Goal: Information Seeking & Learning: Learn about a topic

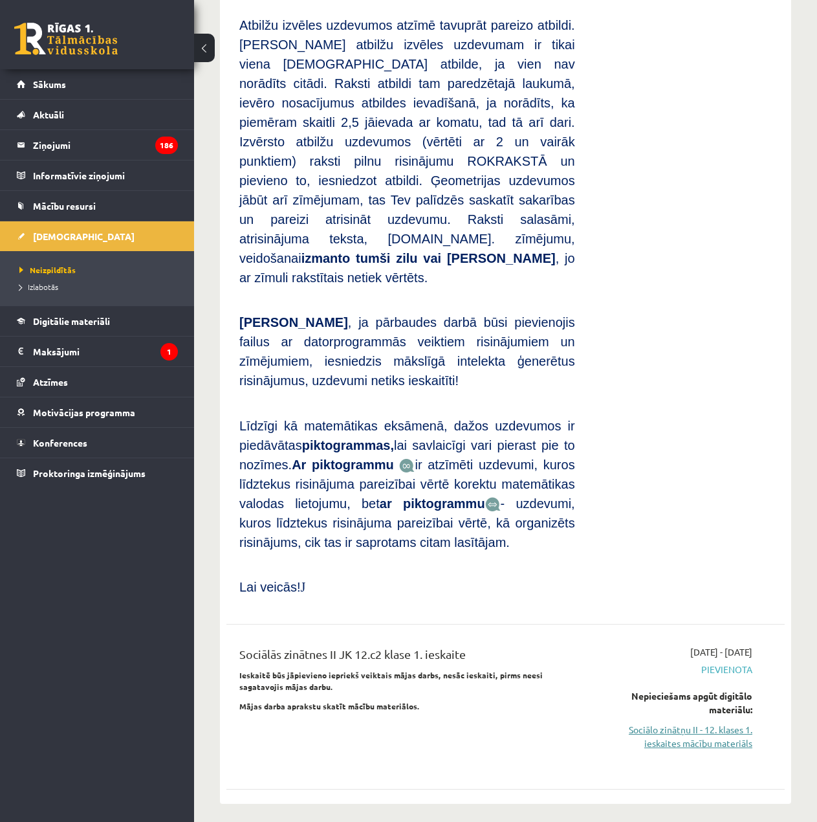
scroll to position [453, 0]
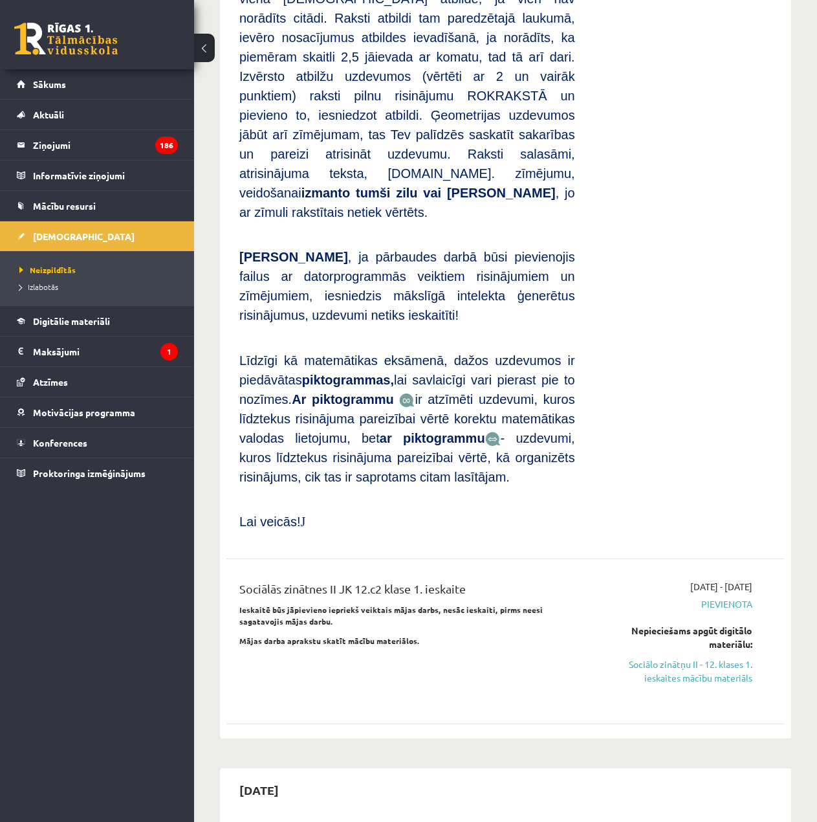
click at [699, 624] on div "Nepieciešams apgūt digitālo materiālu: Sociālo zinātņu II - 12. klases 1. ieska…" at bounding box center [674, 654] width 158 height 61
drag, startPoint x: 699, startPoint y: 582, endPoint x: 461, endPoint y: 54, distance: 579.4
click at [700, 657] on link "Sociālo zinātņu II - 12. klases 1. ieskaites mācību materiāls" at bounding box center [674, 670] width 158 height 27
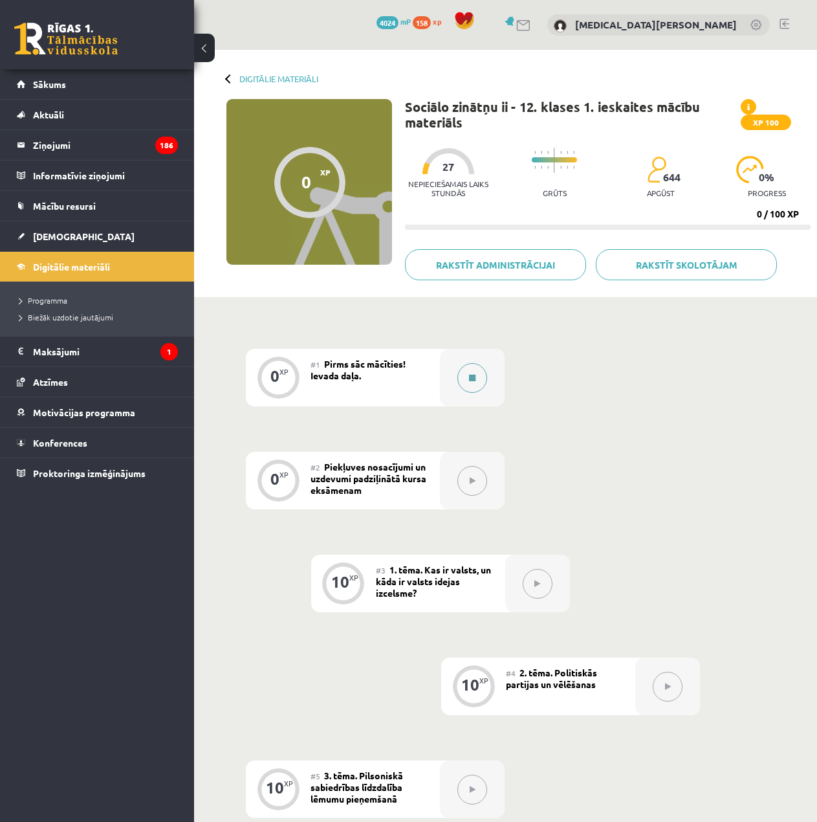
click at [482, 387] on button at bounding box center [472, 378] width 30 height 30
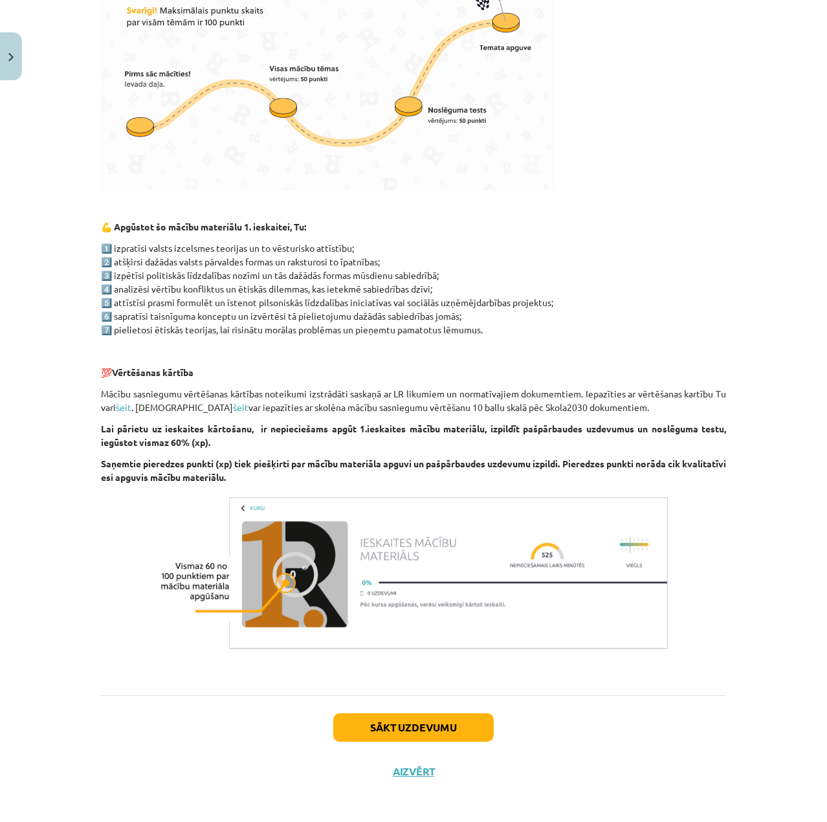
scroll to position [477, 0]
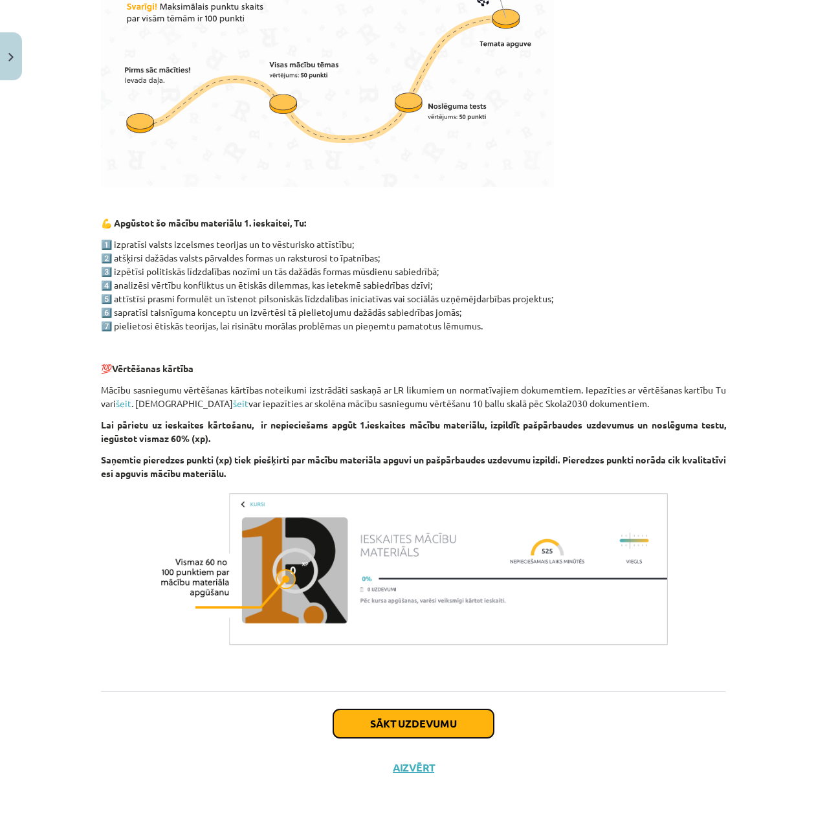
click at [452, 735] on button "Sākt uzdevumu" at bounding box center [413, 723] width 160 height 28
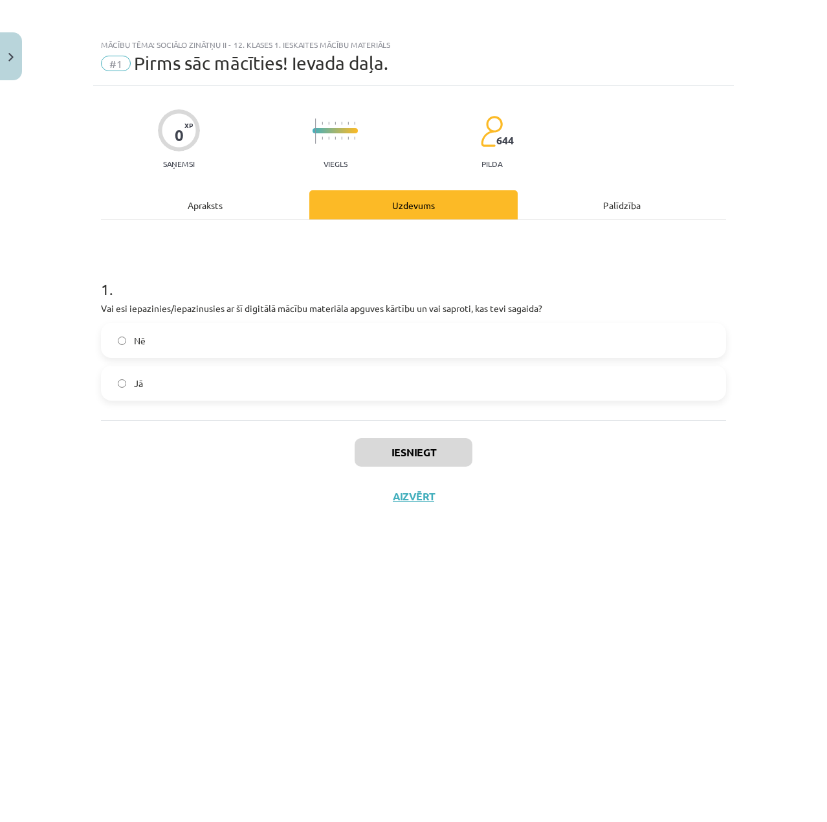
click at [155, 384] on label "Jā" at bounding box center [413, 383] width 622 height 32
click at [408, 455] on button "Iesniegt" at bounding box center [414, 452] width 118 height 28
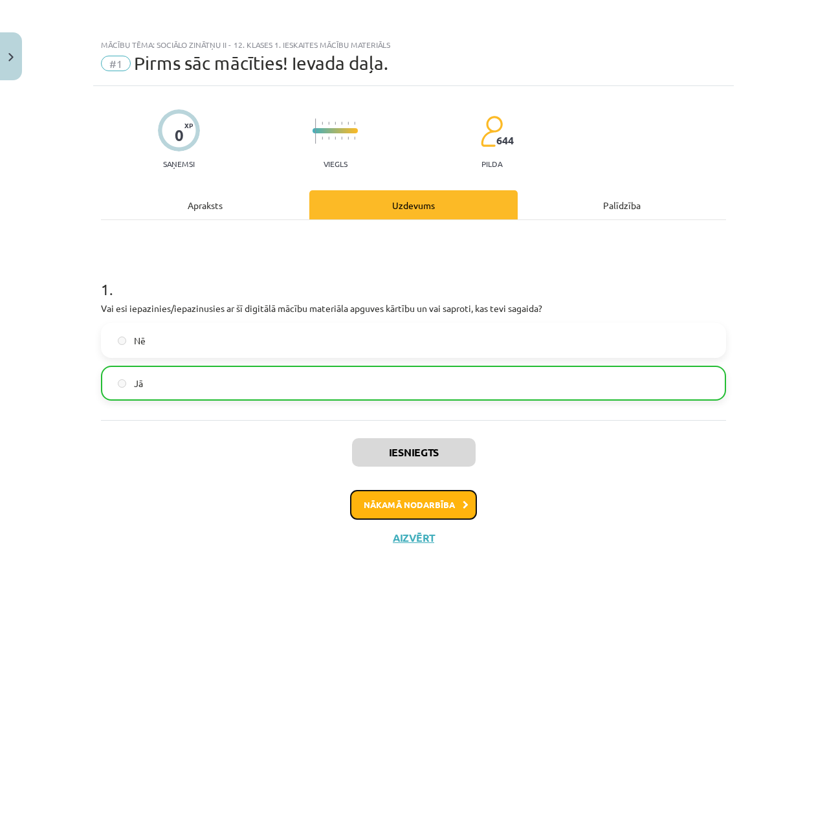
click at [439, 501] on button "Nākamā nodarbība" at bounding box center [413, 505] width 127 height 30
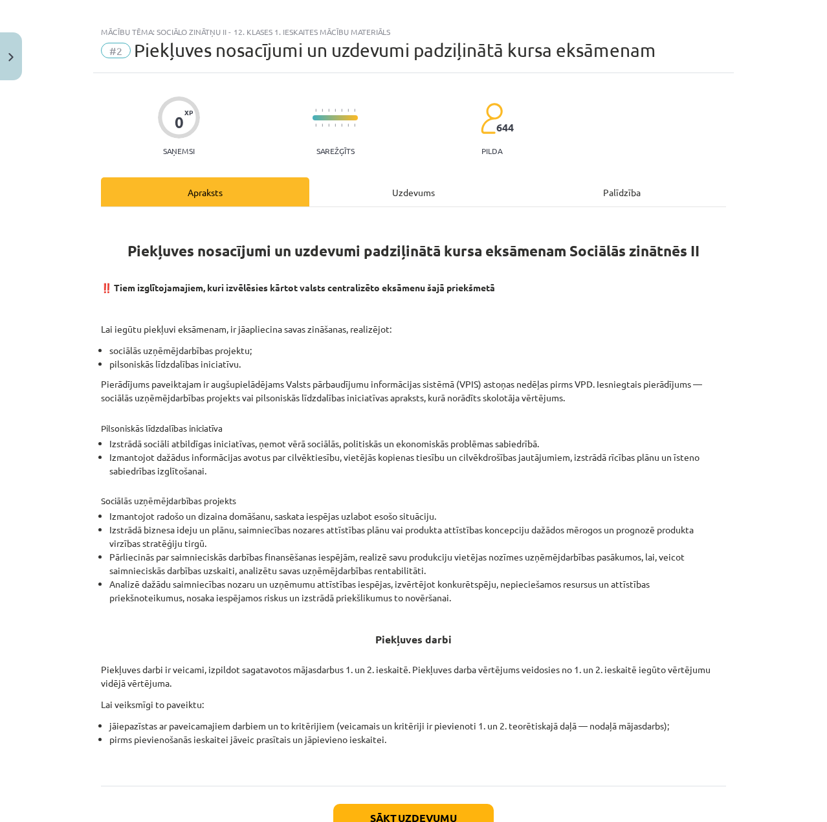
scroll to position [106, 0]
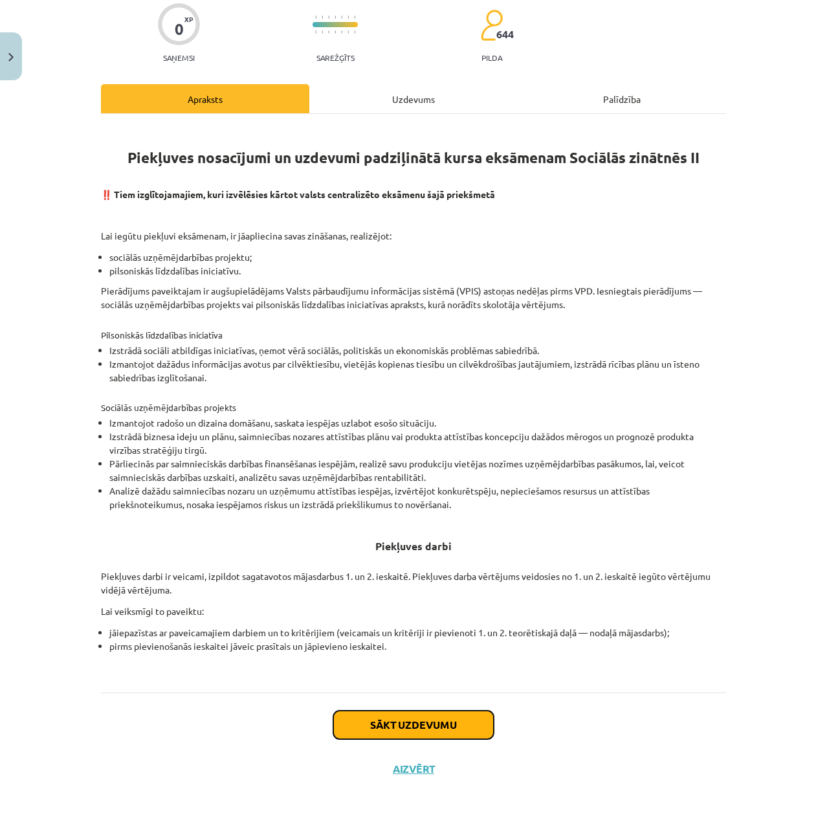
click at [467, 724] on button "Sākt uzdevumu" at bounding box center [413, 724] width 160 height 28
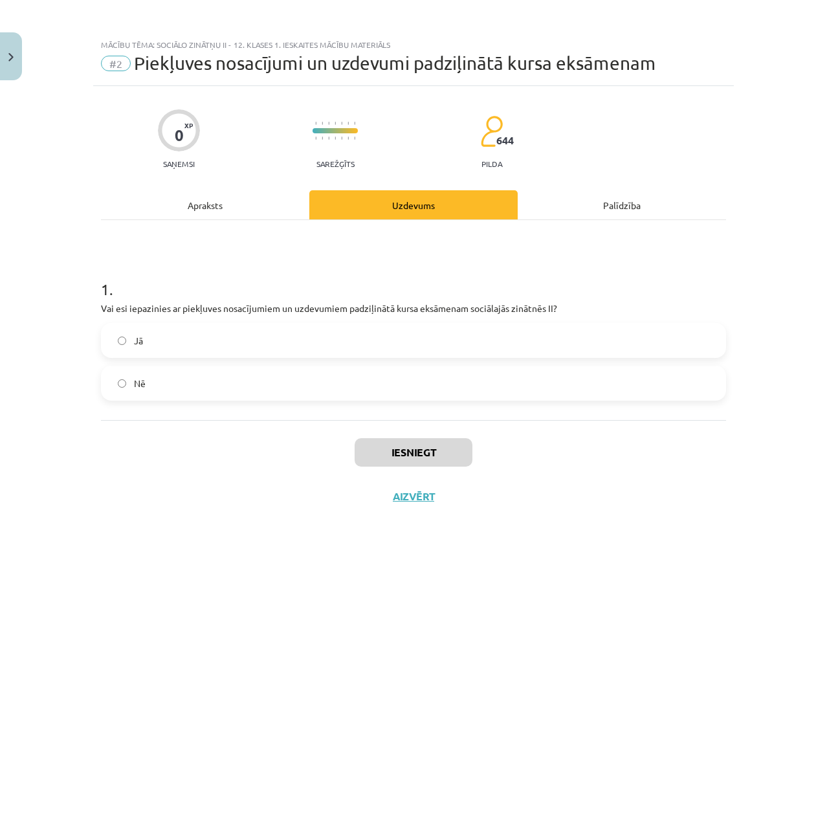
click at [189, 336] on label "Jā" at bounding box center [413, 340] width 622 height 32
click at [366, 446] on button "Iesniegt" at bounding box center [414, 452] width 118 height 28
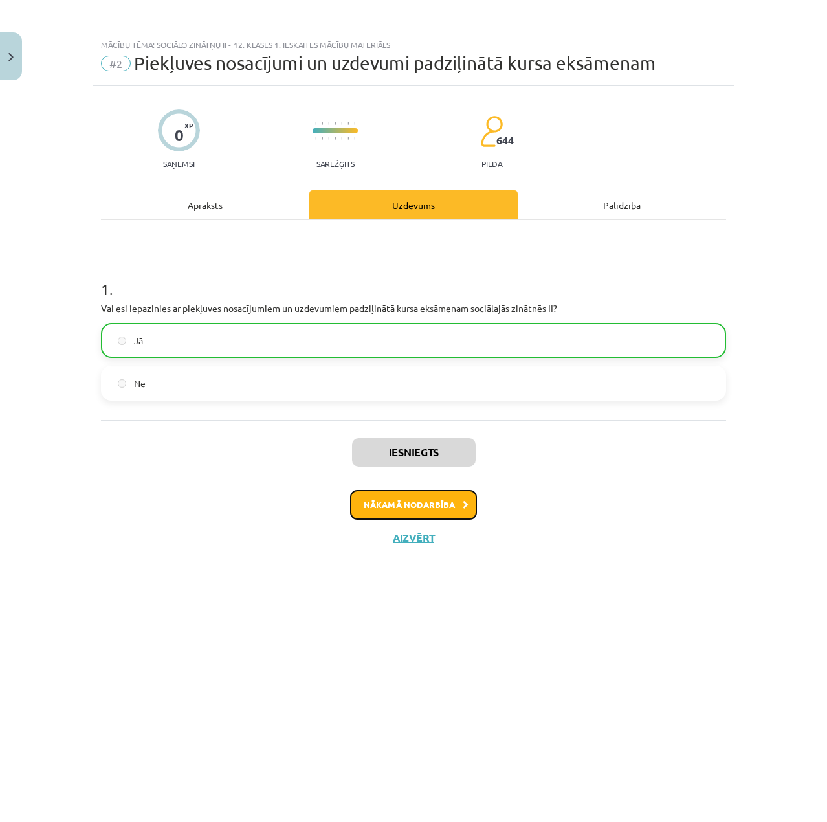
click at [444, 505] on button "Nākamā nodarbība" at bounding box center [413, 505] width 127 height 30
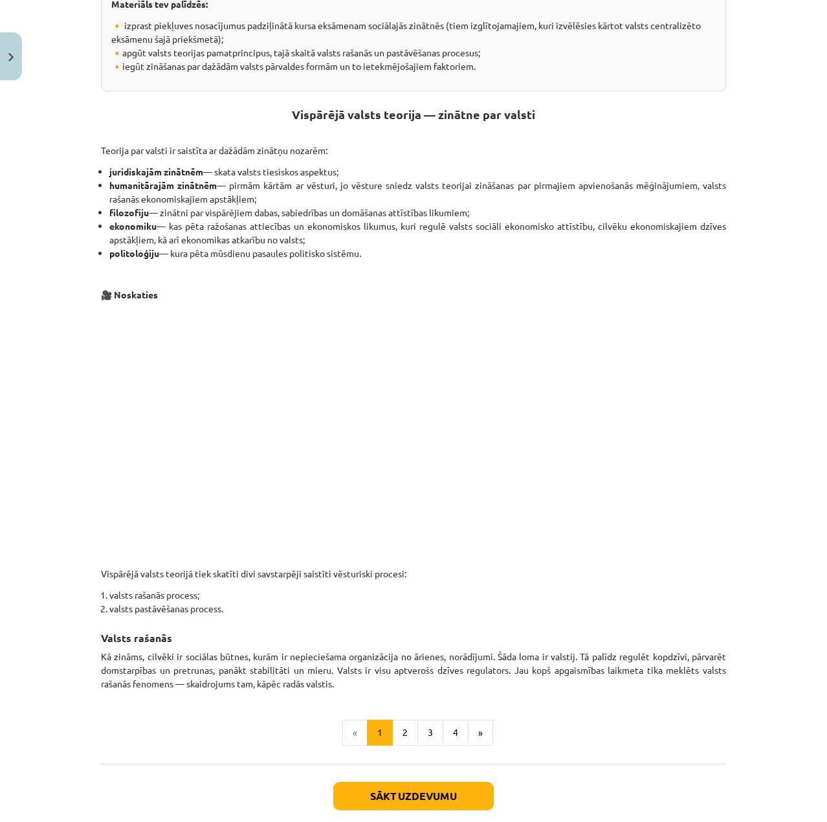
scroll to position [378, 0]
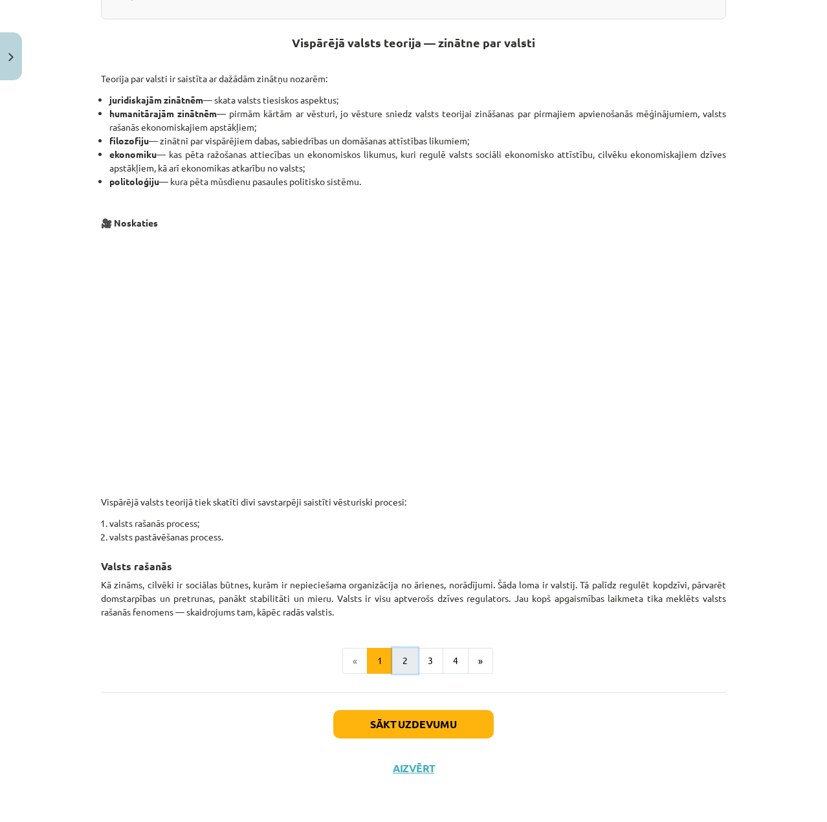
click at [399, 662] on button "2" at bounding box center [405, 661] width 26 height 26
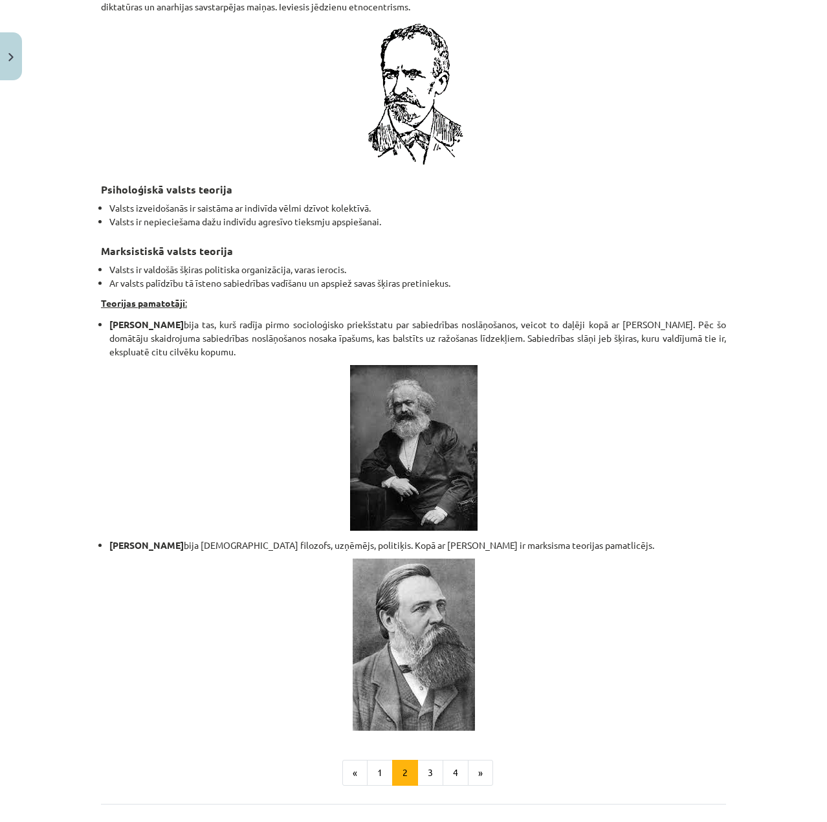
scroll to position [2445, 0]
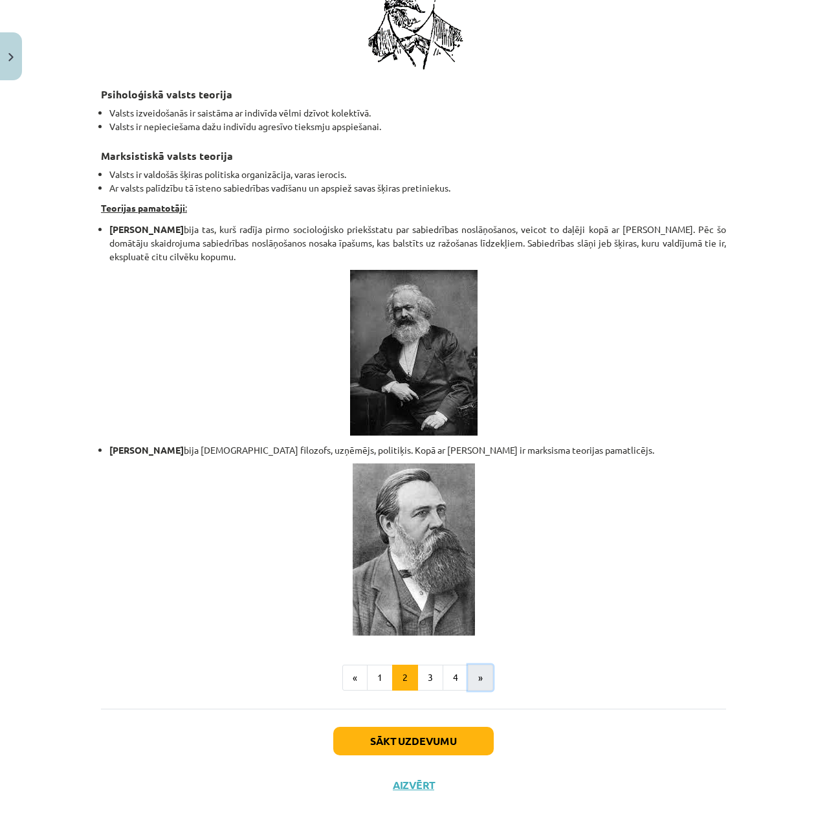
click at [468, 664] on button "»" at bounding box center [480, 677] width 25 height 26
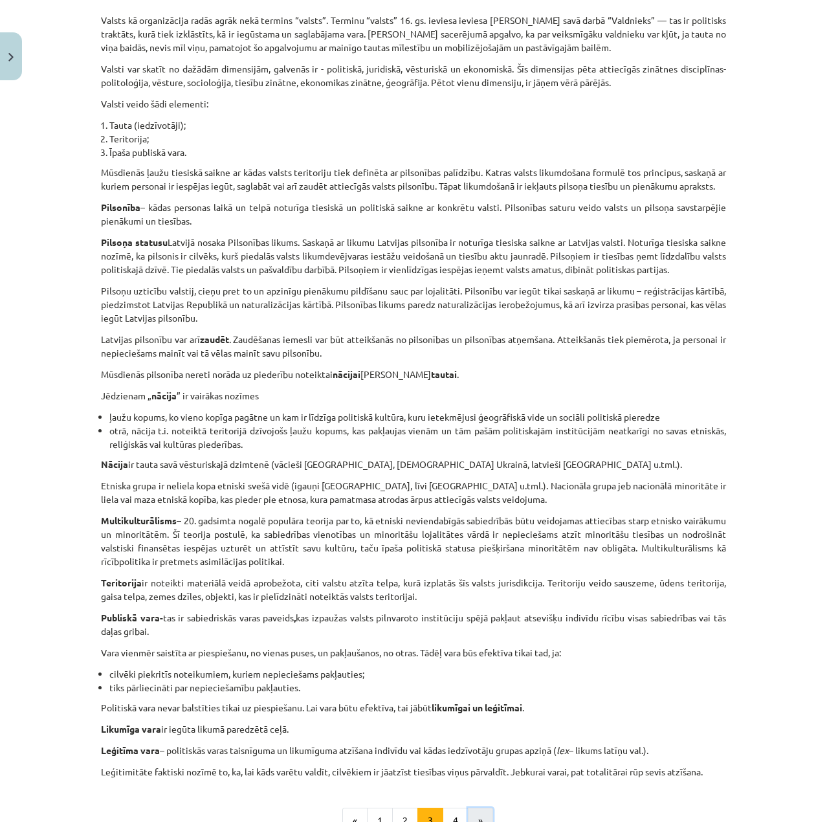
scroll to position [232, 0]
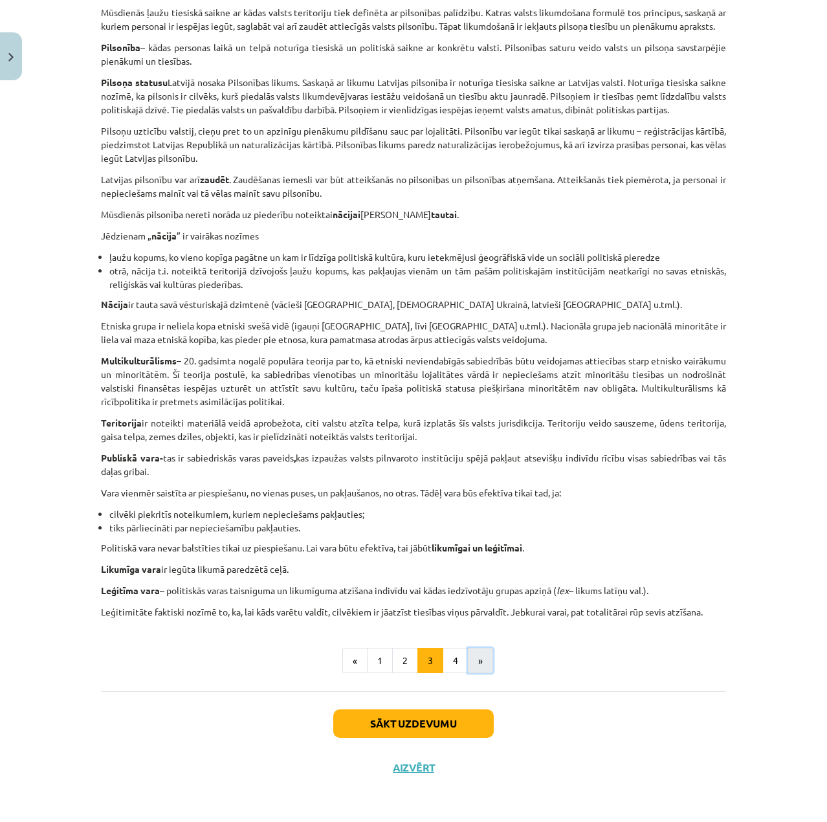
click at [468, 659] on button "»" at bounding box center [480, 661] width 25 height 26
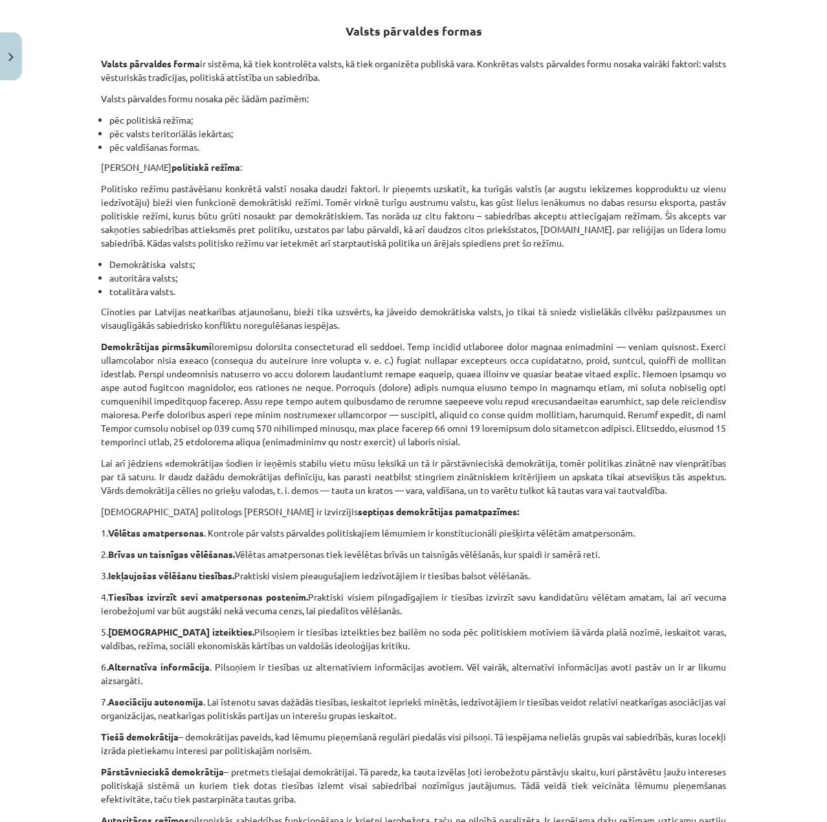
drag, startPoint x: 815, startPoint y: 85, endPoint x: 822, endPoint y: 93, distance: 10.5
click at [822, 93] on div "Mācību tēma: Sociālo zinātņu ii - 12. klases 1. ieskaites mācību materiāls #3 1…" at bounding box center [413, 411] width 827 height 822
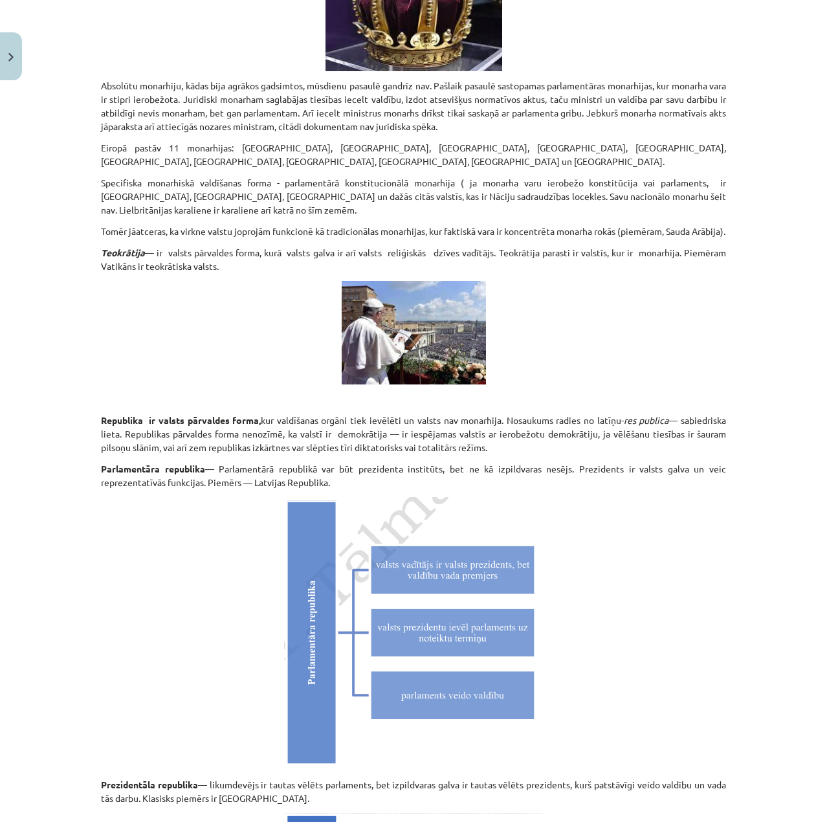
scroll to position [3338, 0]
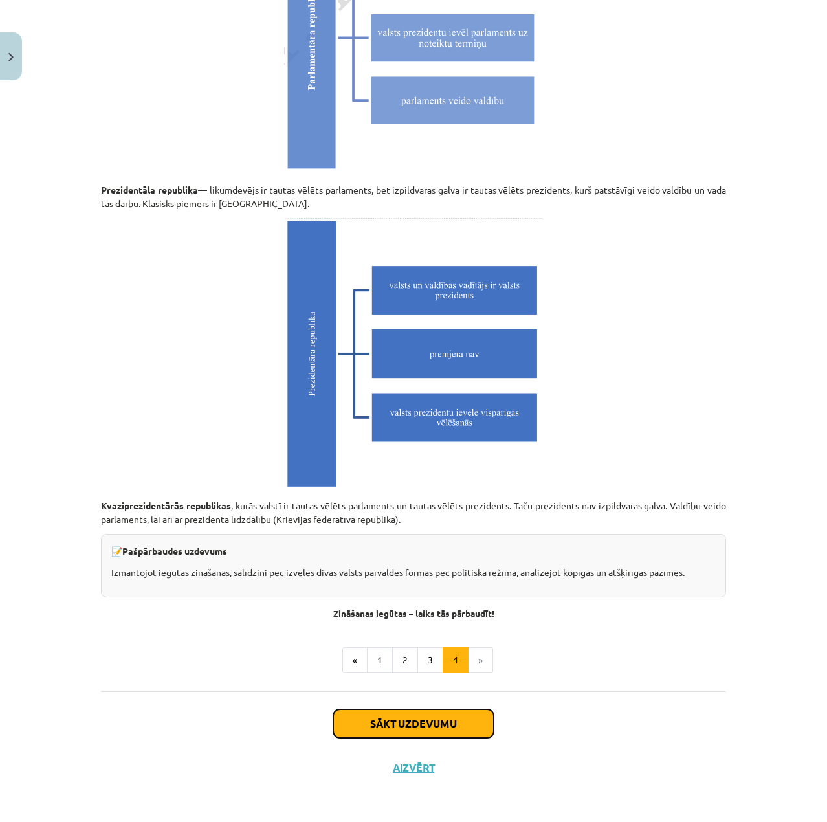
click at [457, 721] on button "Sākt uzdevumu" at bounding box center [413, 723] width 160 height 28
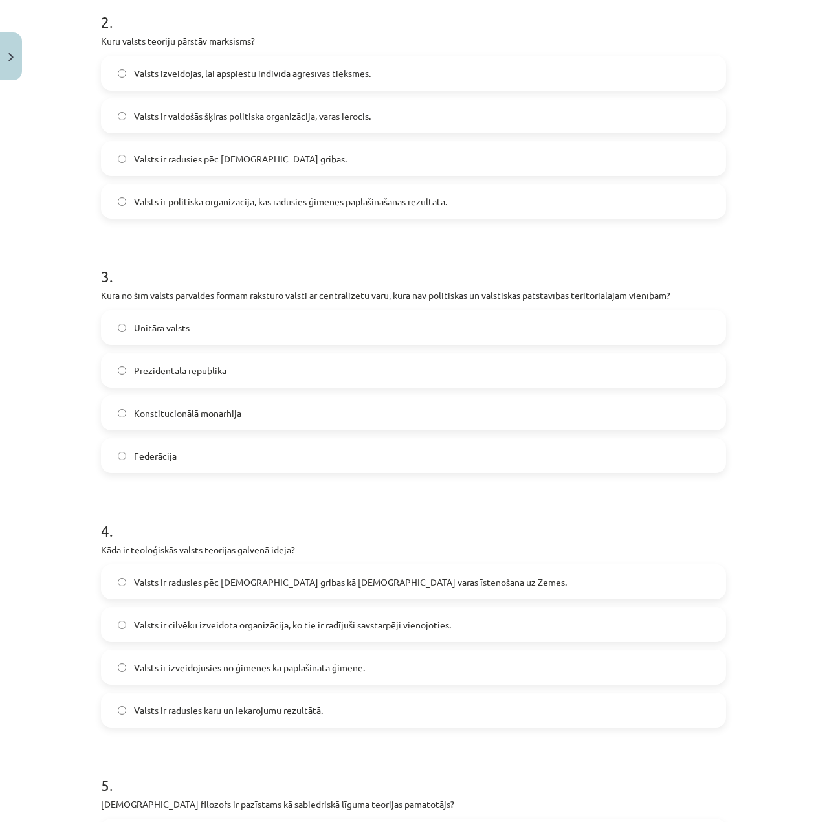
scroll to position [831, 0]
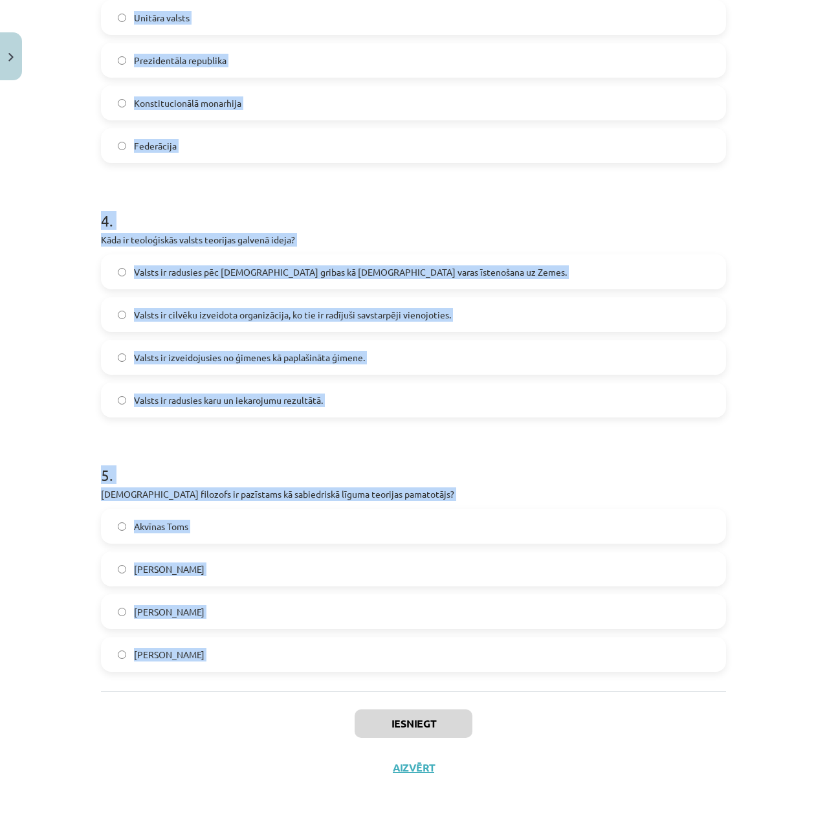
drag, startPoint x: 94, startPoint y: 252, endPoint x: 171, endPoint y: 539, distance: 297.4
click at [304, 699] on div "10 XP Saņemsi Grūts 644 pilda Apraksts Uzdevums Palīdzība 1 . Kas raksturo auto…" at bounding box center [413, 22] width 640 height 1535
copy form "1 . Lor ipsumdol sitametcon adipis? Elitsed doeiu temporin utlab etdolorema al …"
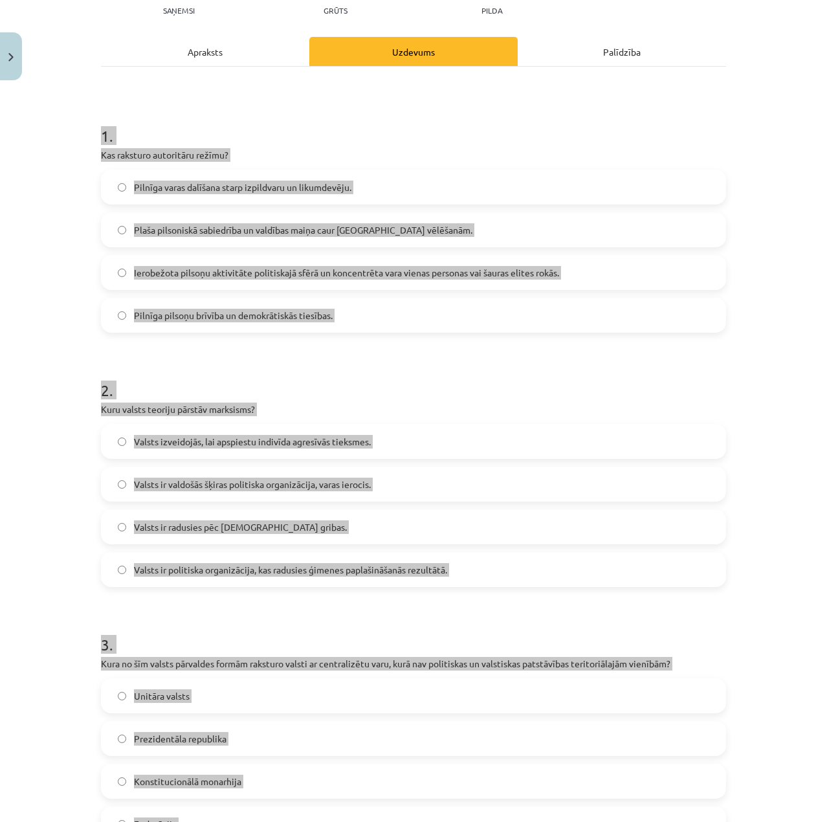
scroll to position [55, 0]
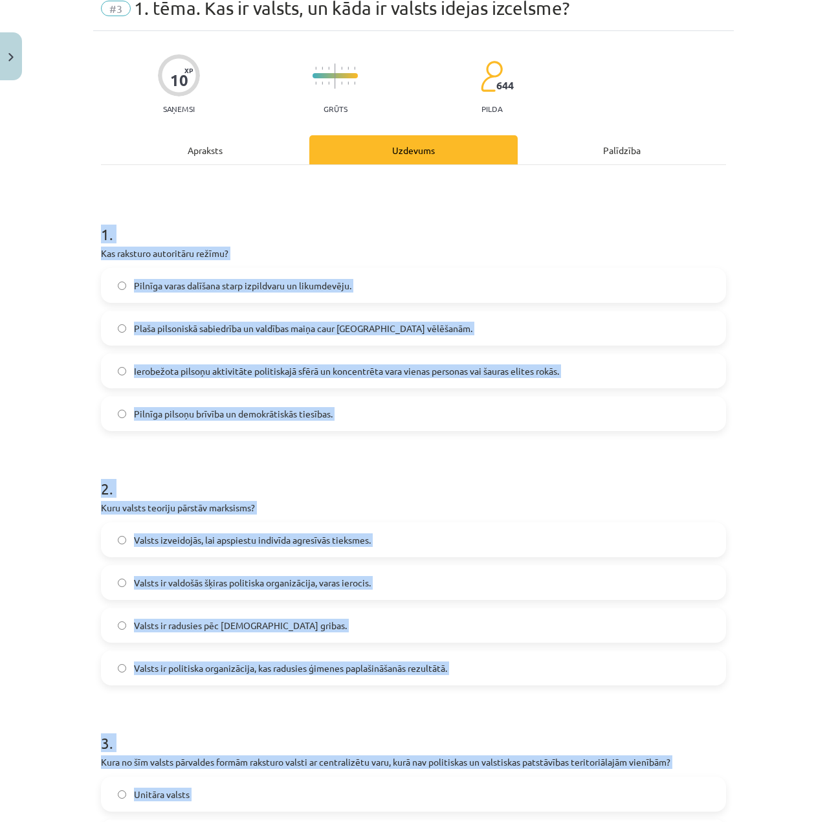
click at [168, 482] on h1 "2 ." at bounding box center [413, 477] width 625 height 40
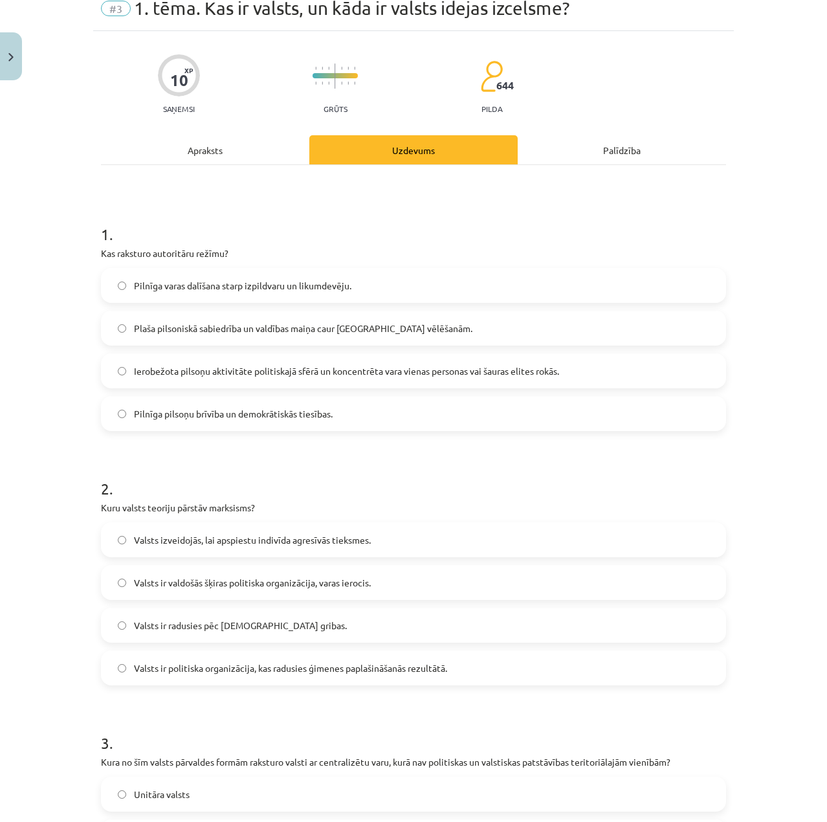
click at [287, 375] on span "Ierobežota pilsoņu aktivitāte politiskajā sfērā un koncentrēta vara vienas pers…" at bounding box center [346, 371] width 425 height 14
click at [415, 585] on label "Valsts ir valdošās šķiras politiska organizācija, varas ierocis." at bounding box center [413, 582] width 622 height 32
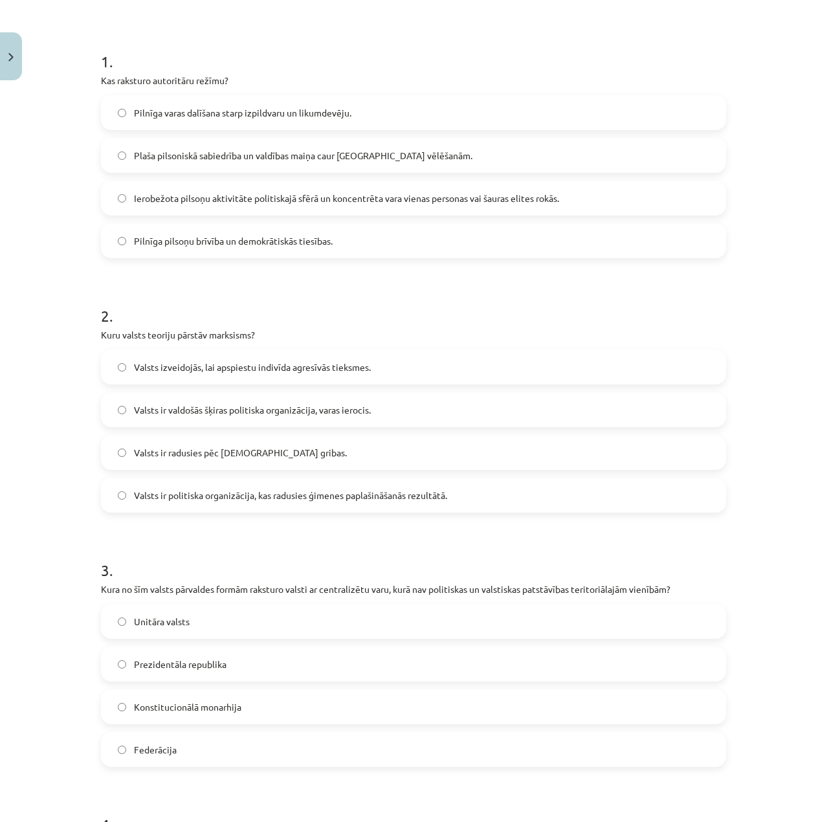
scroll to position [378, 0]
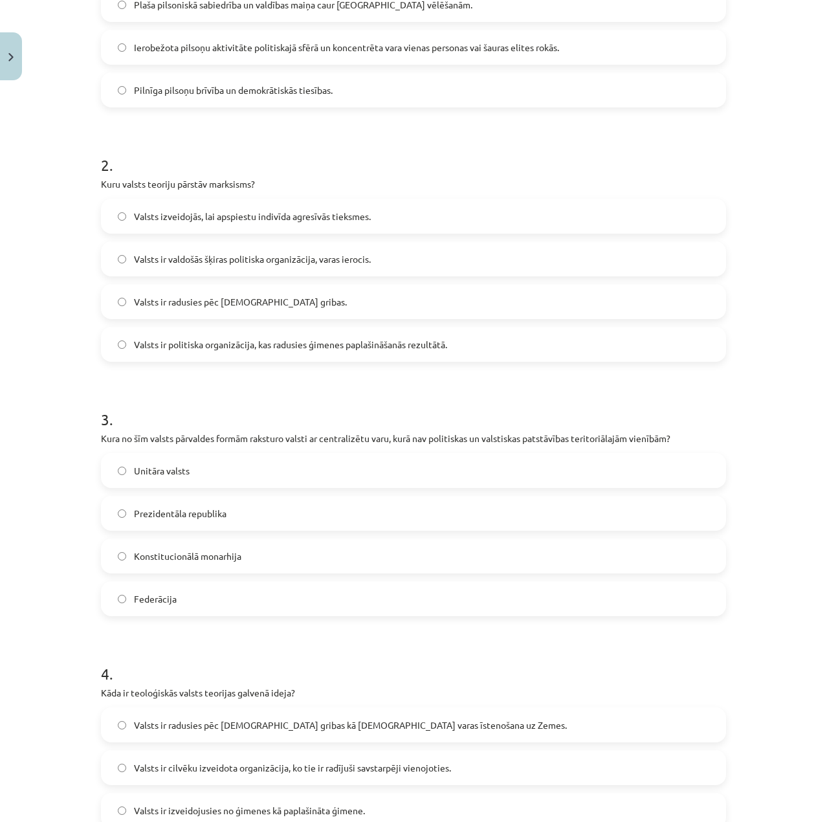
click at [190, 475] on label "Unitāra valsts" at bounding box center [413, 470] width 622 height 32
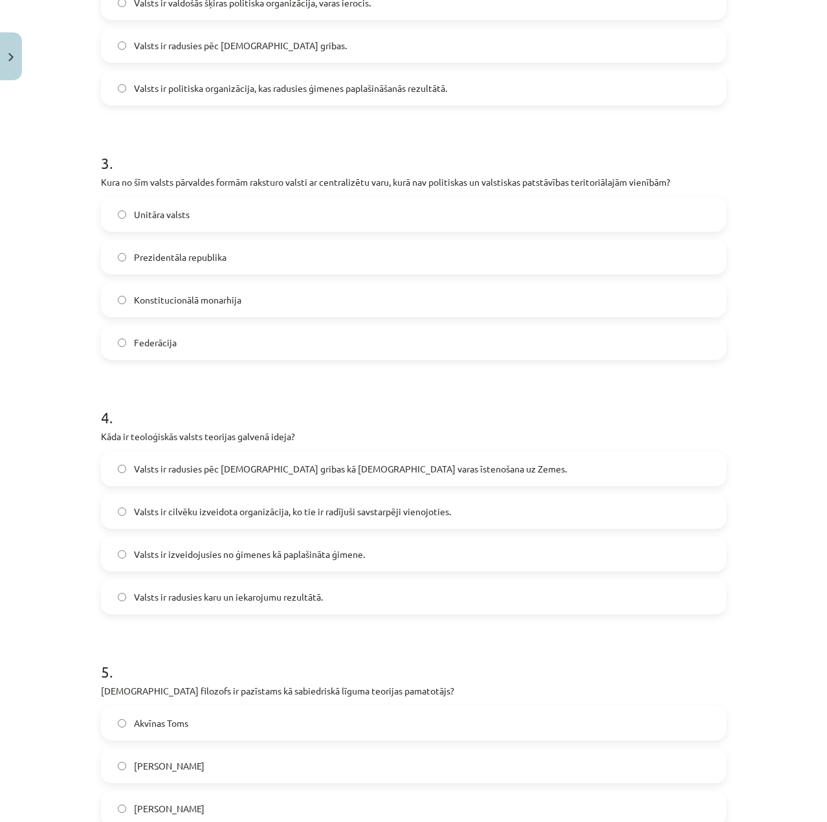
scroll to position [702, 0]
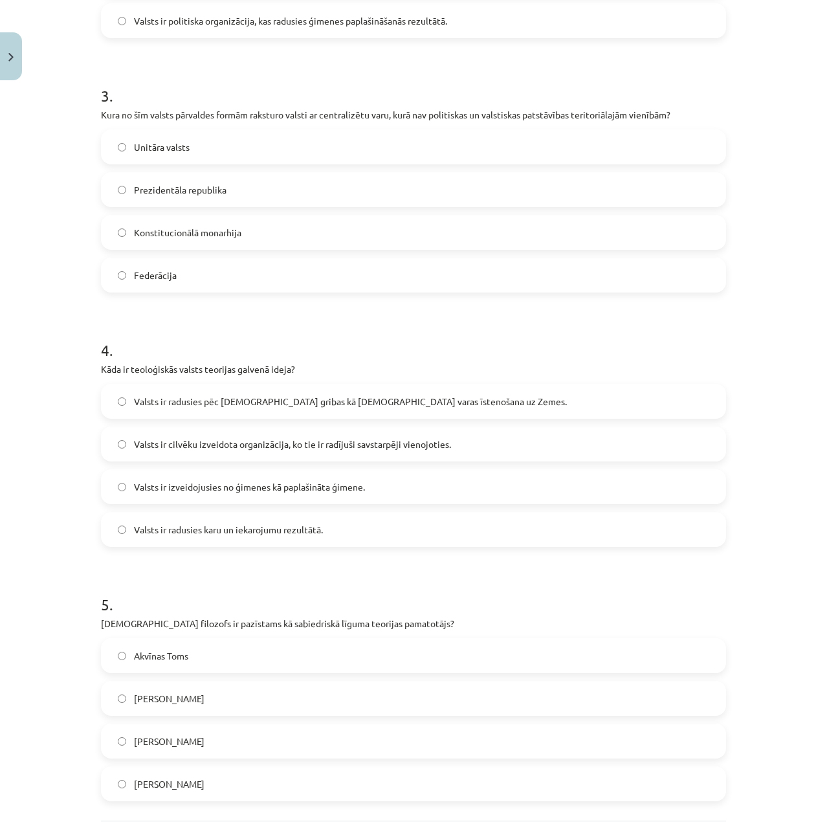
click at [432, 396] on label "Valsts ir radusies pēc [DEMOGRAPHIC_DATA] gribas kā [DEMOGRAPHIC_DATA] varas īs…" at bounding box center [413, 401] width 622 height 32
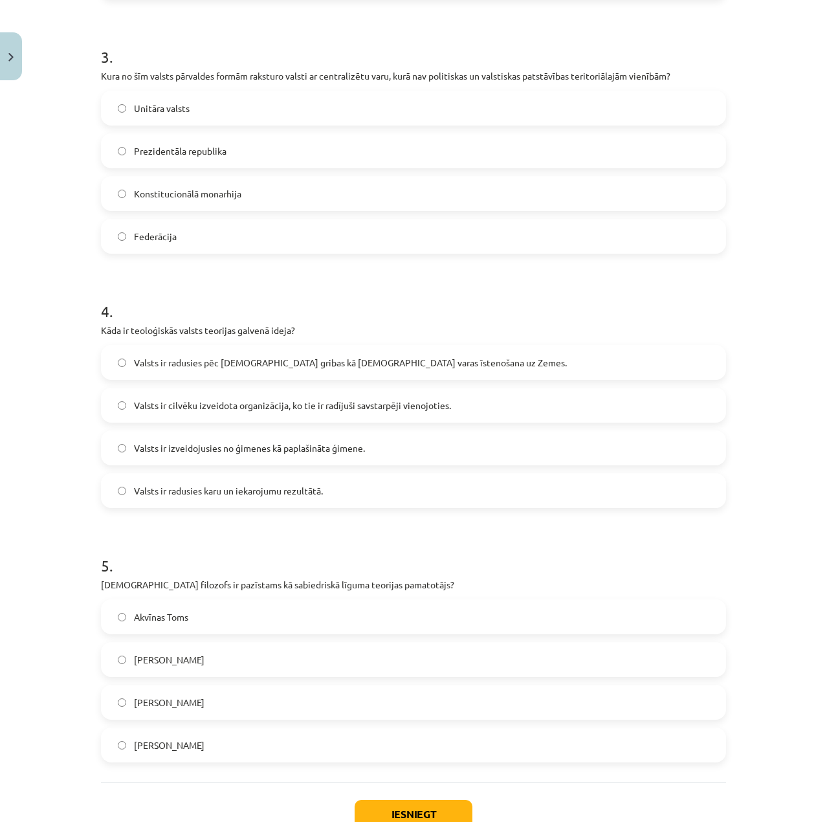
scroll to position [831, 0]
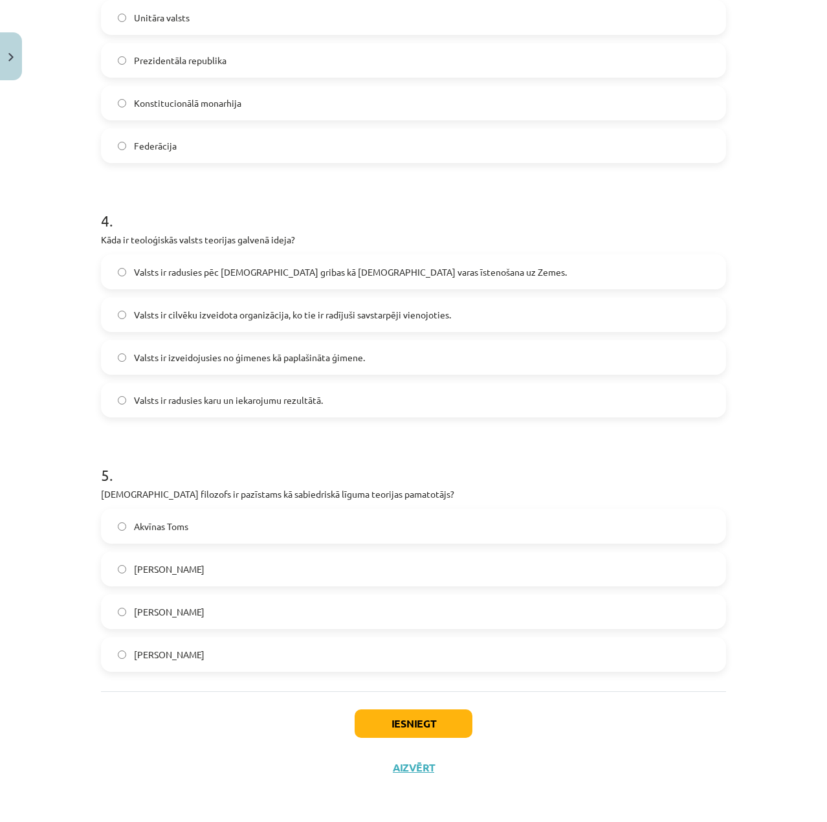
click at [204, 654] on label "[PERSON_NAME]" at bounding box center [413, 654] width 622 height 32
click at [400, 721] on button "Iesniegt" at bounding box center [414, 723] width 118 height 28
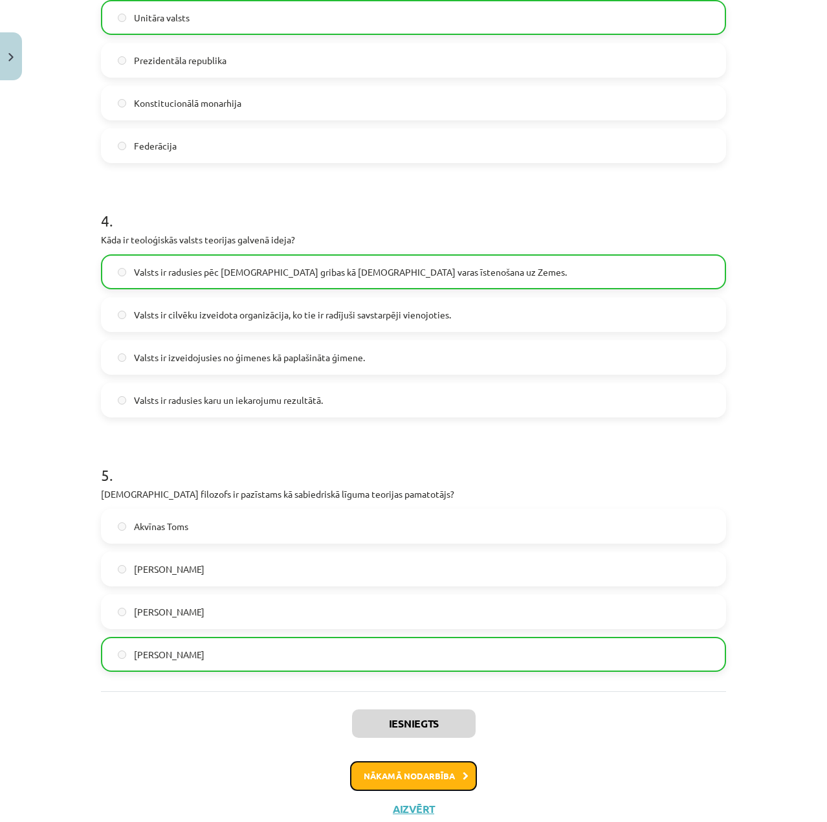
click at [411, 774] on button "Nākamā nodarbība" at bounding box center [413, 776] width 127 height 30
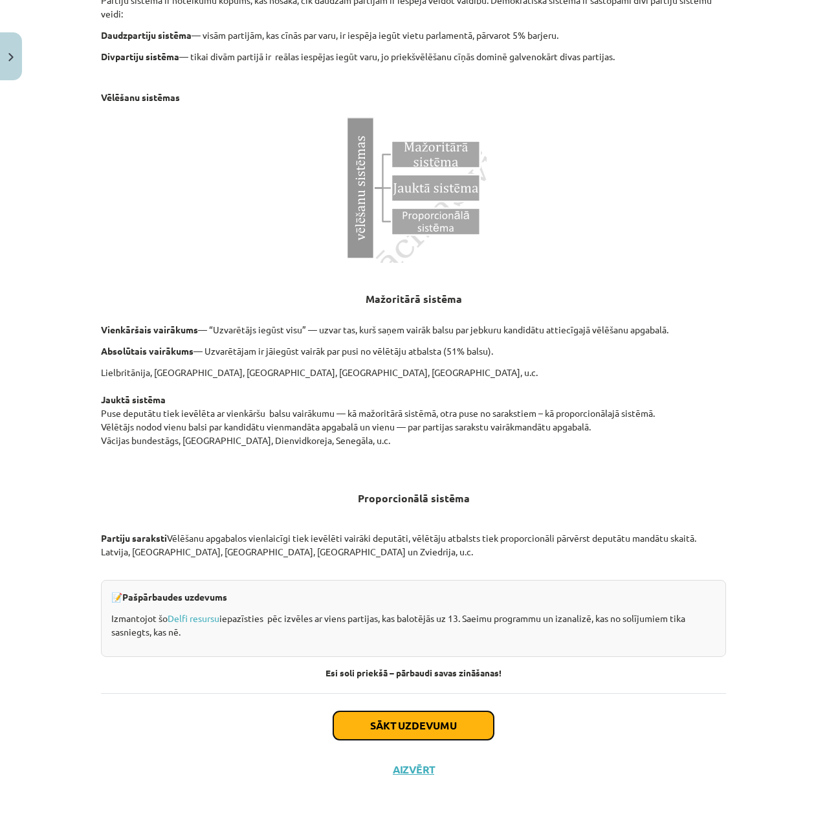
click at [439, 717] on button "Sākt uzdevumu" at bounding box center [413, 725] width 160 height 28
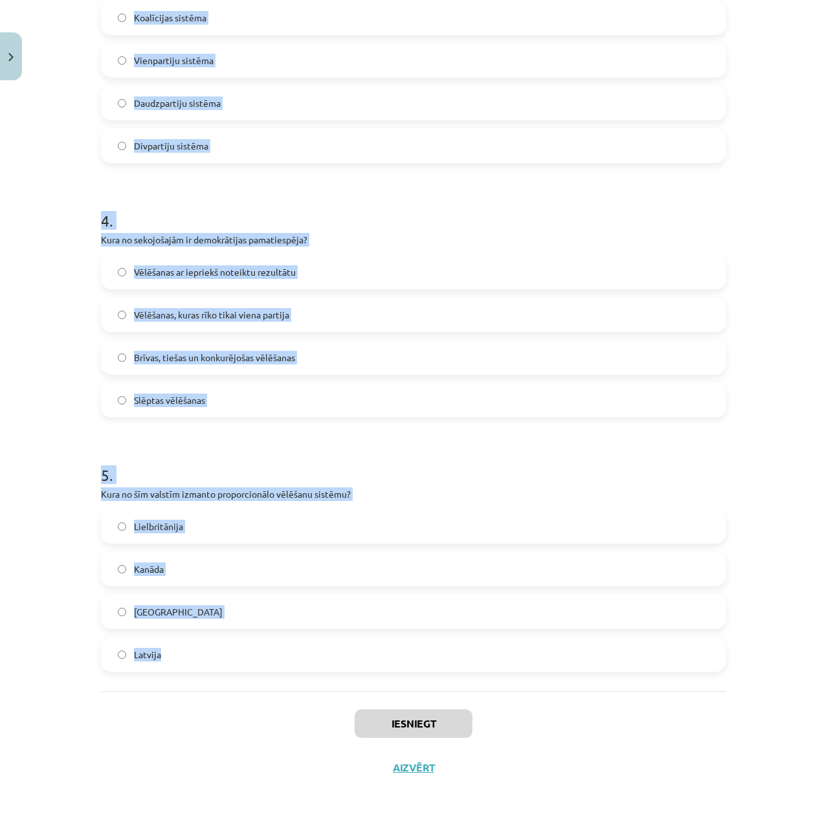
drag, startPoint x: 83, startPoint y: 261, endPoint x: 173, endPoint y: 685, distance: 433.8
click at [173, 685] on div "Mācību tēma: Sociālo zinātņu ii - 12. klases 1. ieskaites mācību materiāls #4 2…" at bounding box center [413, 411] width 827 height 822
drag, startPoint x: 203, startPoint y: 499, endPoint x: 219, endPoint y: 505, distance: 16.6
click at [219, 505] on div "5 . Kura no šīm valstīm izmanto proporcionālo vēlēšanu sistēmu? Lielbritānija K…" at bounding box center [413, 557] width 625 height 228
drag, startPoint x: 118, startPoint y: 128, endPoint x: 250, endPoint y: 695, distance: 581.9
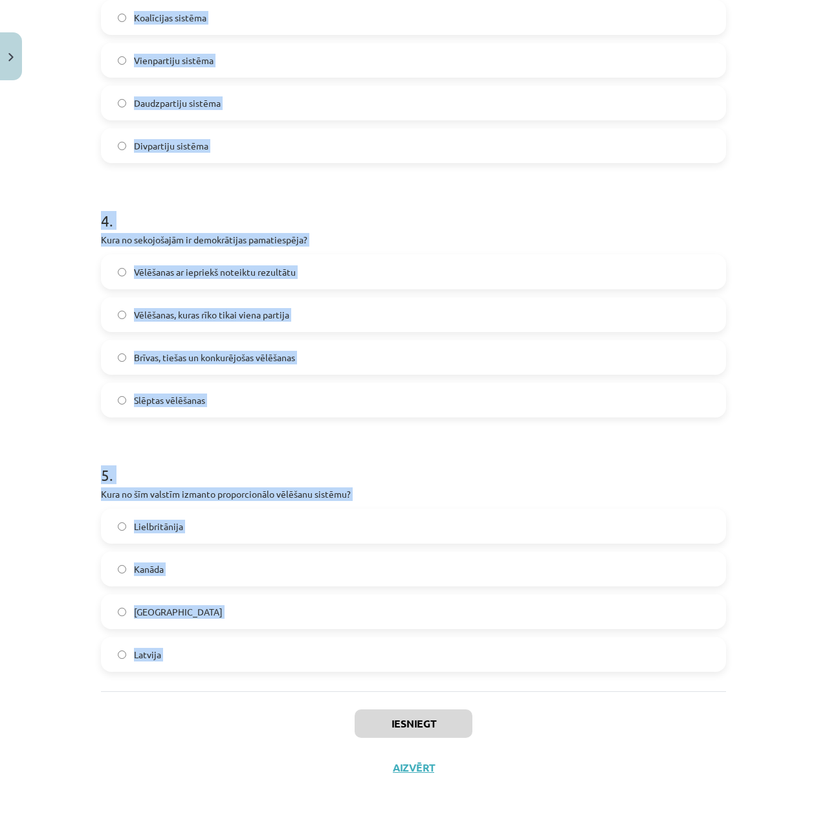
click at [250, 695] on div "10 XP Saņemsi Viegls 644 pilda Apraksts Uzdevums Palīdzība 1 . Kura vēlēšanu si…" at bounding box center [413, 22] width 640 height 1535
copy form "1 . Kura vēlēšanu sistēma paredz, ka "uzvarētājs iegūst visu"? Jauktā sistēma P…"
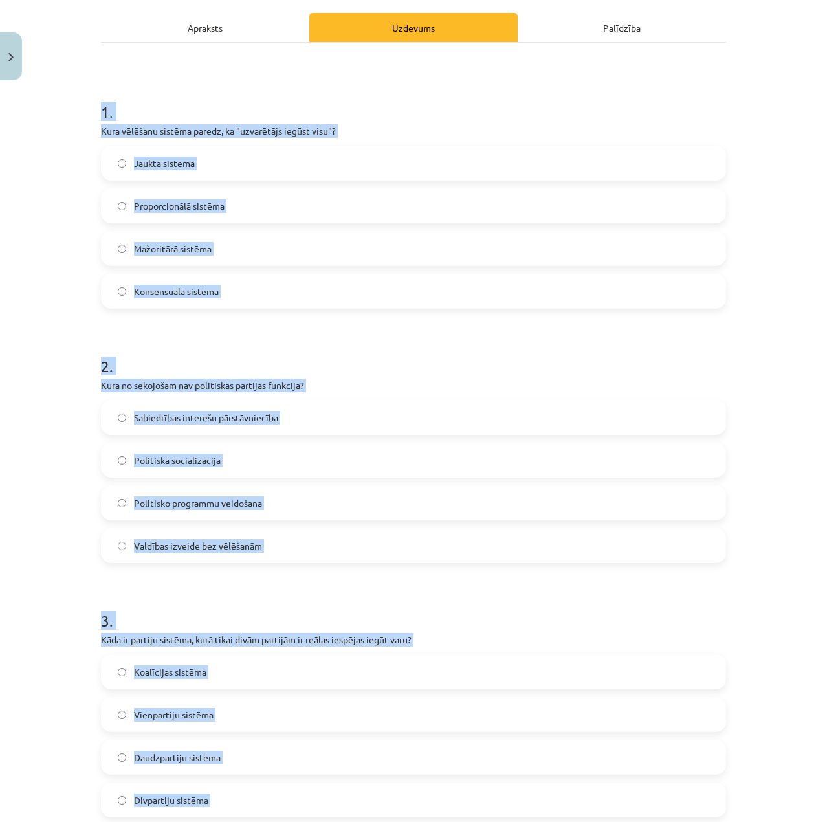
scroll to position [184, 0]
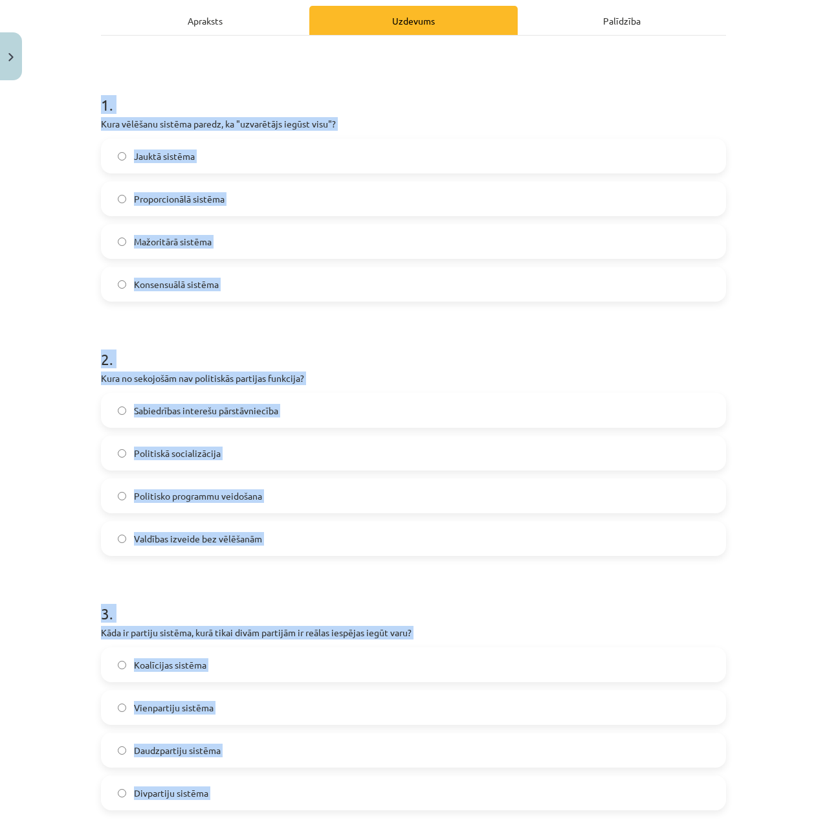
click at [329, 320] on form "1 . Kura vēlēšanu sistēma paredz, ka "uzvarētājs iegūst visu"? Jauktā sistēma P…" at bounding box center [413, 695] width 625 height 1245
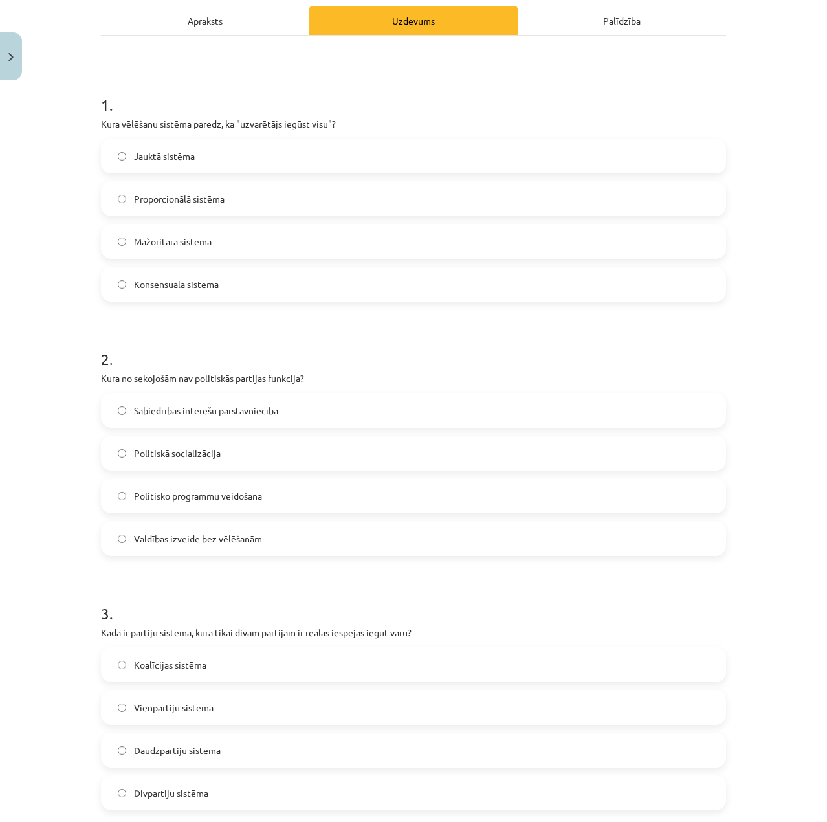
click at [199, 250] on label "Mažoritārā sistēma" at bounding box center [413, 241] width 622 height 32
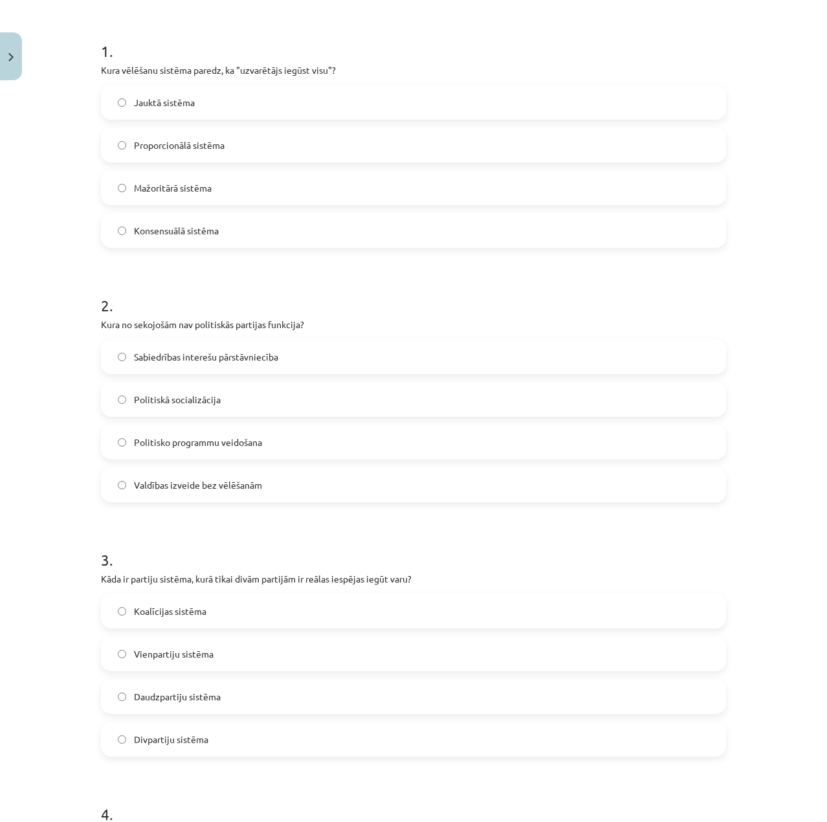
scroll to position [249, 0]
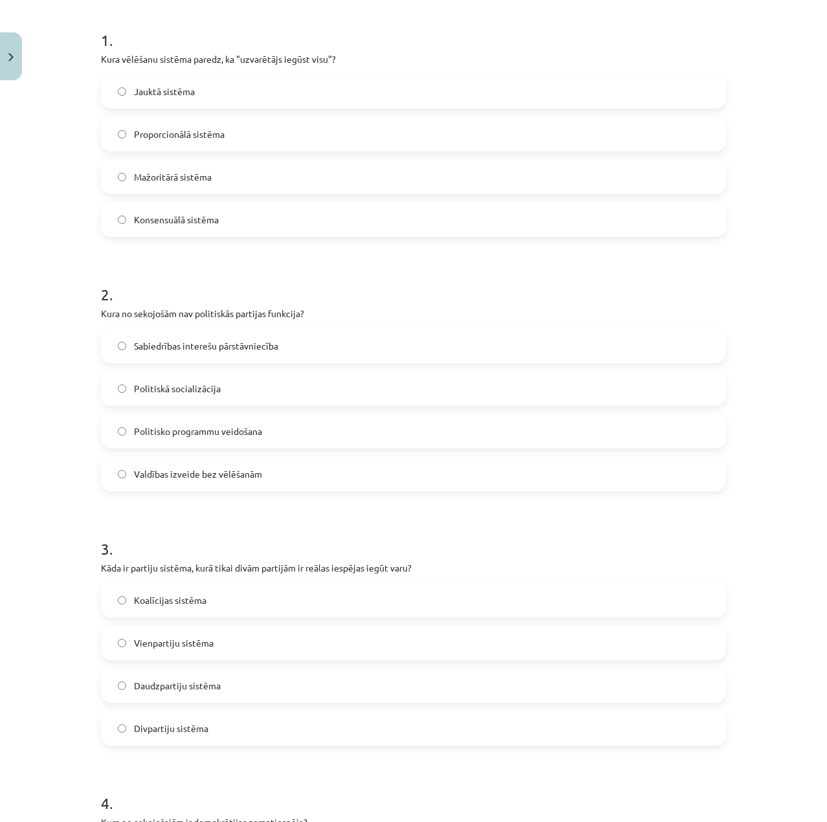
click at [238, 476] on span "Valdības izveide bez vēlēšanām" at bounding box center [198, 474] width 128 height 14
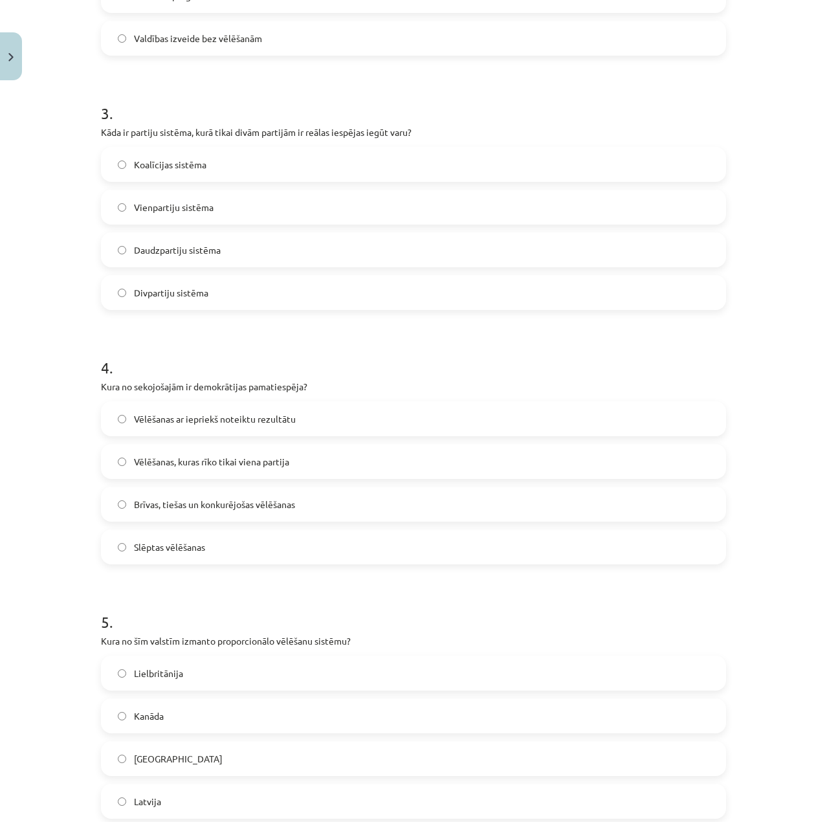
scroll to position [767, 0]
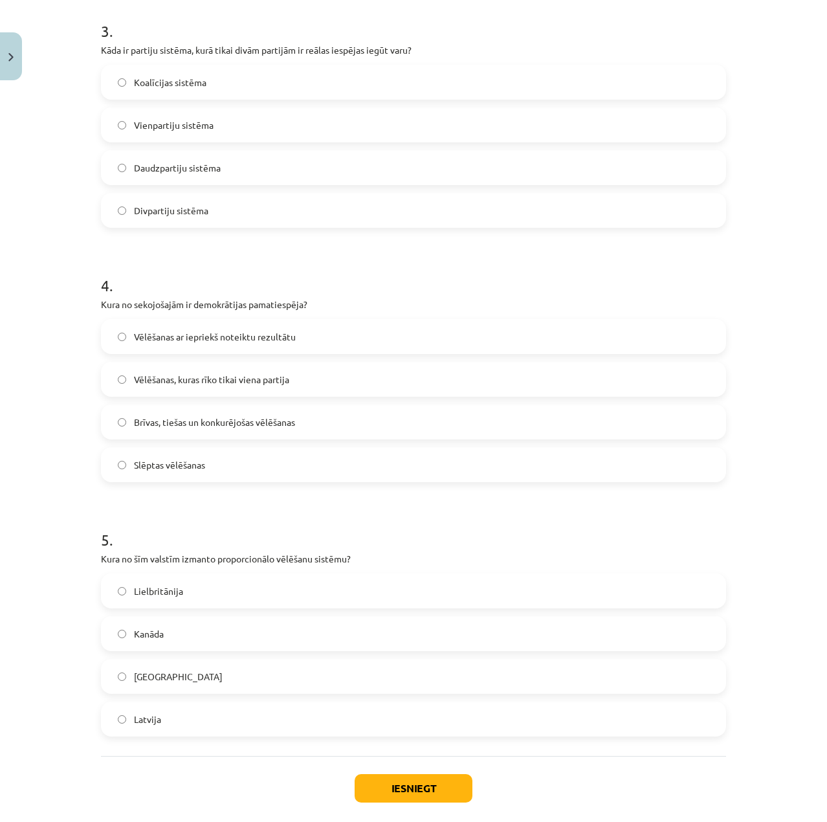
click at [256, 728] on label "Latvija" at bounding box center [413, 719] width 622 height 32
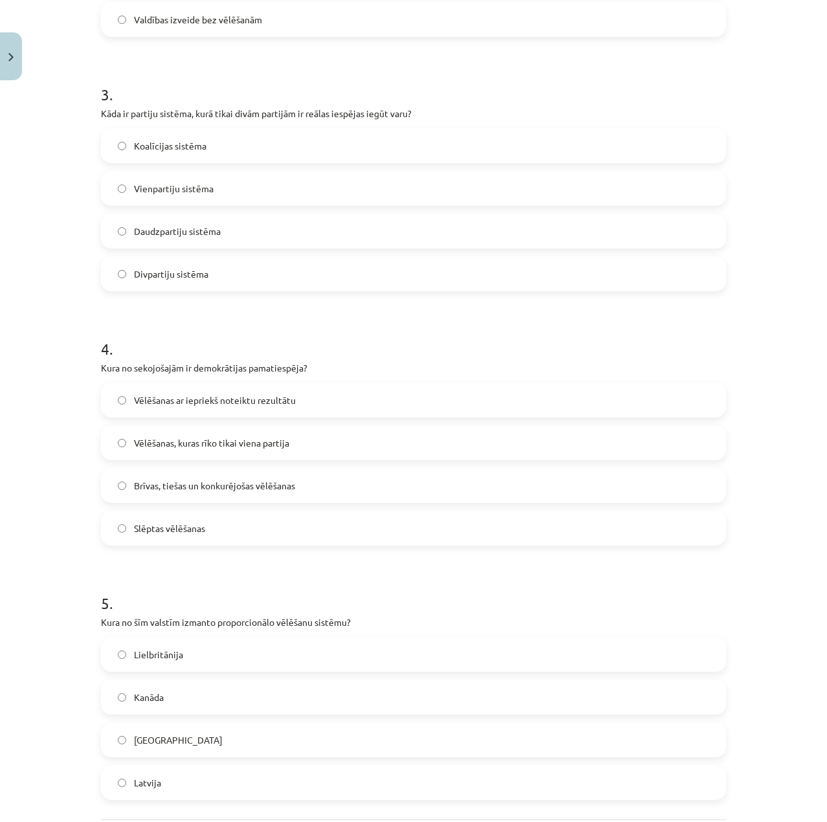
scroll to position [702, 0]
click at [184, 490] on span "Brīvas, tiešas un konkurējošas vēlēšanas" at bounding box center [214, 487] width 161 height 14
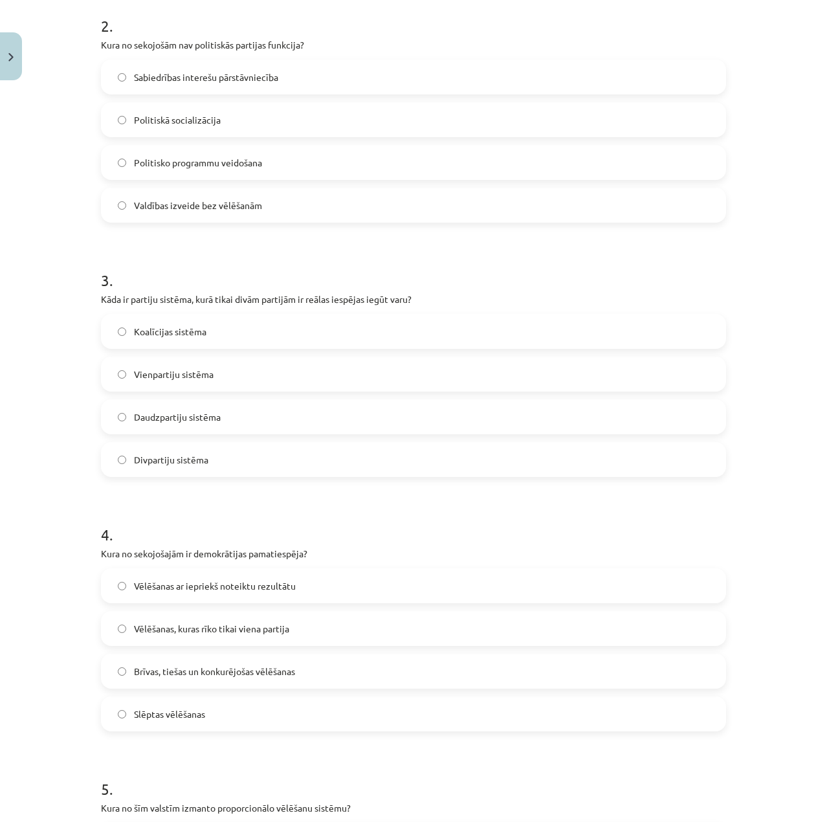
scroll to position [508, 0]
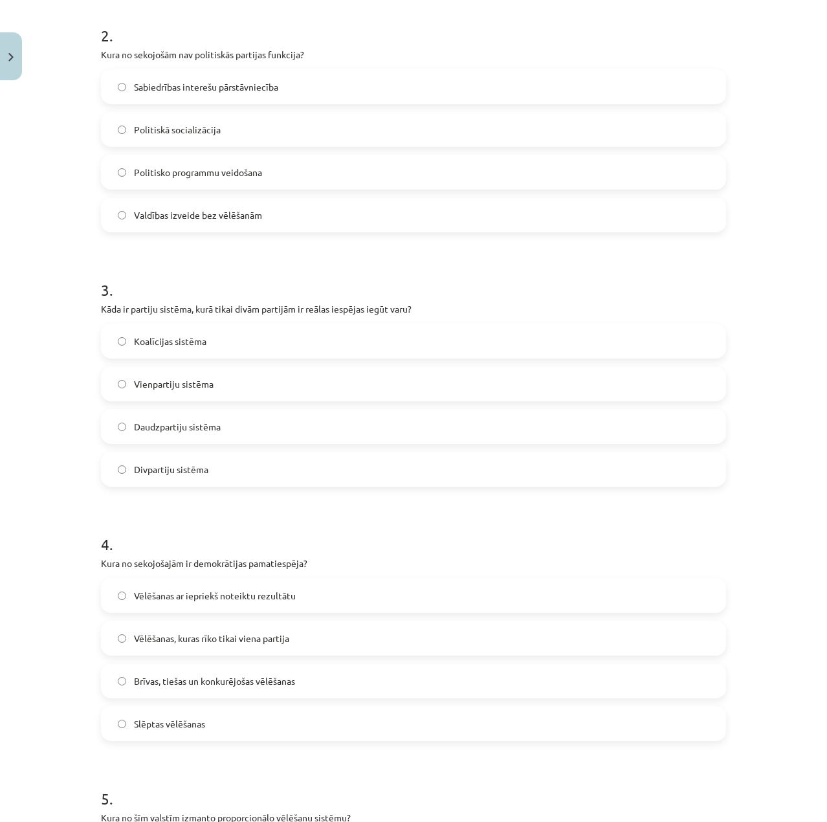
click at [204, 472] on label "Divpartiju sistēma" at bounding box center [413, 469] width 622 height 32
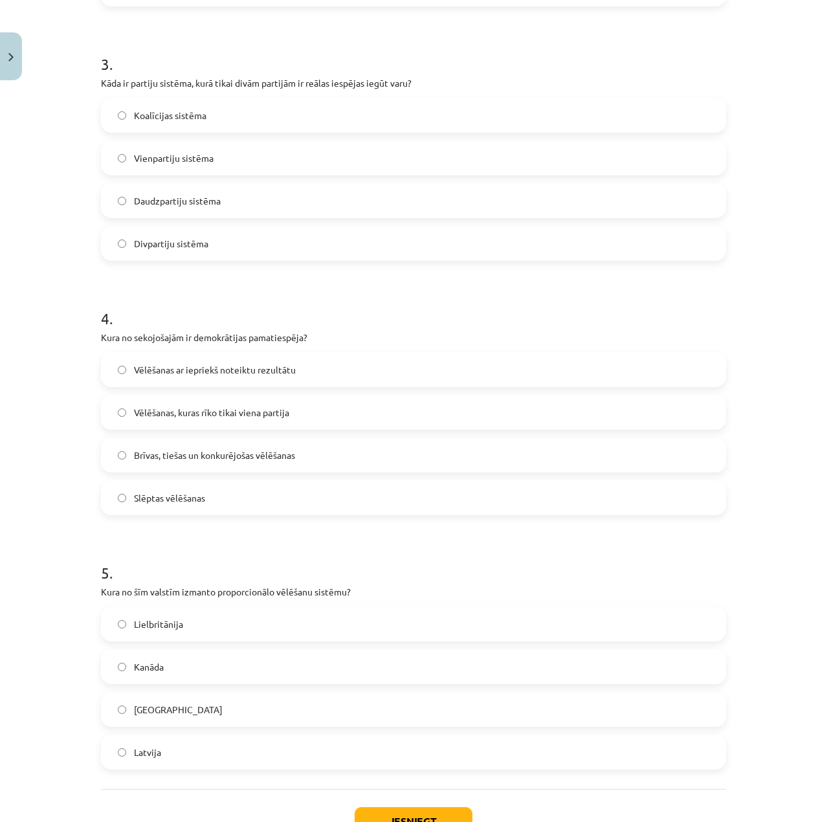
scroll to position [831, 0]
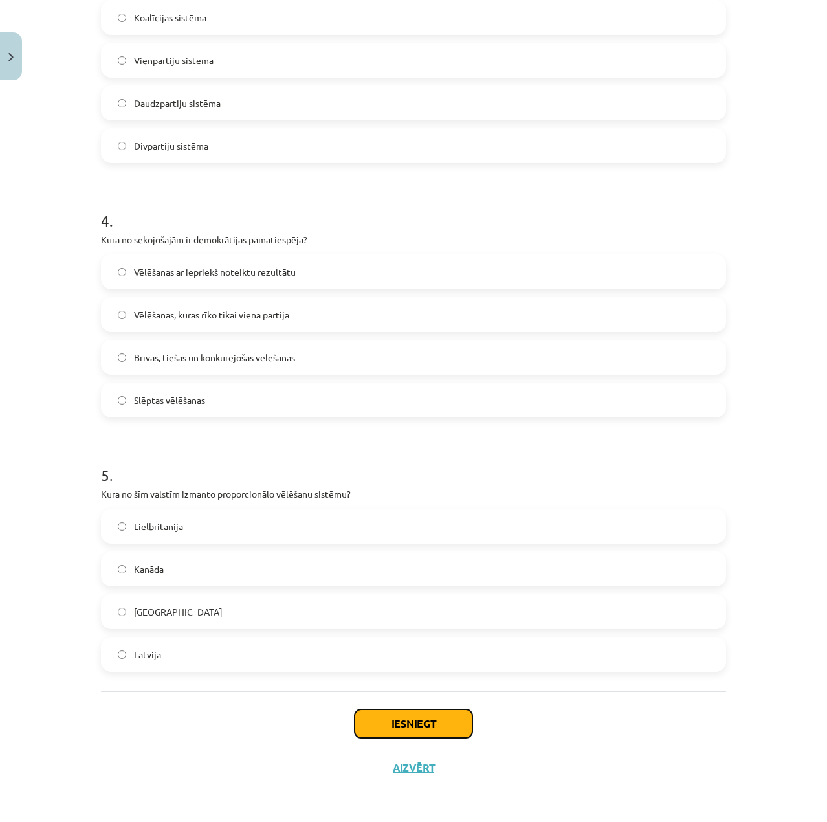
click at [367, 716] on button "Iesniegt" at bounding box center [414, 723] width 118 height 28
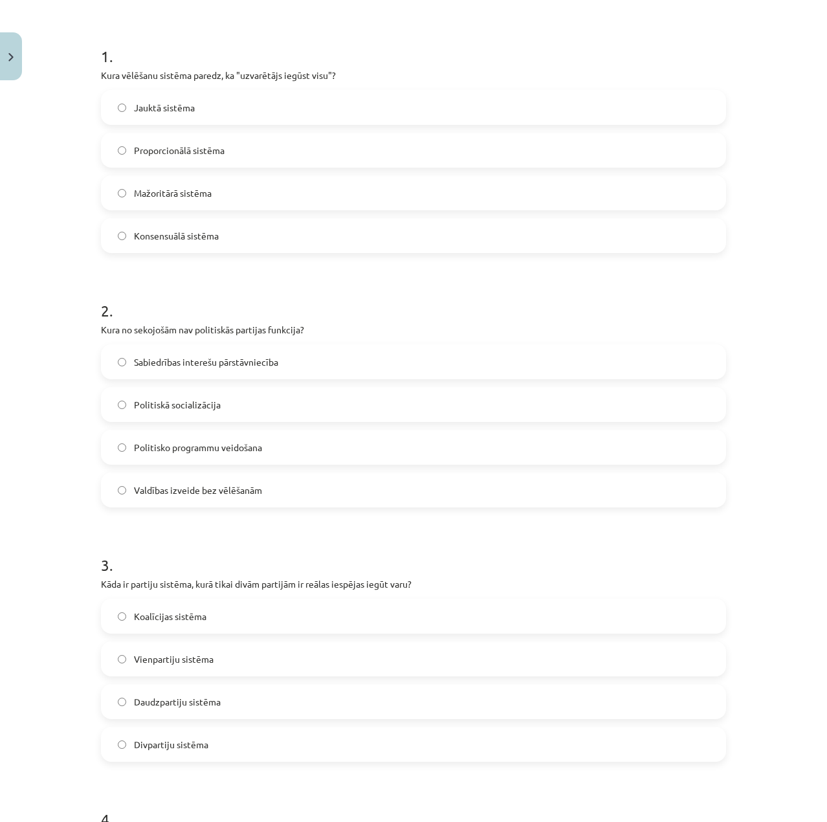
scroll to position [249, 0]
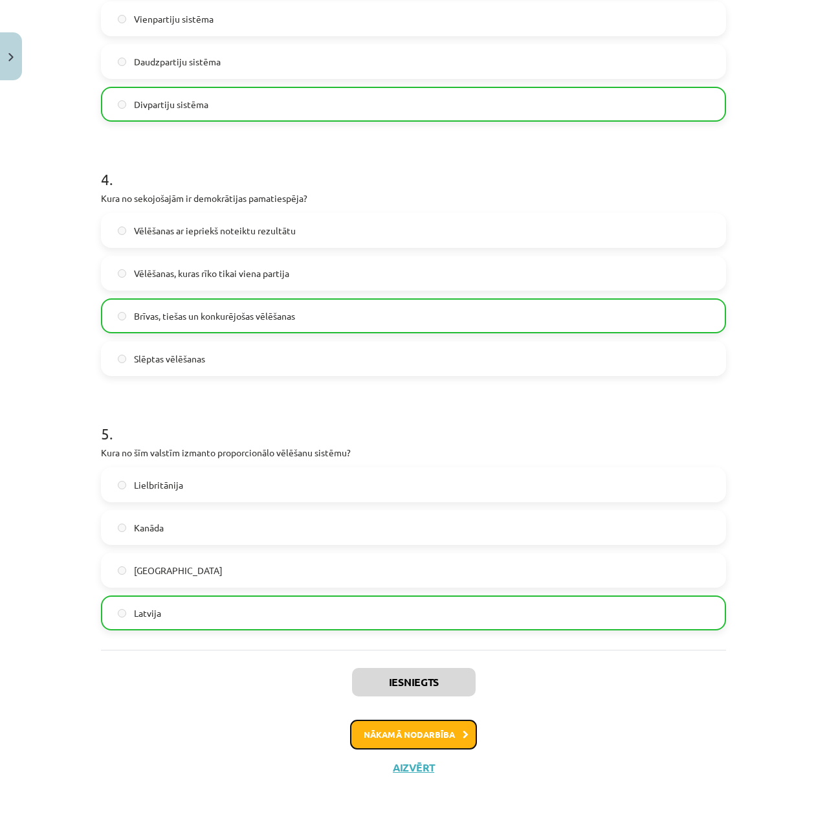
click at [428, 727] on button "Nākamā nodarbība" at bounding box center [413, 734] width 127 height 30
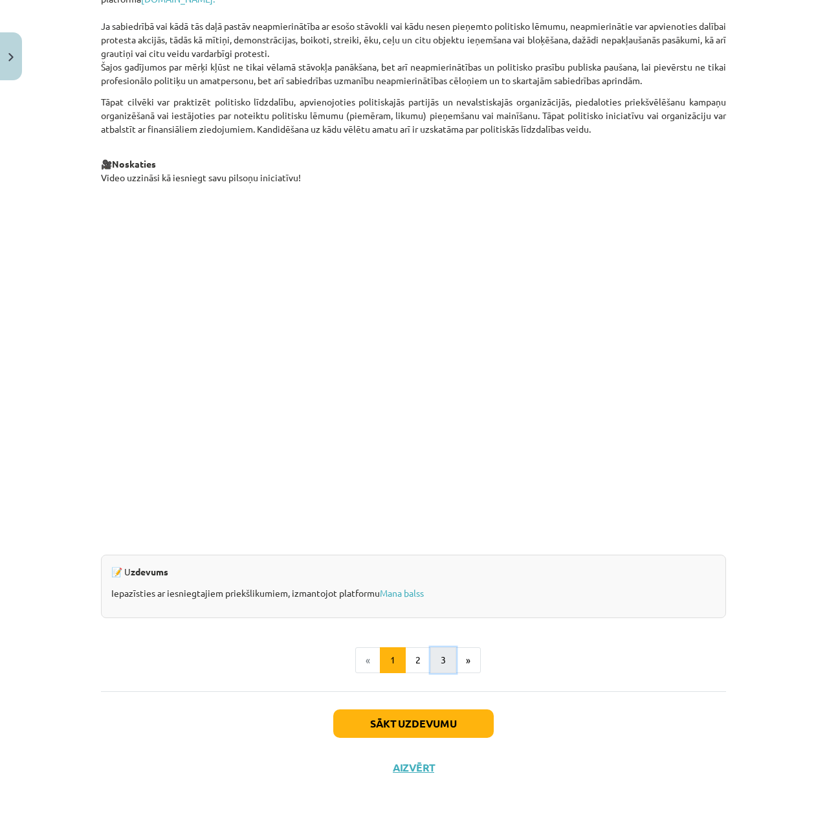
click at [438, 669] on button "3" at bounding box center [443, 660] width 26 height 26
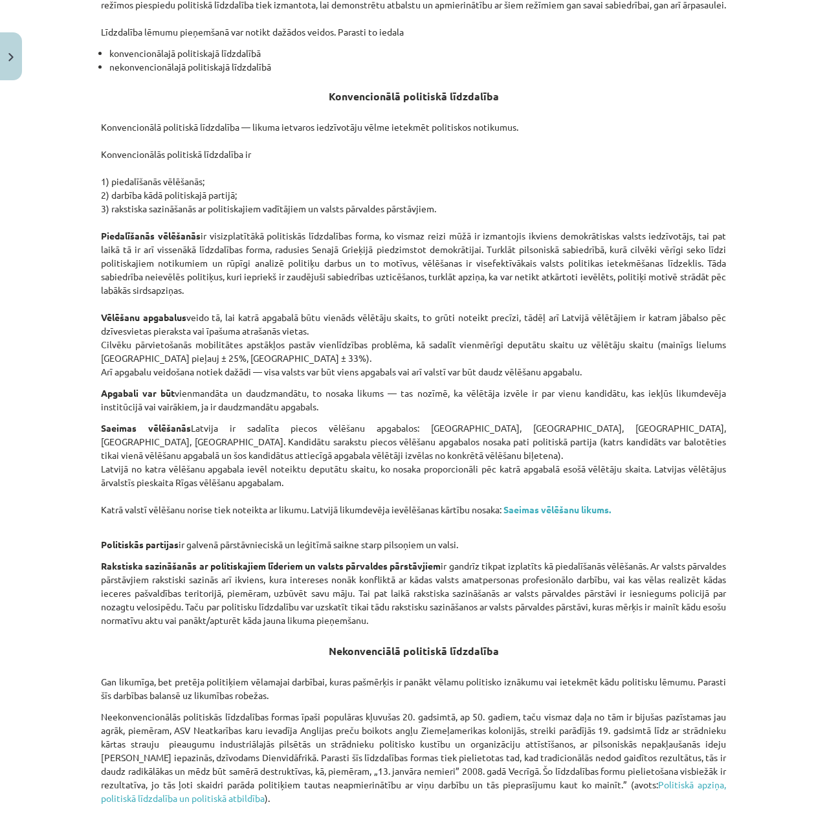
scroll to position [490, 0]
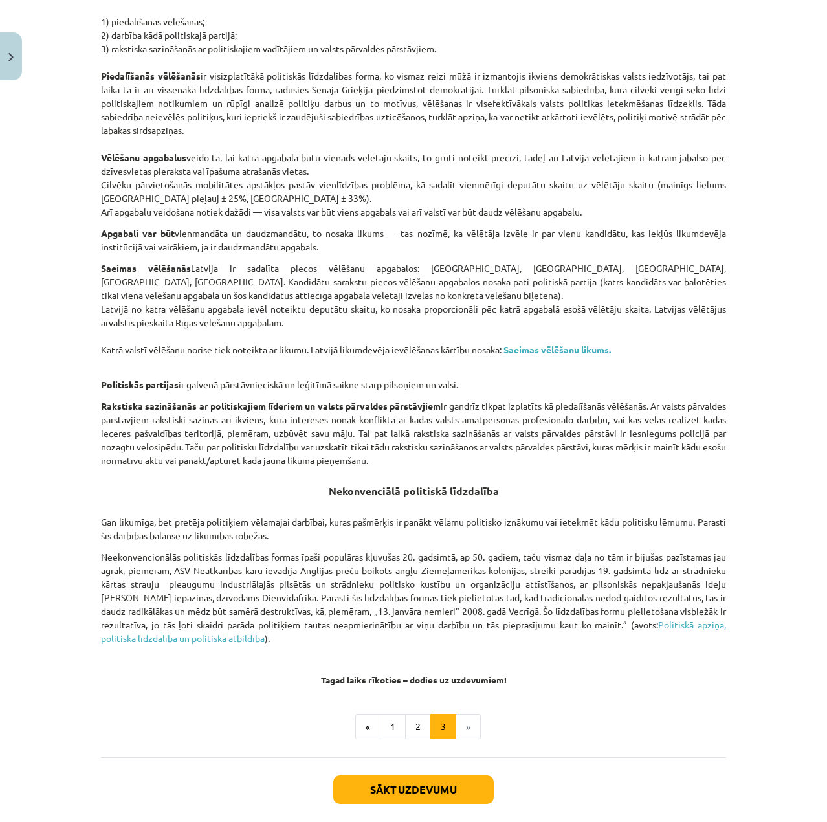
click at [435, 773] on div "Sākt uzdevumu Aizvērt" at bounding box center [413, 802] width 625 height 91
click at [439, 781] on button "Sākt uzdevumu" at bounding box center [413, 789] width 160 height 28
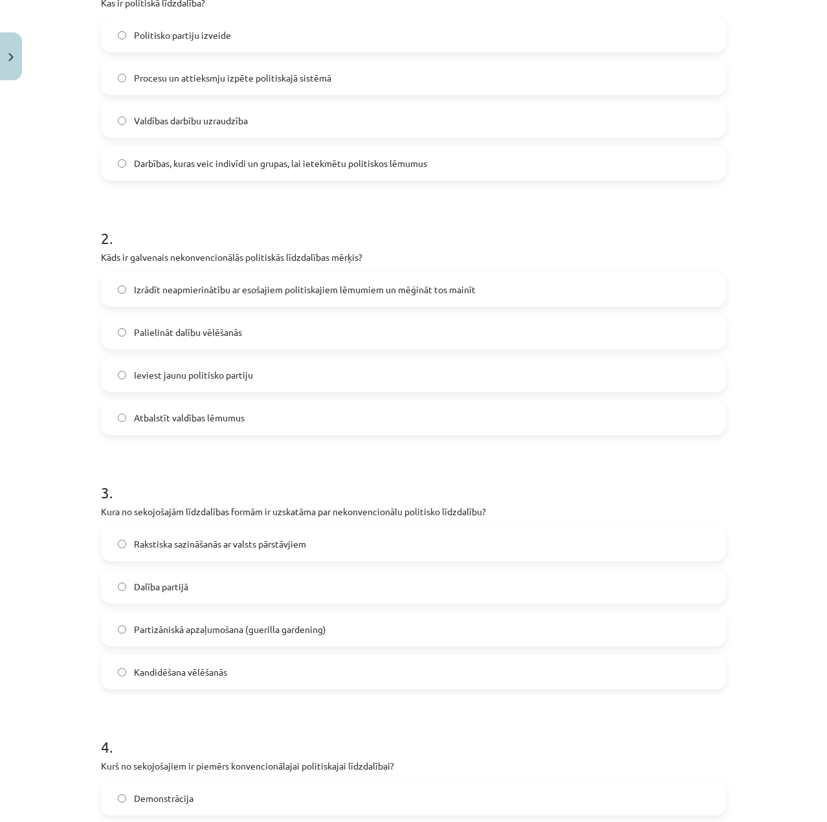
scroll to position [831, 0]
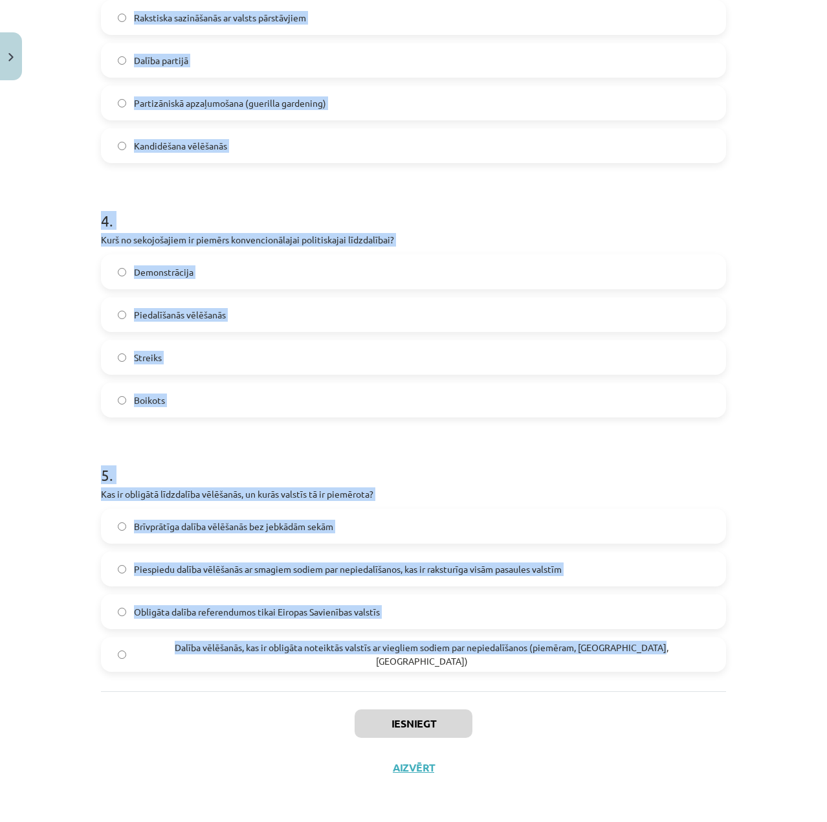
drag, startPoint x: 80, startPoint y: 254, endPoint x: 601, endPoint y: 672, distance: 668.7
click at [601, 673] on div "Mācību tēma: Sociālo zinātņu ii - 12. klases 1. ieskaites mācību materiāls #5 3…" at bounding box center [413, 411] width 827 height 822
copy form "4 . Lor ip dolorsita consectetu? Adipiscin elitsed doeiusm Tempori ut laboreetd…"
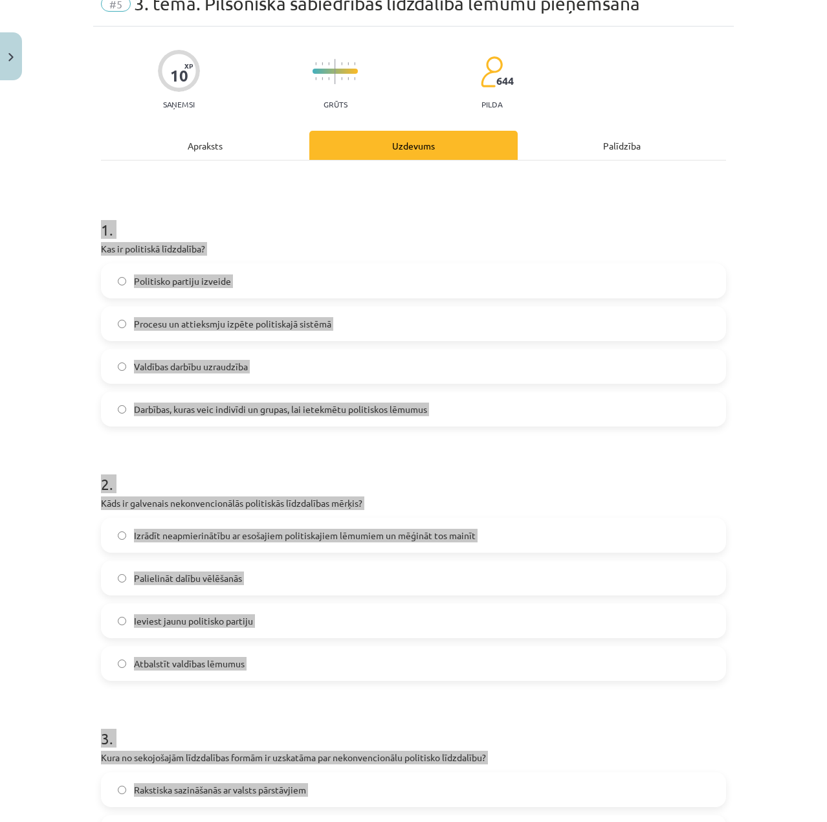
scroll to position [55, 0]
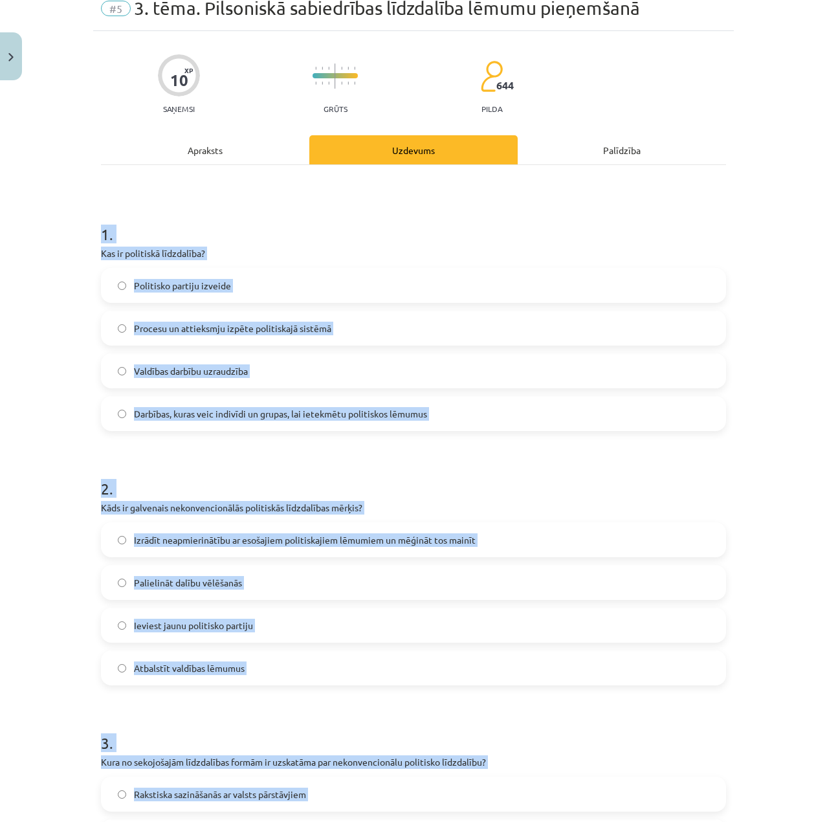
click at [93, 331] on div "10 XP Saņemsi Grūts 644 pilda Apraksts Uzdevums Palīdzība 1 . Kas ir politiskā …" at bounding box center [413, 798] width 640 height 1535
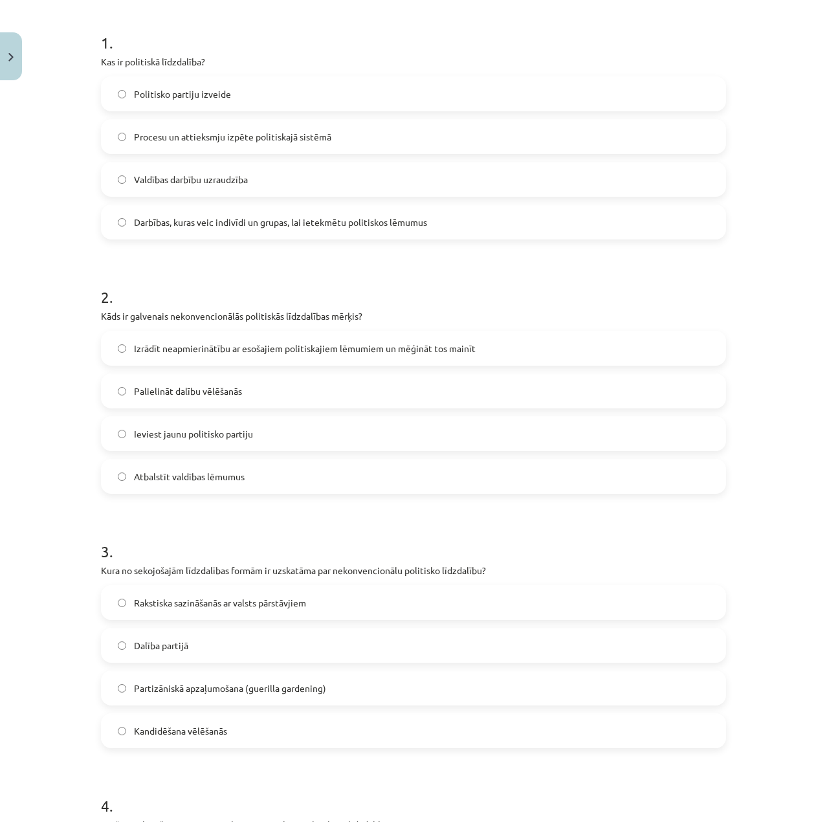
scroll to position [0, 0]
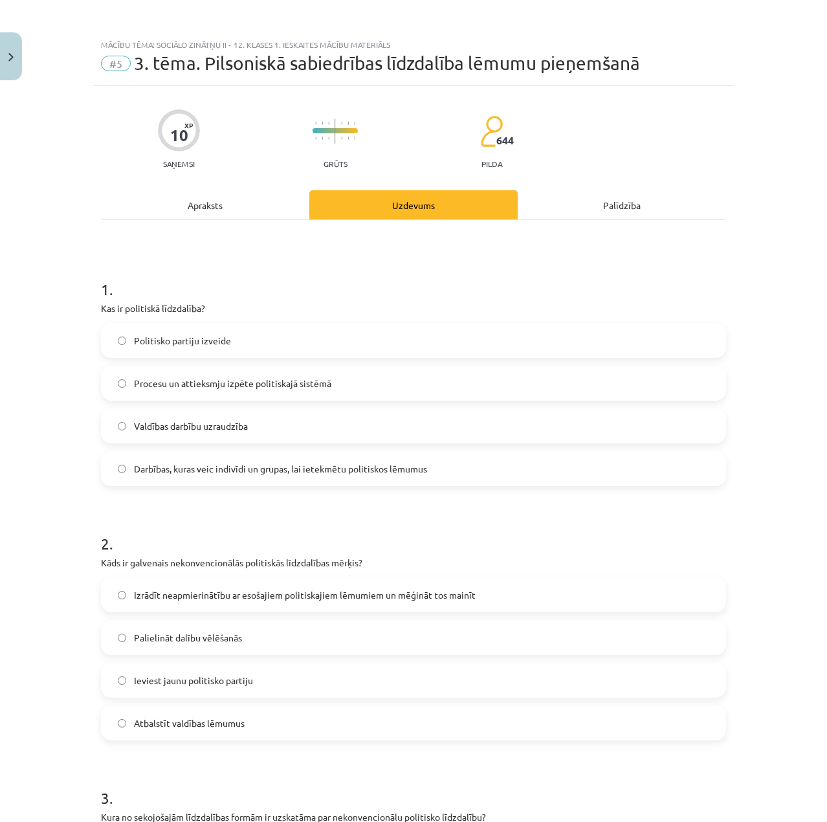
click at [223, 470] on span "Darbības, kuras veic indivīdi un grupas, lai ietekmētu politiskos lēmumus" at bounding box center [280, 469] width 293 height 14
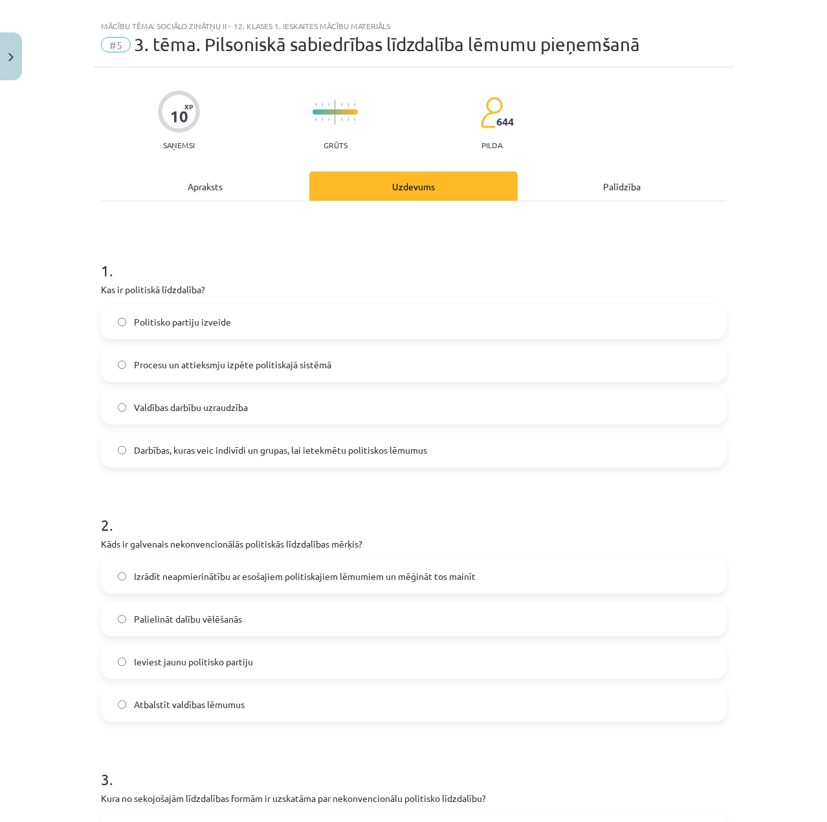
scroll to position [65, 0]
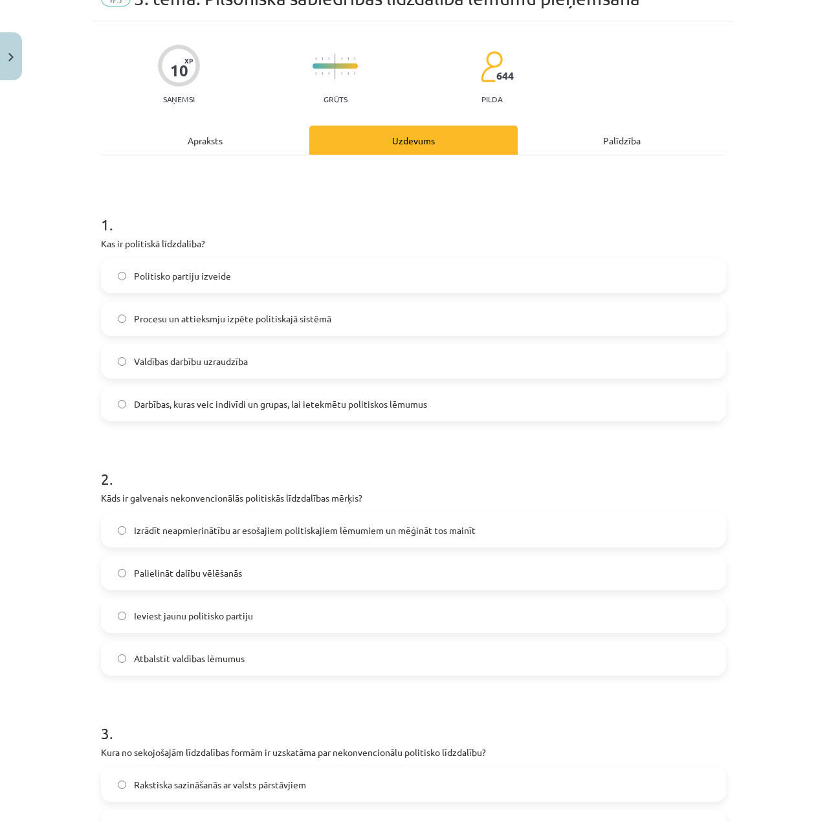
click at [223, 540] on label "Izrādīt neapmierinātību ar esošajiem politiskajiem lēmumiem un mēģināt tos main…" at bounding box center [413, 530] width 622 height 32
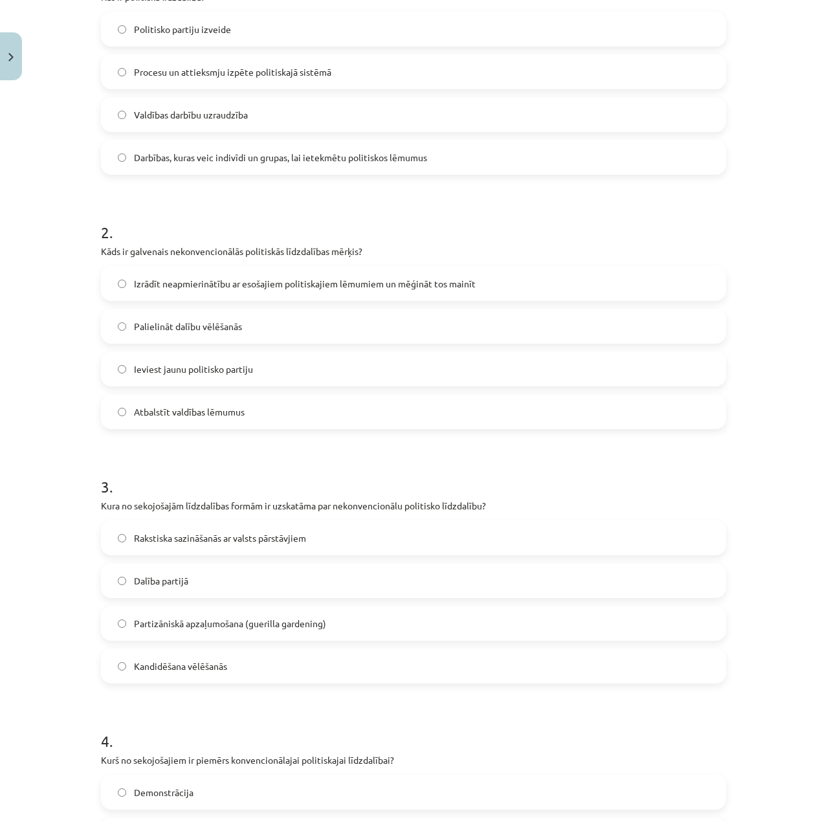
scroll to position [323, 0]
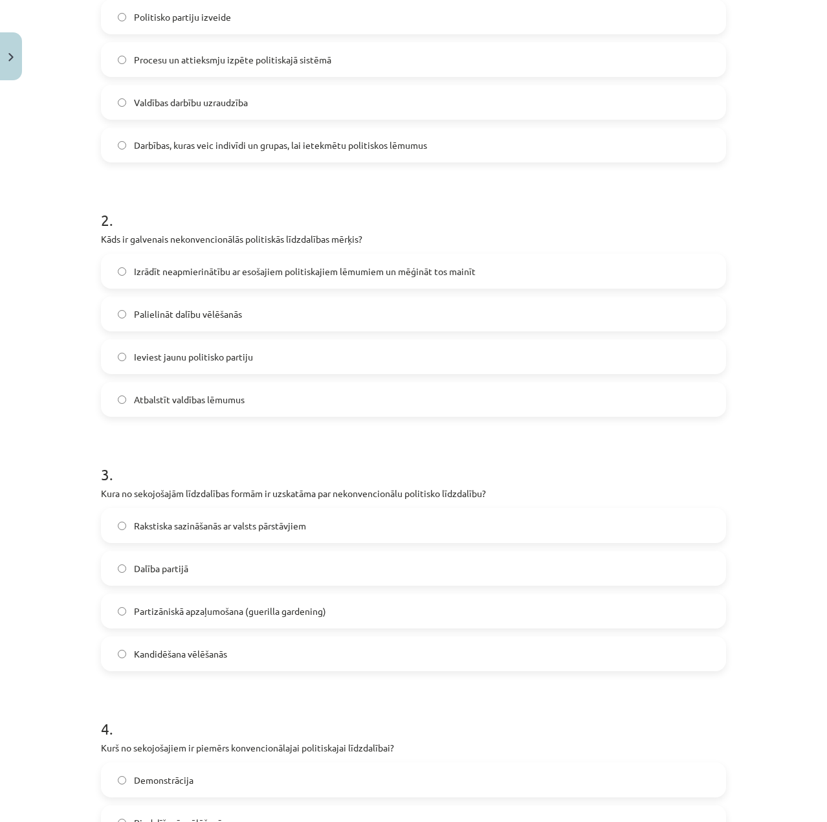
click at [219, 609] on span "Partizāniskā apzaļumošana (guerilla gardening)" at bounding box center [230, 611] width 192 height 14
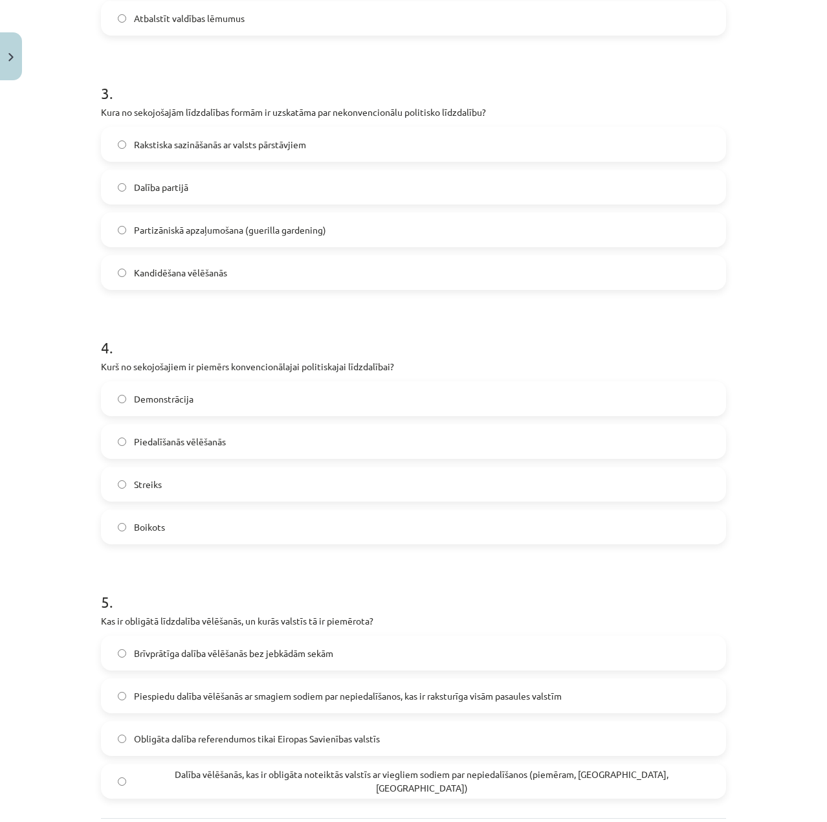
scroll to position [712, 0]
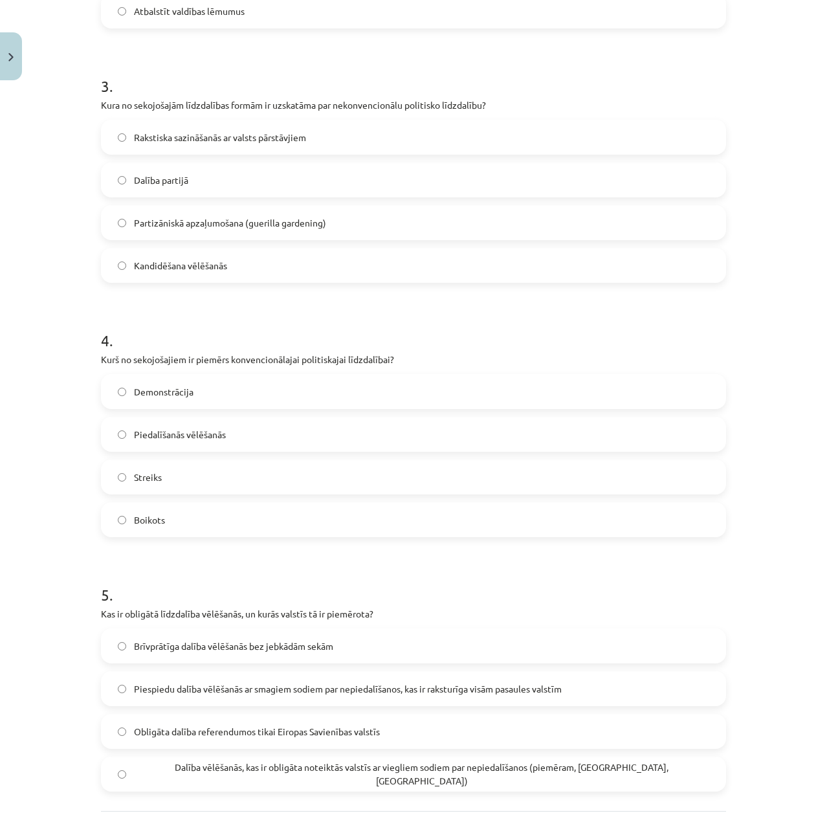
click at [209, 430] on span "Piedalīšanās vēlēšanās" at bounding box center [180, 435] width 92 height 14
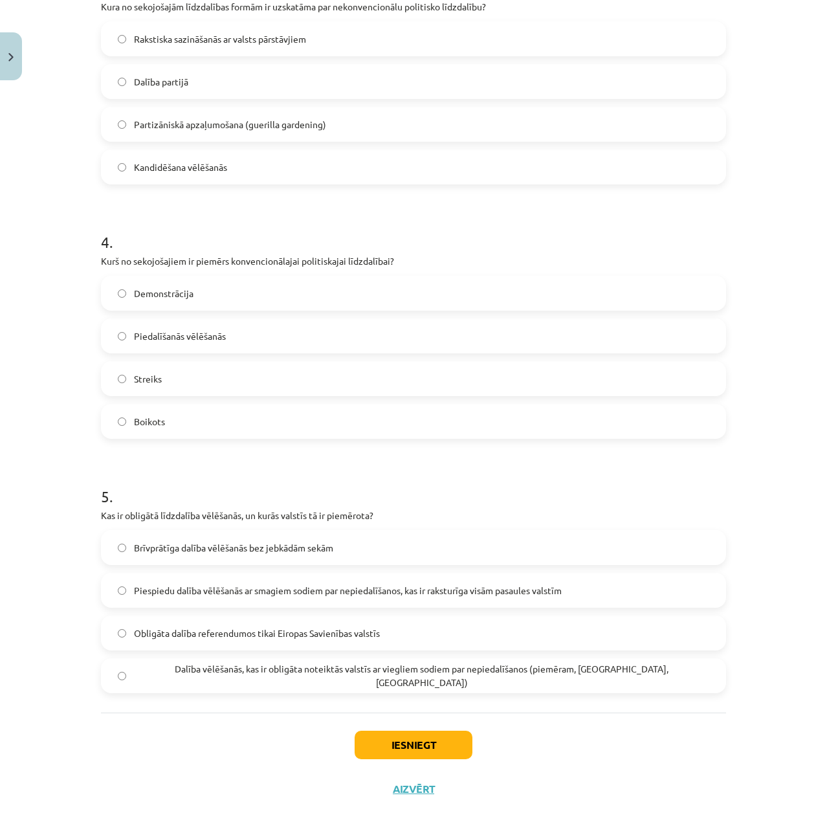
scroll to position [831, 0]
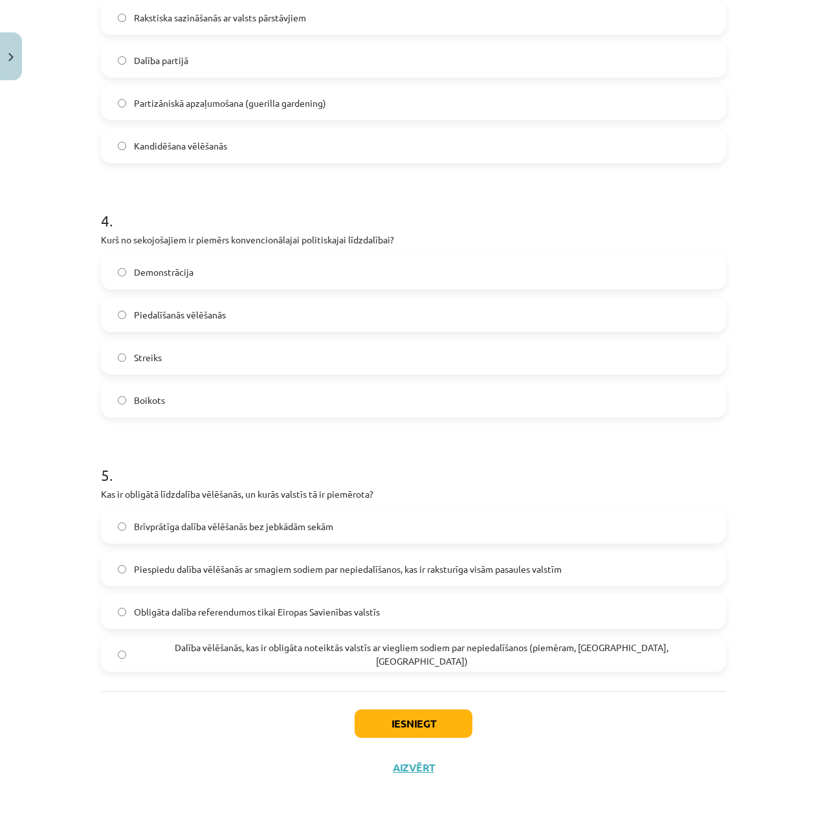
click at [198, 645] on label "Dalība vēlēšanās, kas ir obligāta noteiktās valstīs ar viegliem sodiem par nepi…" at bounding box center [413, 654] width 622 height 32
click at [370, 717] on button "Iesniegt" at bounding box center [414, 723] width 118 height 28
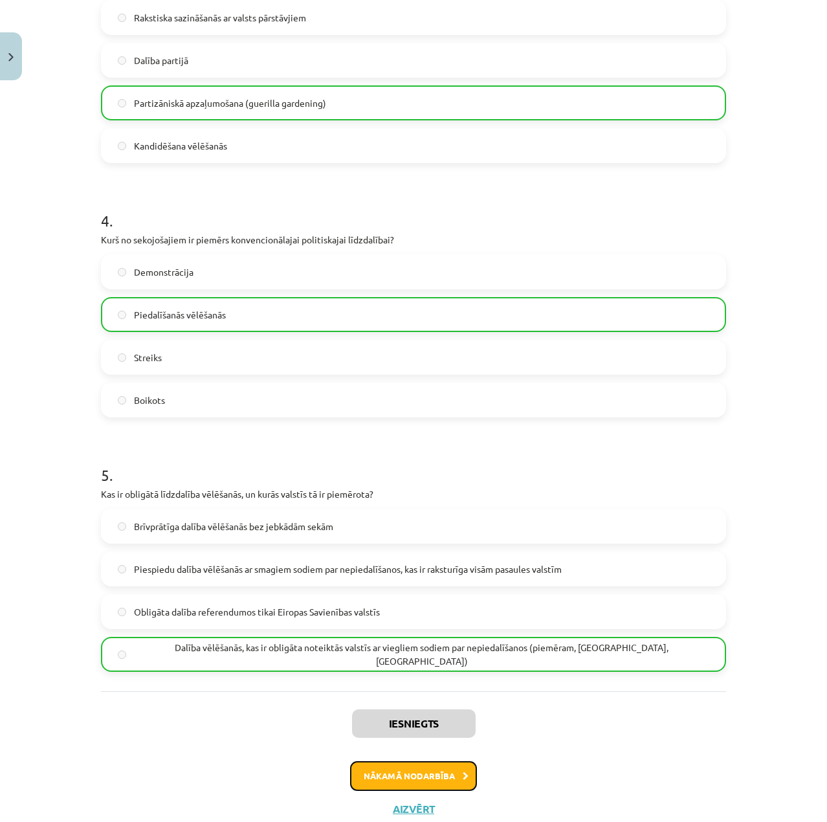
click at [432, 769] on button "Nākamā nodarbība" at bounding box center [413, 776] width 127 height 30
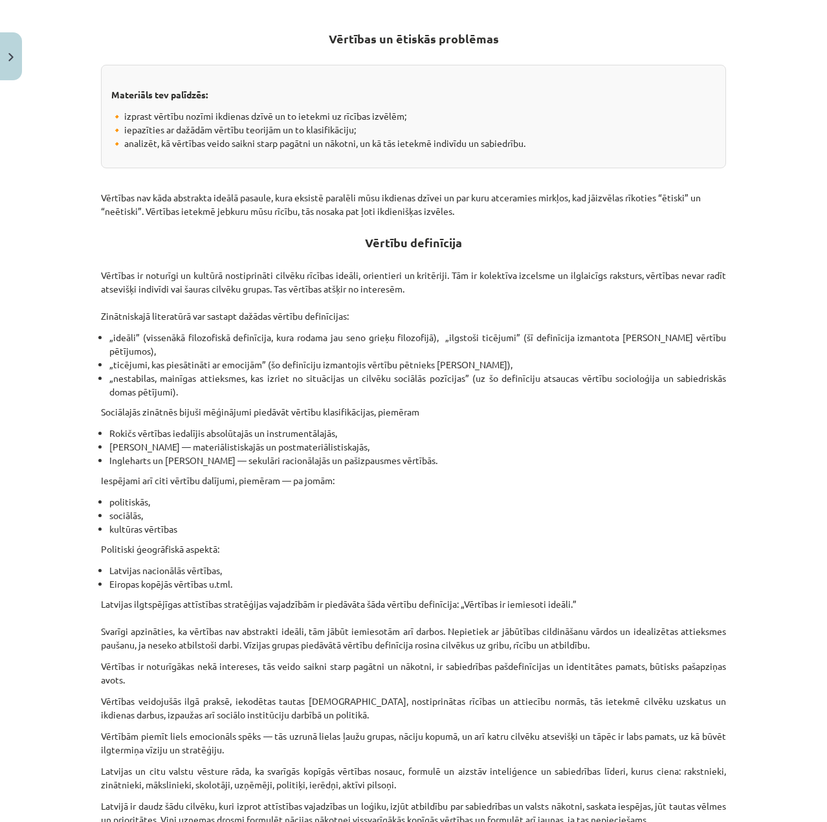
scroll to position [446, 0]
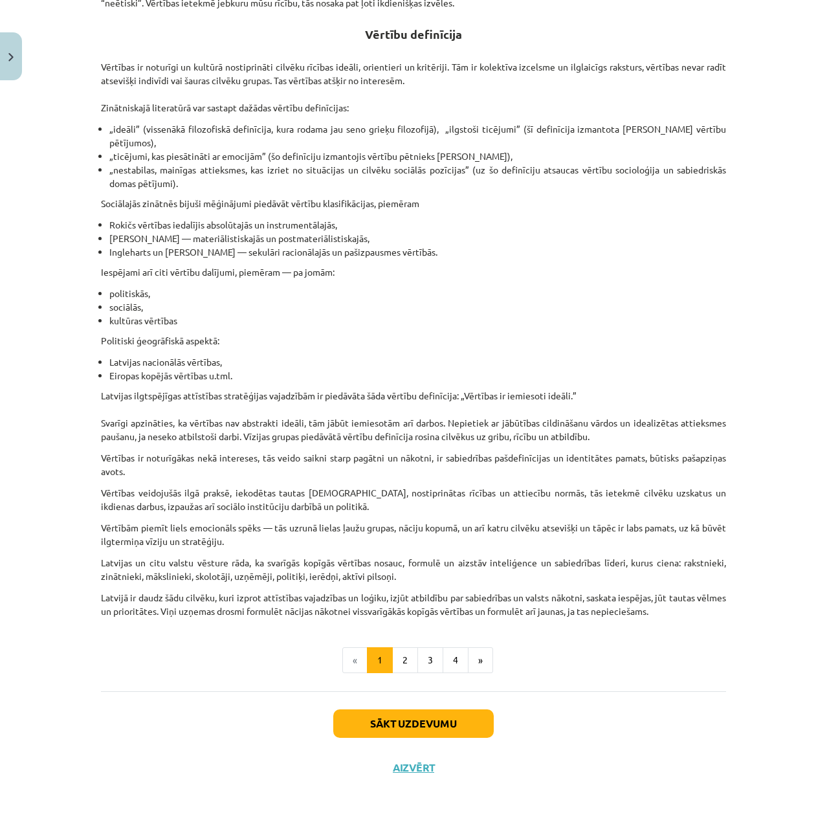
click at [422, 708] on div "Sākt uzdevumu Aizvērt" at bounding box center [413, 736] width 625 height 91
click at [427, 706] on div "Sākt uzdevumu Aizvērt" at bounding box center [413, 736] width 625 height 91
click at [429, 715] on button "Sākt uzdevumu" at bounding box center [413, 723] width 160 height 28
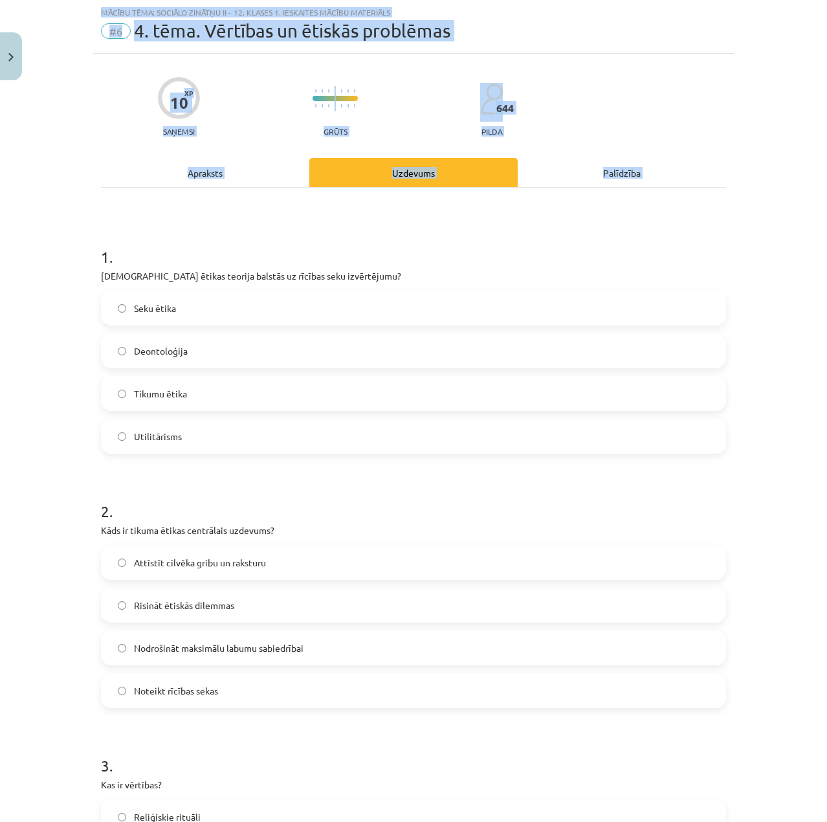
scroll to position [831, 0]
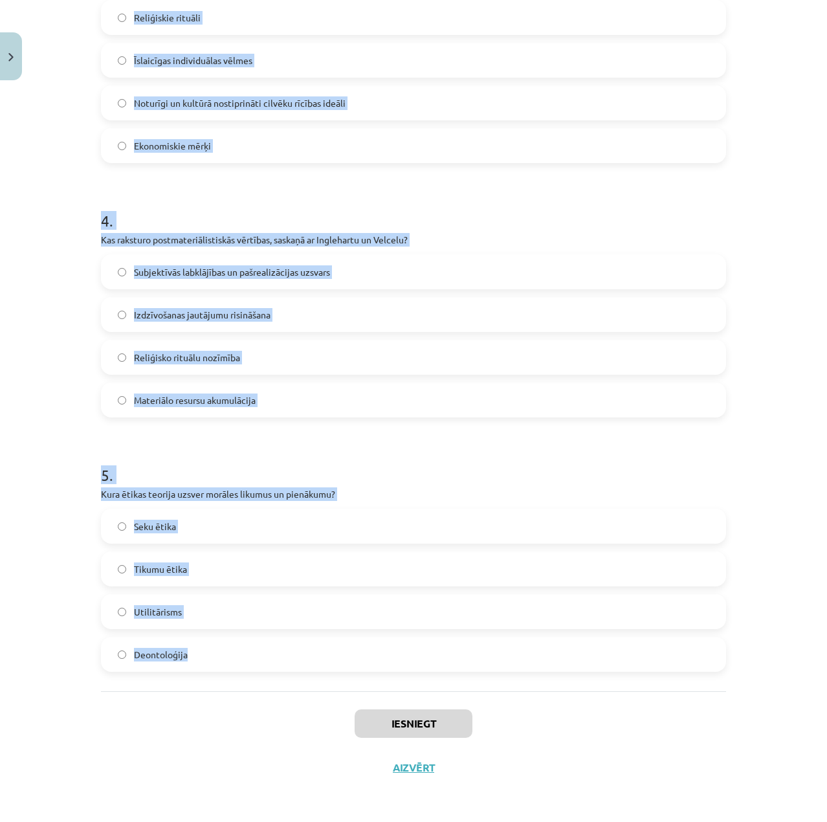
drag, startPoint x: 94, startPoint y: 251, endPoint x: 245, endPoint y: 687, distance: 461.1
click at [245, 688] on div "Mācību tēma: Sociālo zinātņu ii - 12. klases 1. ieskaites mācību materiāls #6 4…" at bounding box center [413, 411] width 827 height 822
copy form "1 . Kura ētikas teorija balstās uz rīcības seku izvērtējumu? Seku ētika Deontol…"
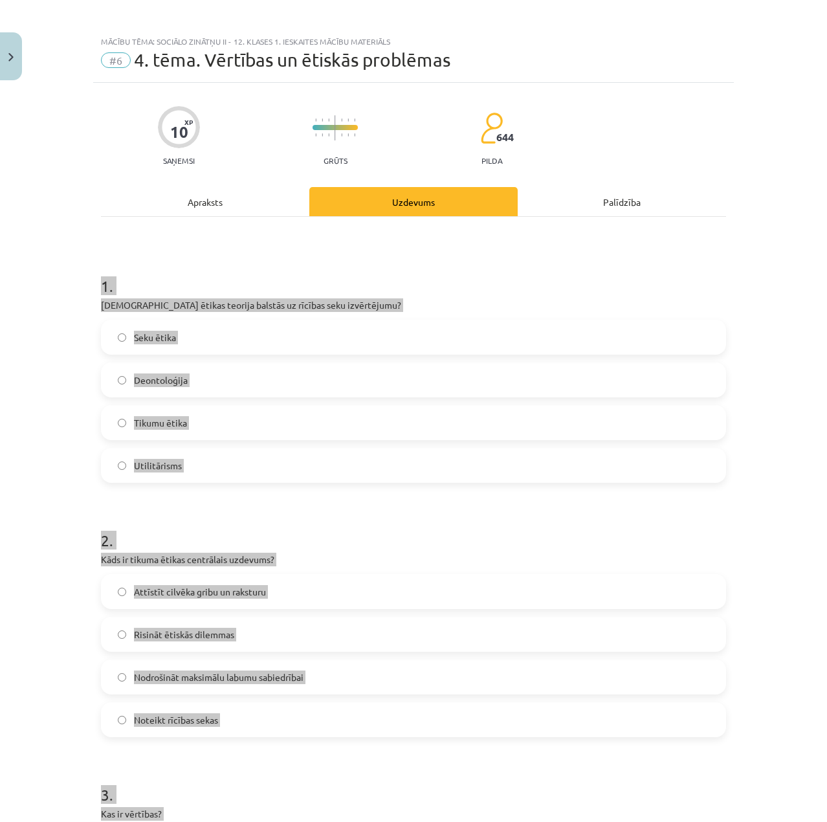
scroll to position [0, 0]
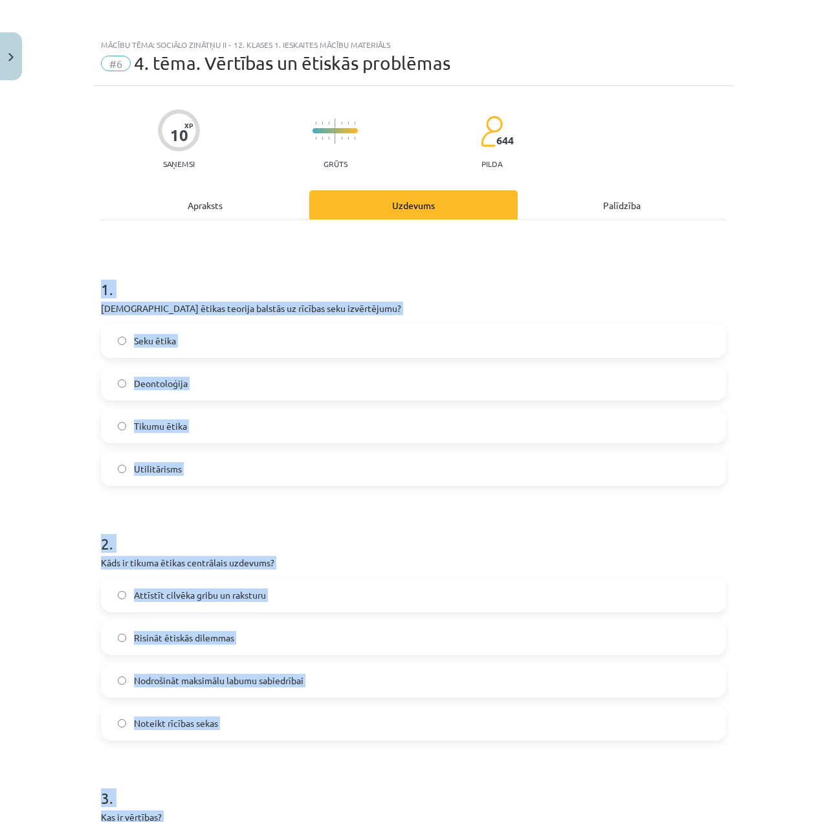
click at [269, 309] on p "[DEMOGRAPHIC_DATA] ētikas teorija balstās uz rīcības seku izvērtējumu?" at bounding box center [413, 308] width 625 height 14
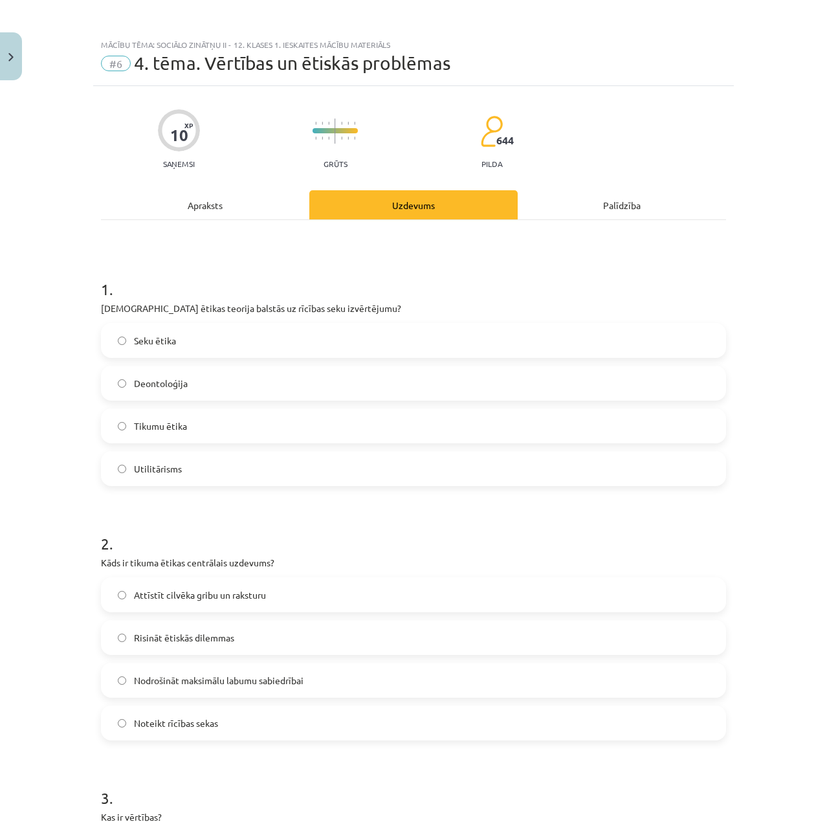
click at [209, 336] on label "Seku ētika" at bounding box center [413, 340] width 622 height 32
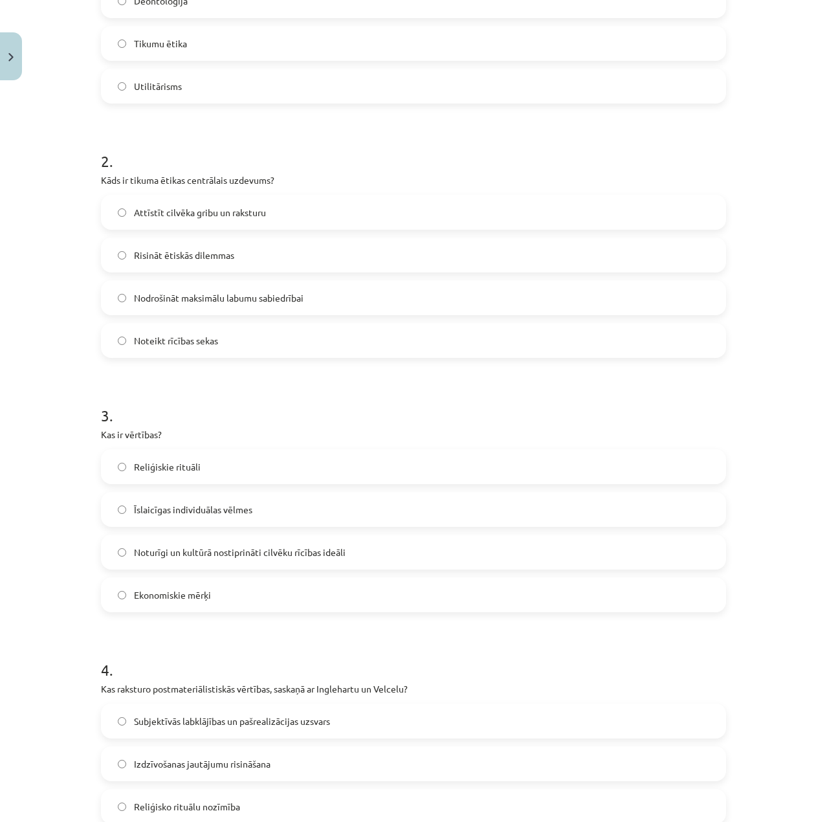
scroll to position [388, 0]
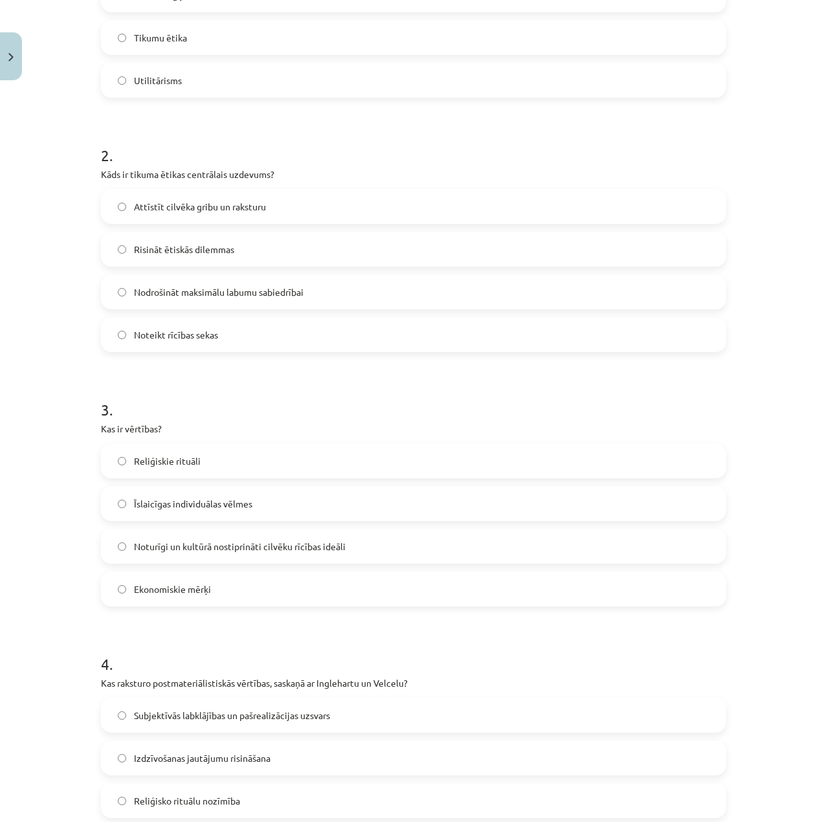
click at [254, 200] on span "Attīstīt cilvēka gribu un raksturu" at bounding box center [200, 207] width 132 height 14
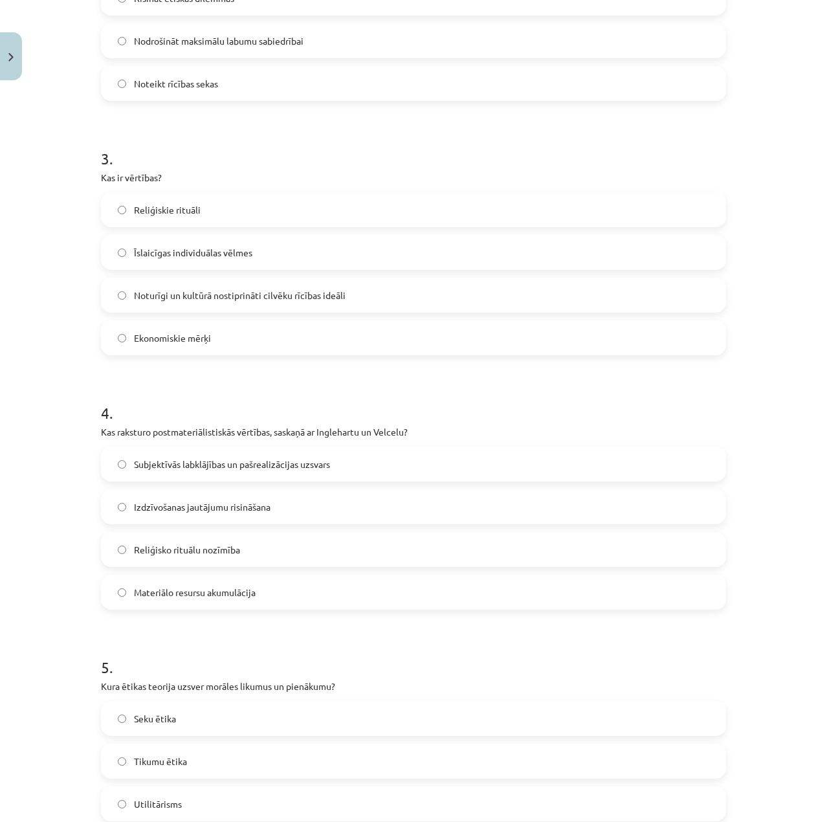
scroll to position [647, 0]
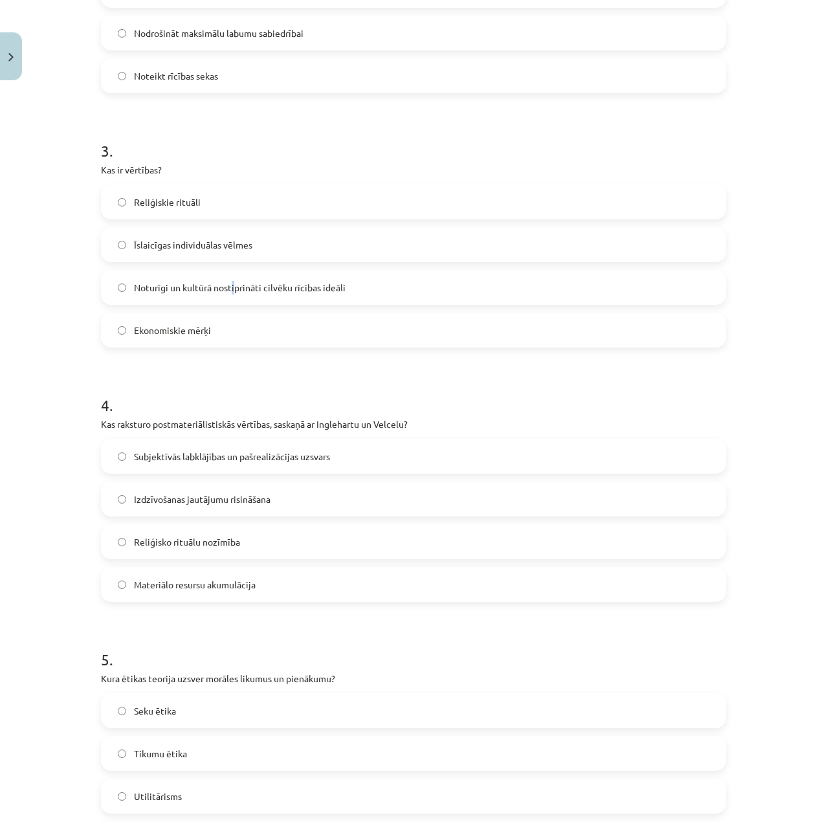
click at [228, 289] on span "Noturīgi un kultūrā nostiprināti cilvēku rīcības ideāli" at bounding box center [240, 288] width 212 height 14
click at [179, 281] on span "Noturīgi un kultūrā nostiprināti cilvēku rīcības ideāli" at bounding box center [240, 288] width 212 height 14
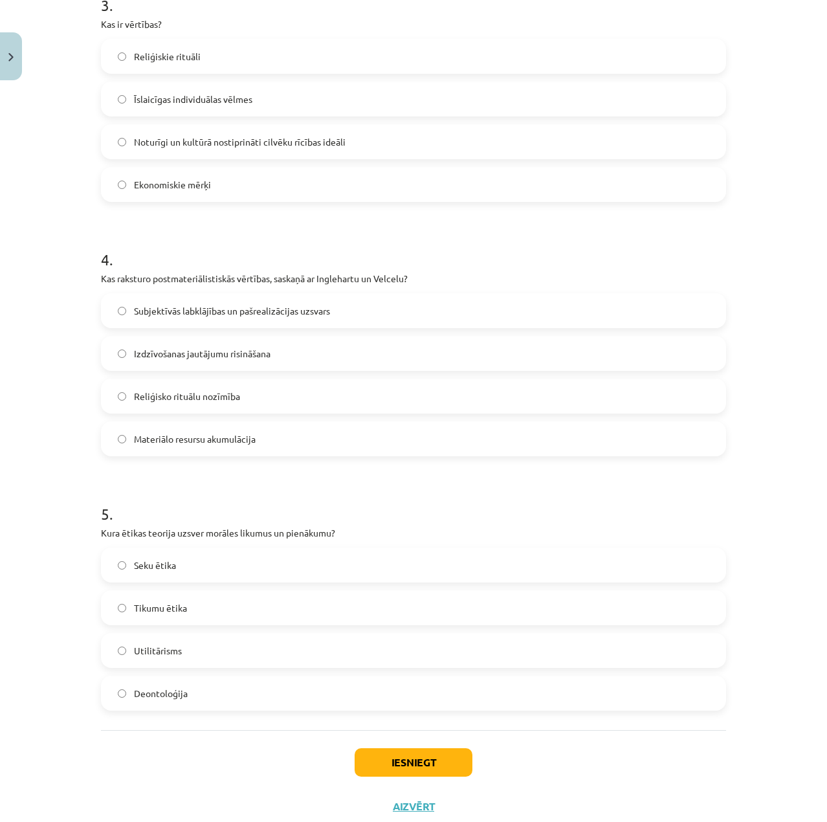
scroll to position [831, 0]
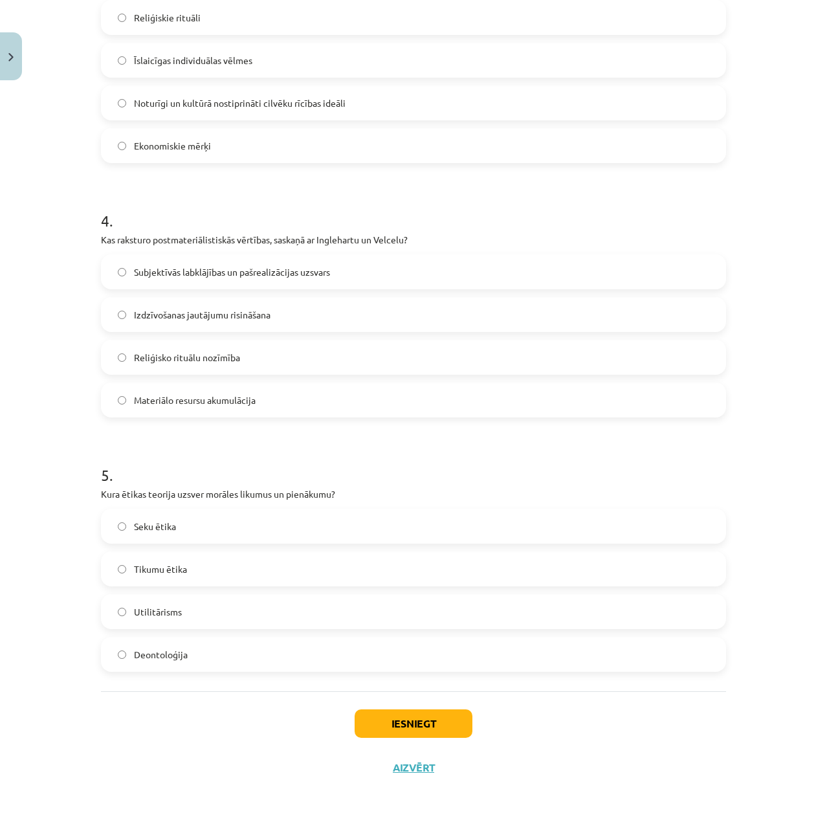
click at [185, 269] on span "Subjektīvās labklājības un pašrealizācijas uzsvars" at bounding box center [232, 272] width 196 height 14
drag, startPoint x: 206, startPoint y: 651, endPoint x: 240, endPoint y: 662, distance: 35.4
click at [208, 651] on label "Deontoloģija" at bounding box center [413, 654] width 622 height 32
click at [399, 726] on button "Iesniegt" at bounding box center [414, 723] width 118 height 28
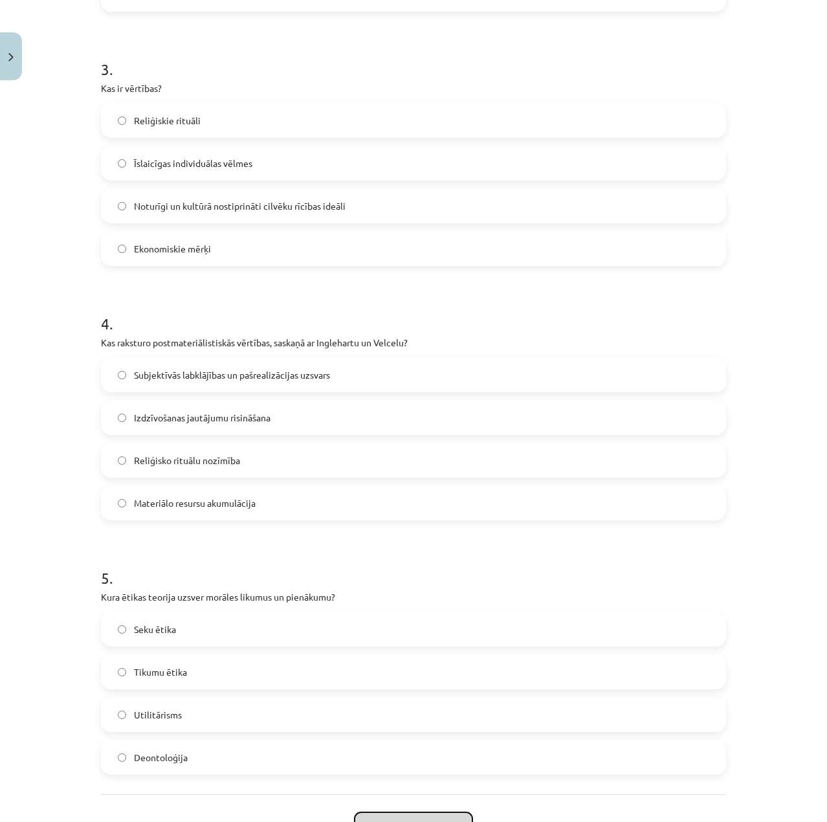
scroll to position [767, 0]
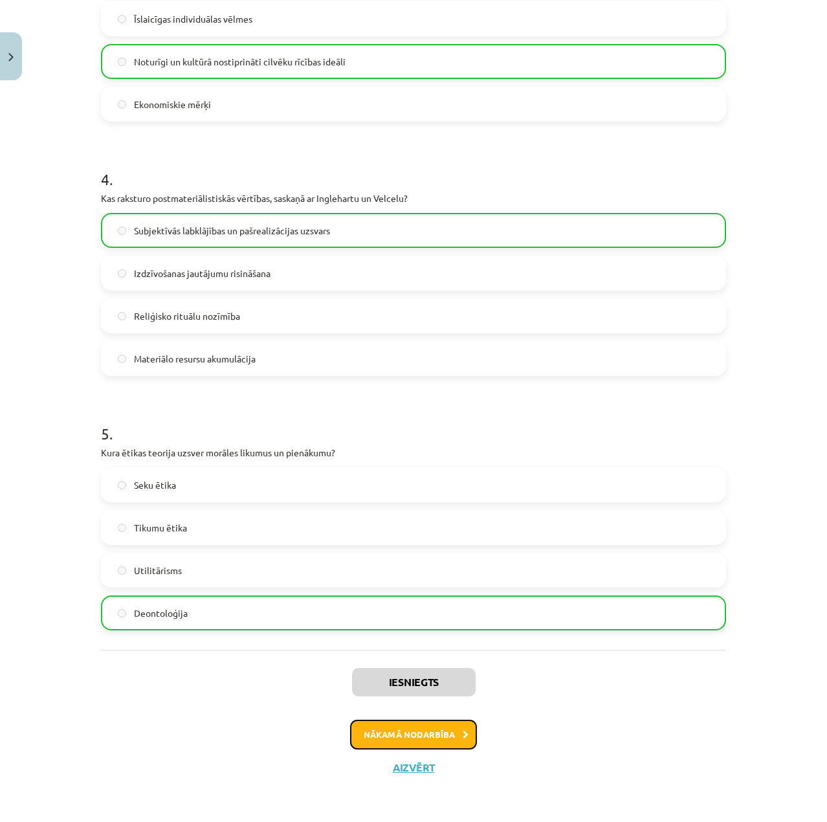
click at [450, 748] on button "Nākamā nodarbība" at bounding box center [413, 734] width 127 height 30
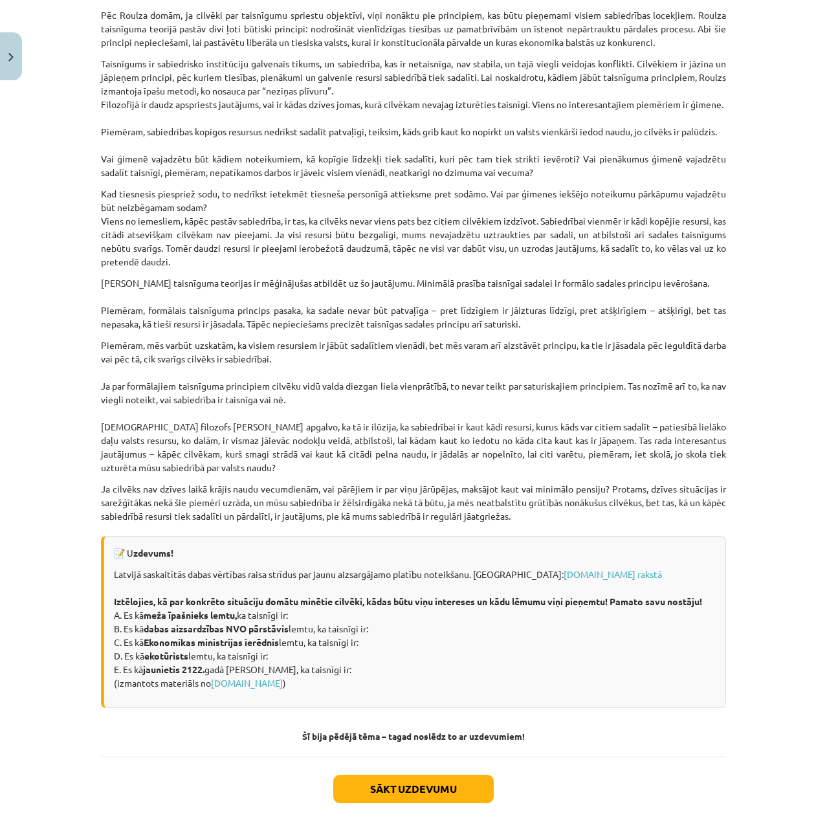
scroll to position [1391, 0]
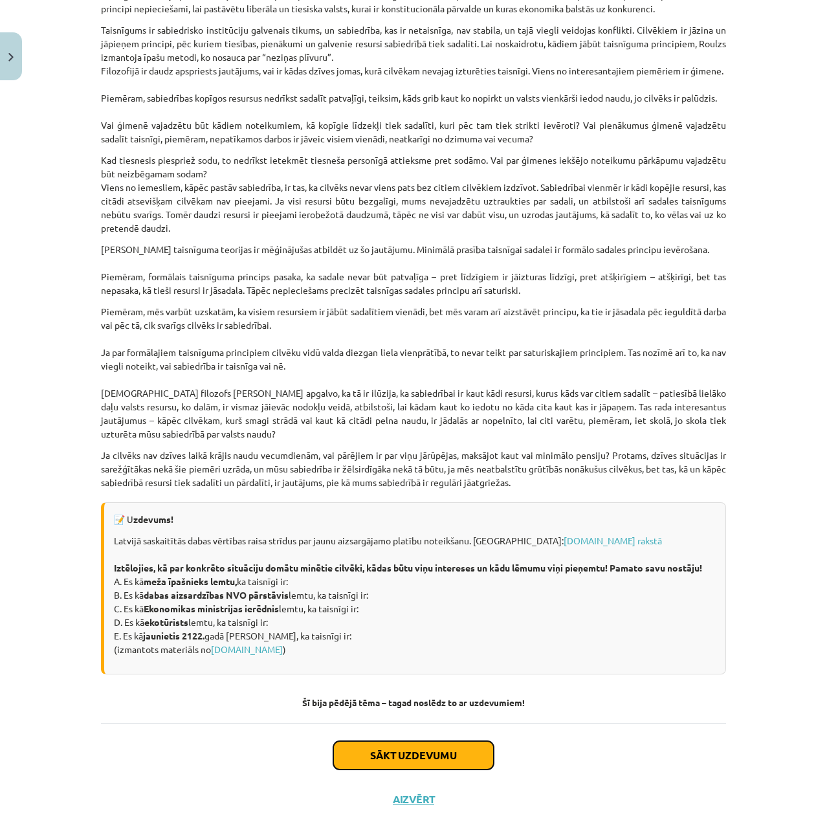
click at [389, 758] on button "Sākt uzdevumu" at bounding box center [413, 755] width 160 height 28
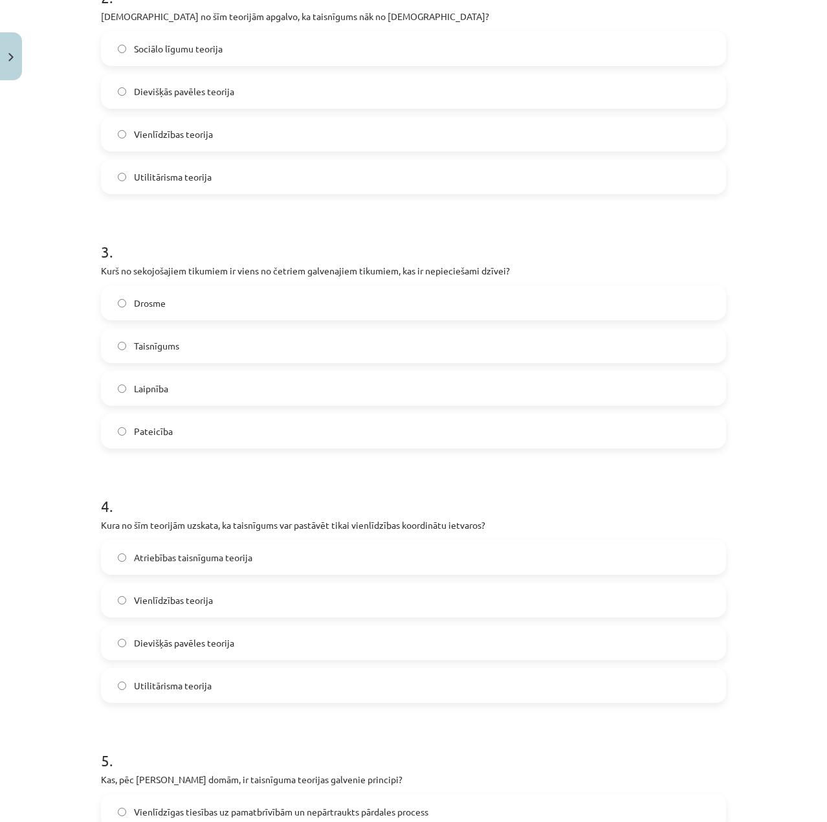
scroll to position [831, 0]
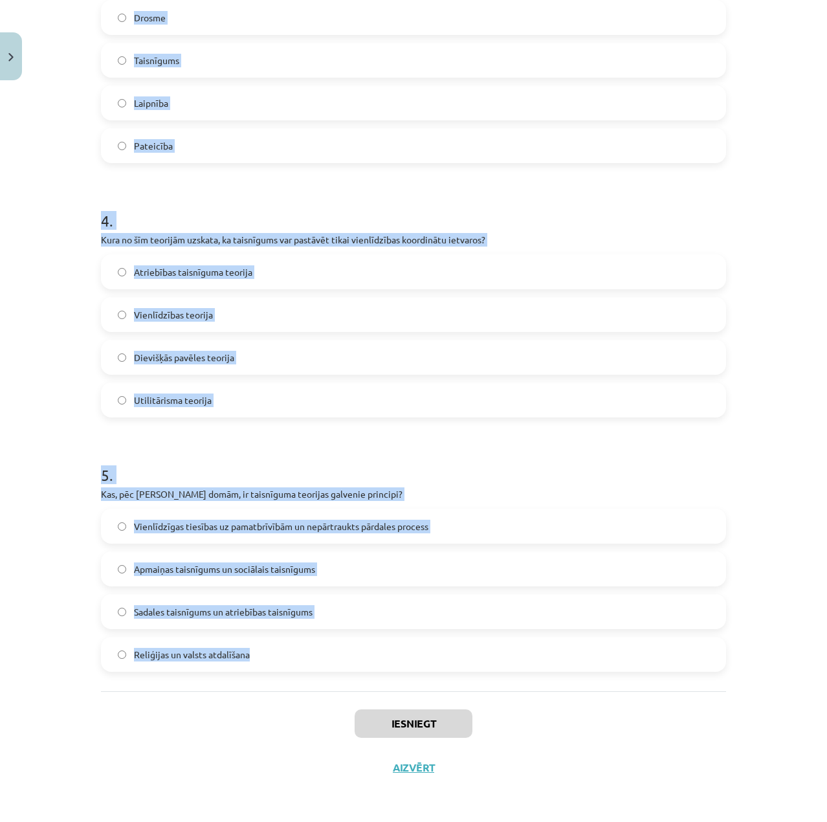
drag, startPoint x: 145, startPoint y: 278, endPoint x: 279, endPoint y: 656, distance: 401.7
click at [341, 688] on div "Mācību tēma: Sociālo zinātņu ii - 12. klases 1. ieskaites mācību materiāls #7 5…" at bounding box center [413, 411] width 827 height 822
copy form "1 . Kurš sengrieķu filozofs izklāstīja taisnīguma teoriju savā darbā "Republika…"
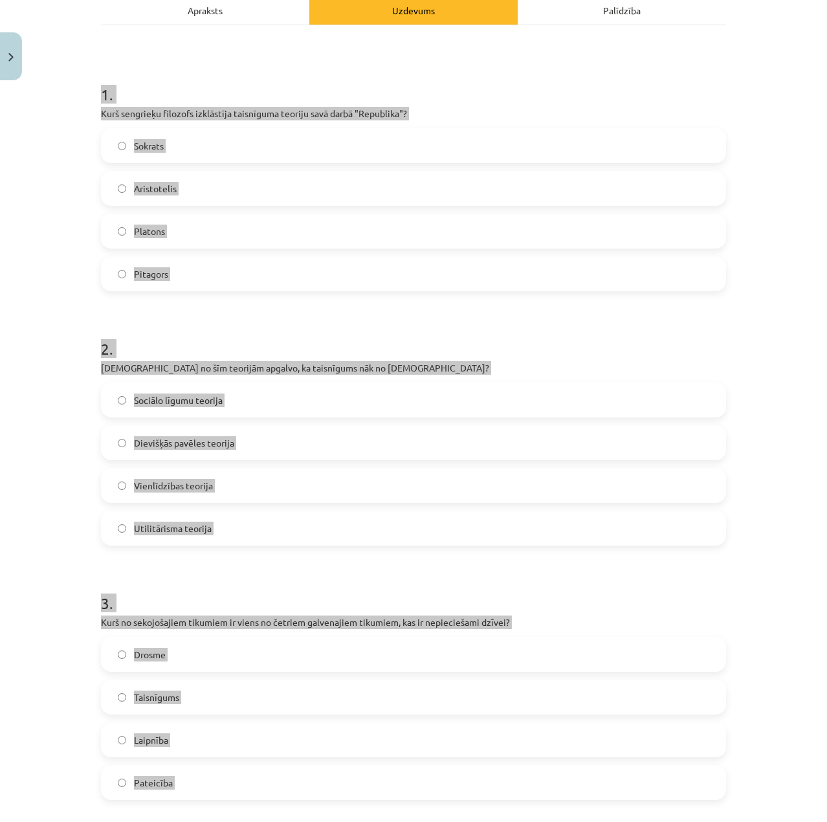
scroll to position [184, 0]
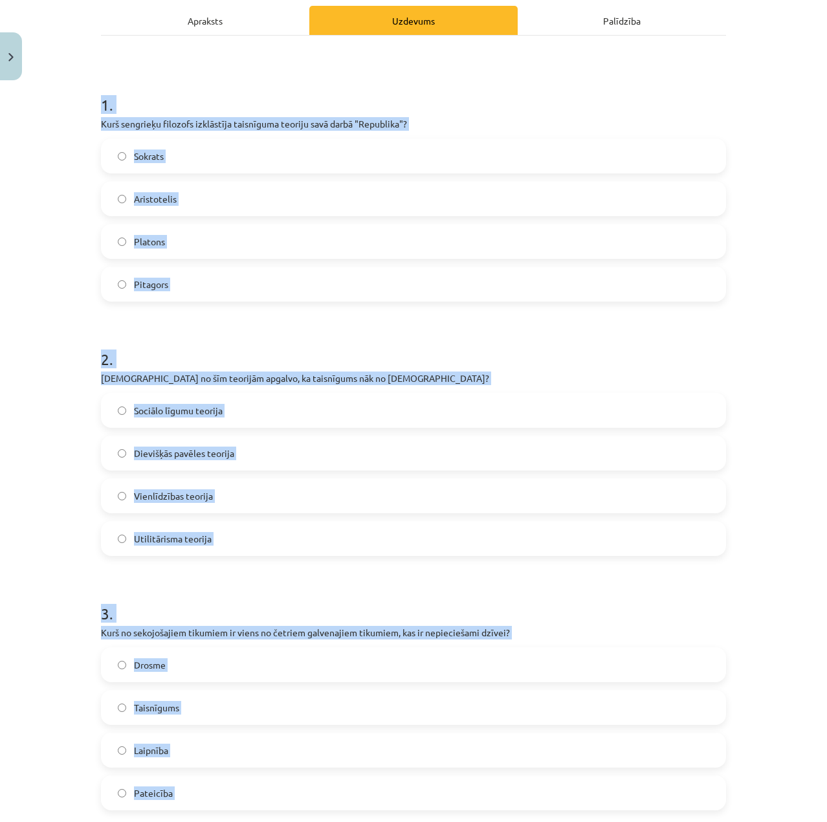
click at [93, 323] on div "10 XP Saņemsi Grūts 644 pilda Apraksts Uzdevums Palīdzība 1 . Kurš sengrieķu fi…" at bounding box center [413, 669] width 640 height 1535
click at [82, 249] on div "Mācību tēma: Sociālo zinātņu ii - 12. klases 1. ieskaites mācību materiāls #7 5…" at bounding box center [413, 411] width 827 height 822
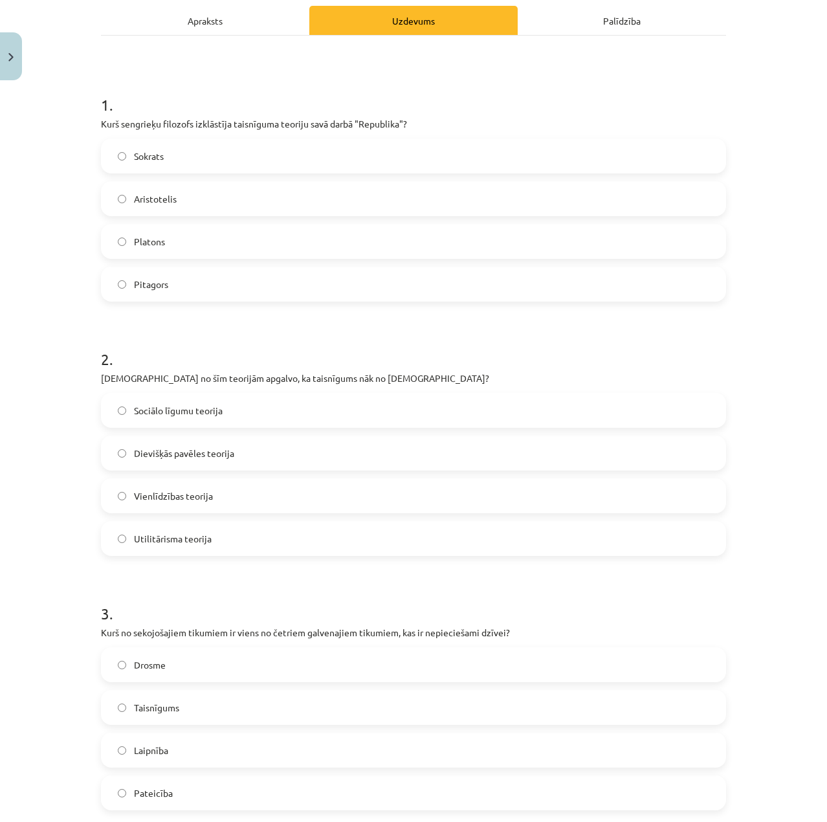
click at [165, 246] on label "Platons" at bounding box center [413, 241] width 622 height 32
click at [226, 454] on label "Dievišķās pavēles teorija" at bounding box center [413, 453] width 622 height 32
click at [162, 452] on span "Dievišķās pavēles teorija" at bounding box center [184, 453] width 100 height 14
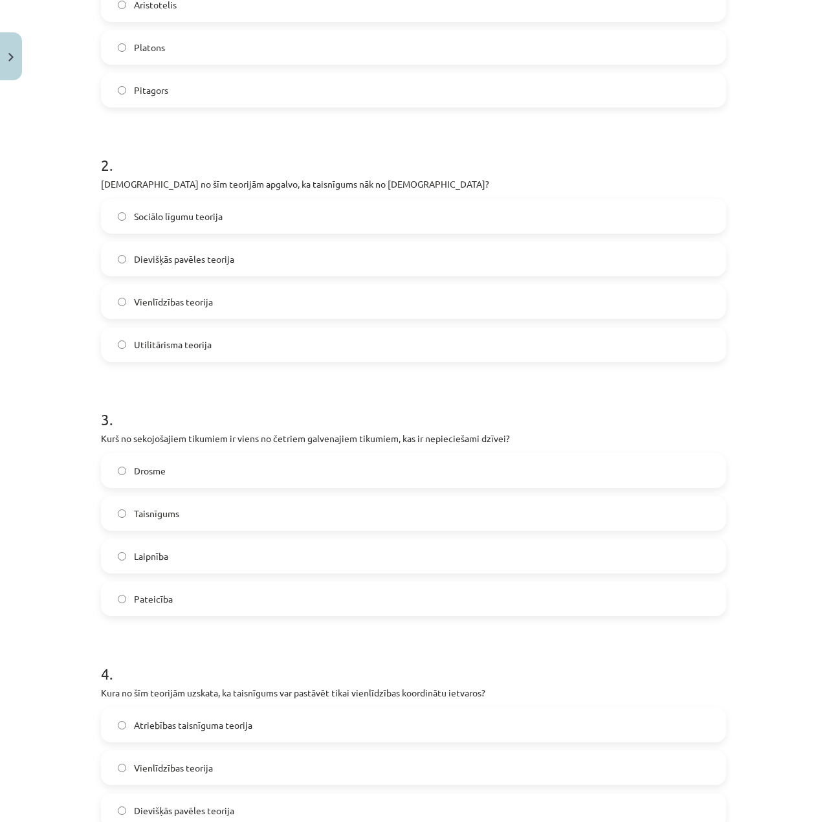
click at [193, 513] on label "Taisnīgums" at bounding box center [413, 513] width 622 height 32
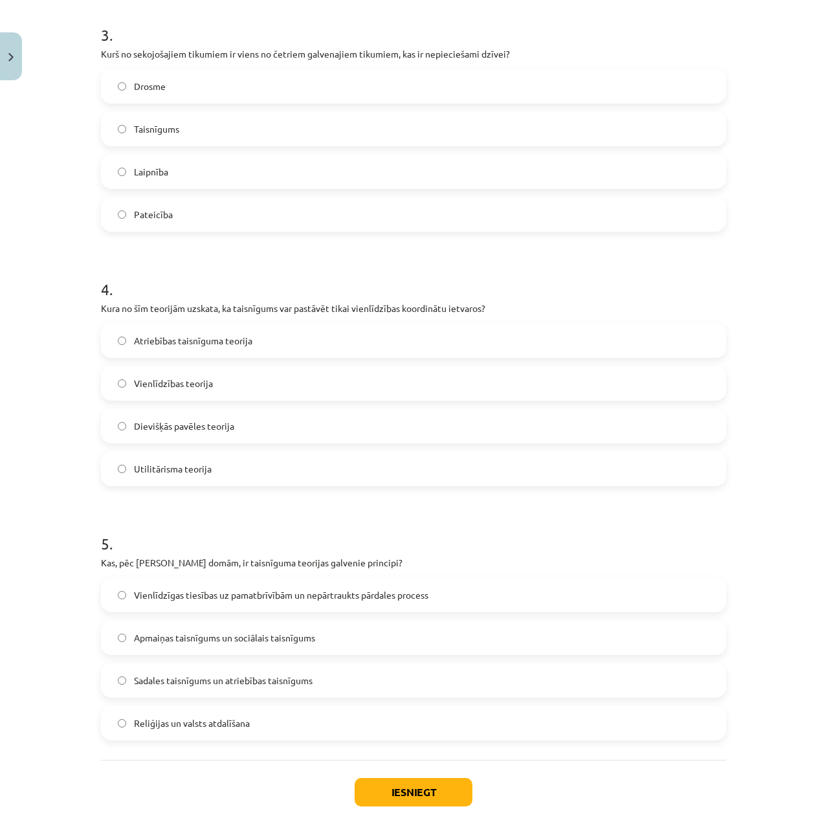
scroll to position [767, 0]
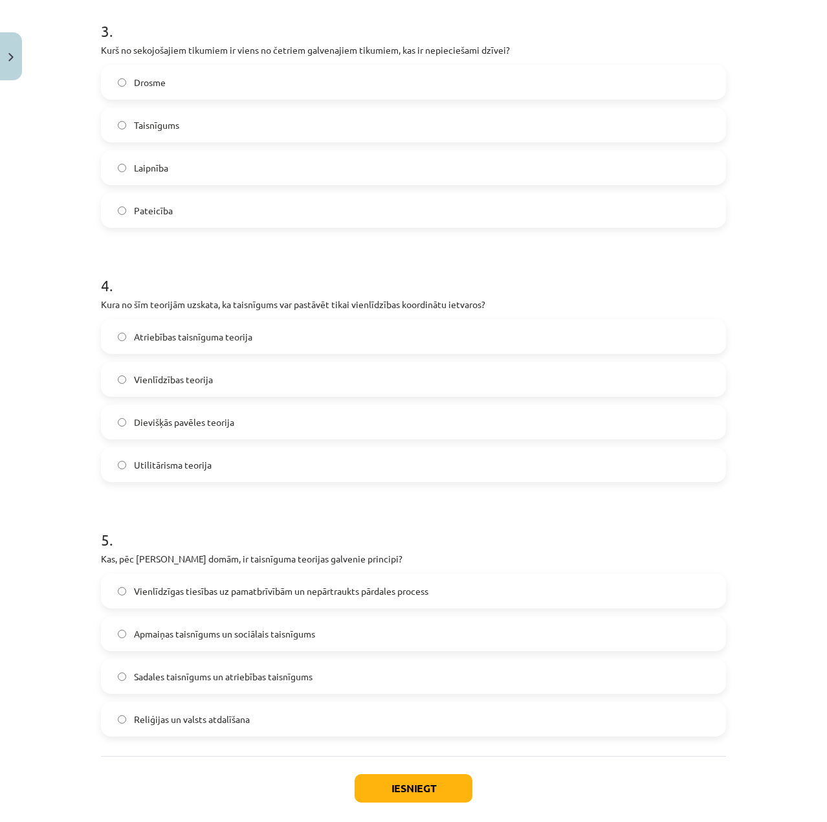
click at [191, 388] on label "Vienlīdzības teorija" at bounding box center [413, 379] width 622 height 32
drag, startPoint x: 166, startPoint y: 581, endPoint x: 173, endPoint y: 580, distance: 7.9
click at [166, 580] on label "Vienlīdzīgas tiesības uz pamatbrīvībām un nepārtraukts pārdales process" at bounding box center [413, 590] width 622 height 32
click at [430, 777] on button "Iesniegt" at bounding box center [414, 788] width 118 height 28
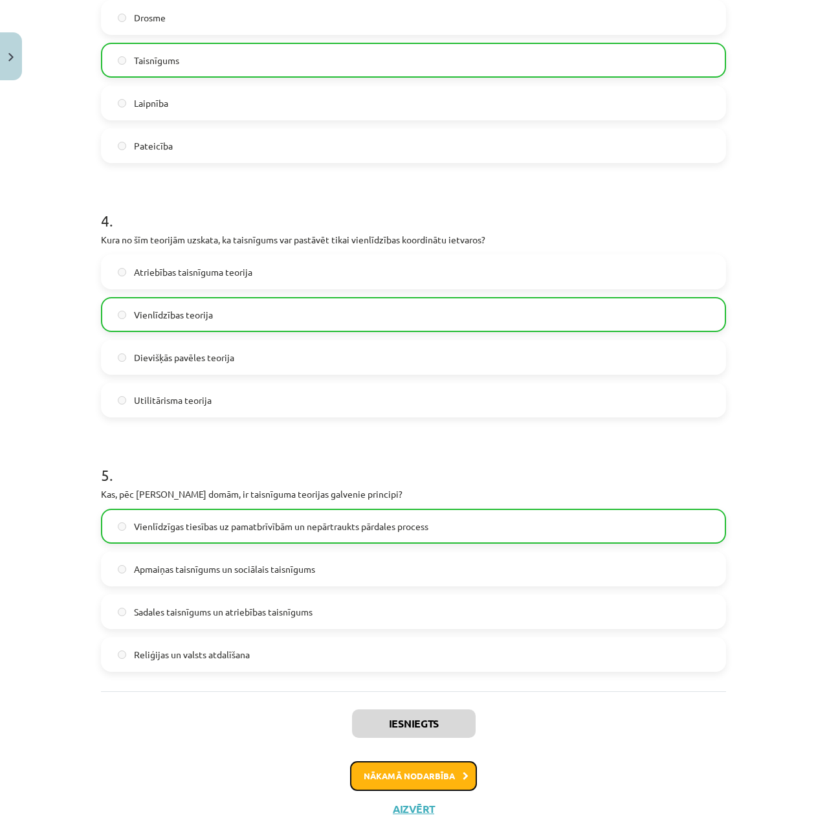
click at [438, 763] on button "Nākamā nodarbība" at bounding box center [413, 776] width 127 height 30
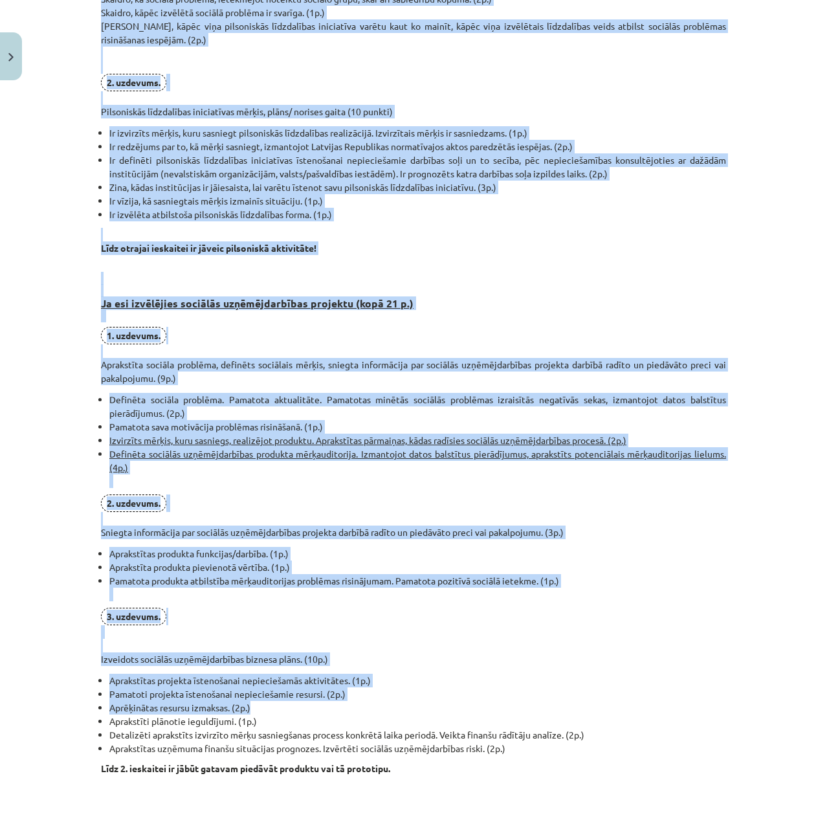
scroll to position [554, 0]
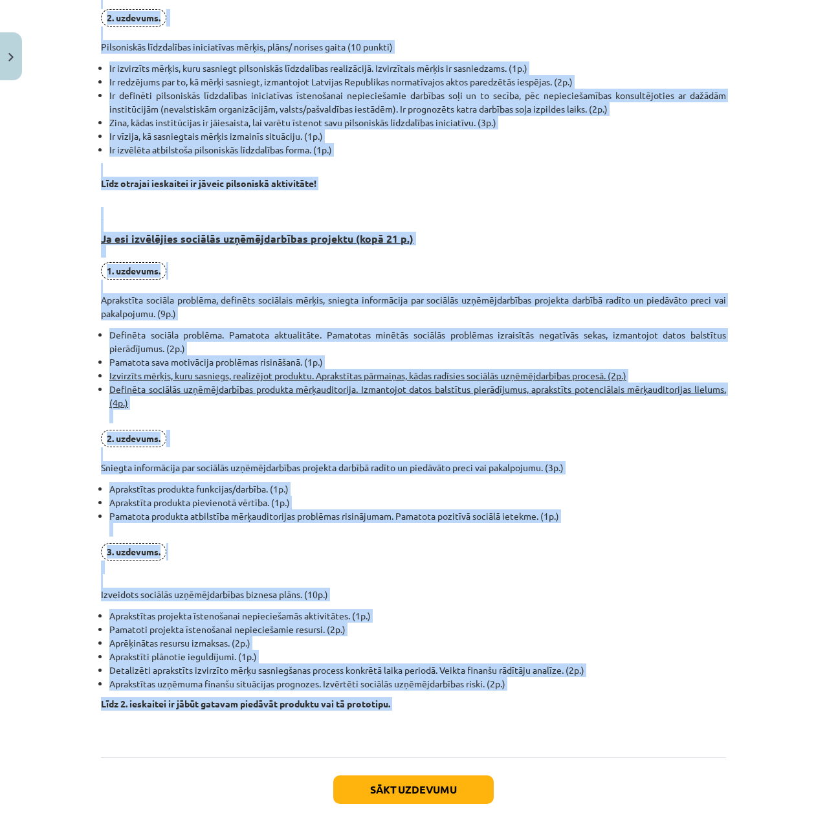
drag, startPoint x: 168, startPoint y: 89, endPoint x: 496, endPoint y: 710, distance: 702.1
click at [496, 710] on div "Pirmais obligātais mājasdarbs visiem izglītojamajiem, kuri apgūst kursu "Sociāl…" at bounding box center [413, 207] width 625 height 1060
copy div "Loremip dolorsitam consectetu adipis elitseddoeiusmo, temp incidi utlab "Etdolo…"
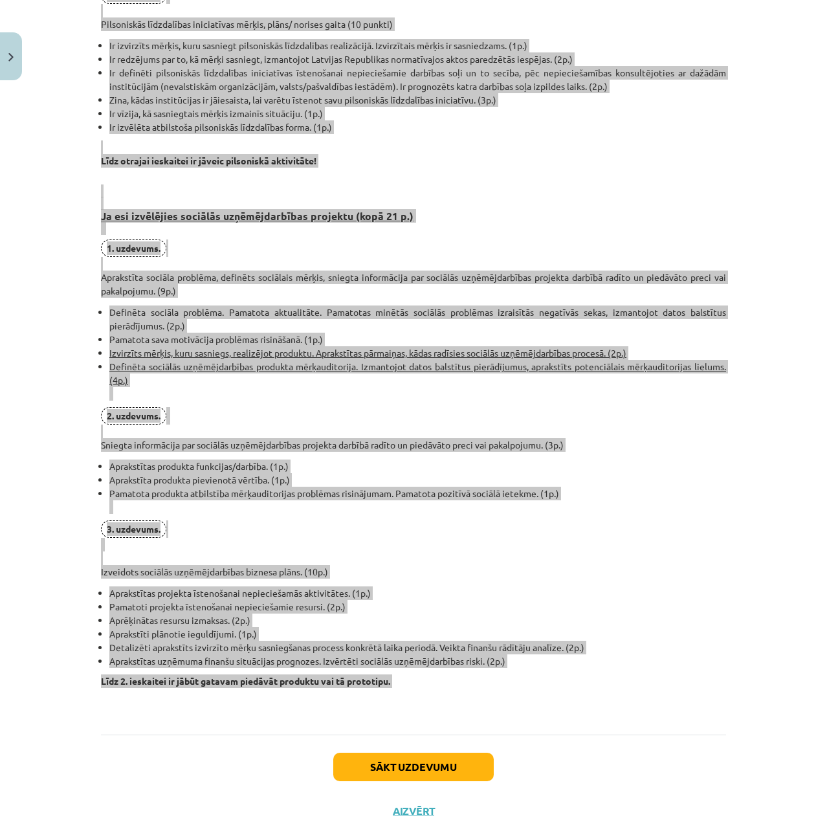
scroll to position [619, 0]
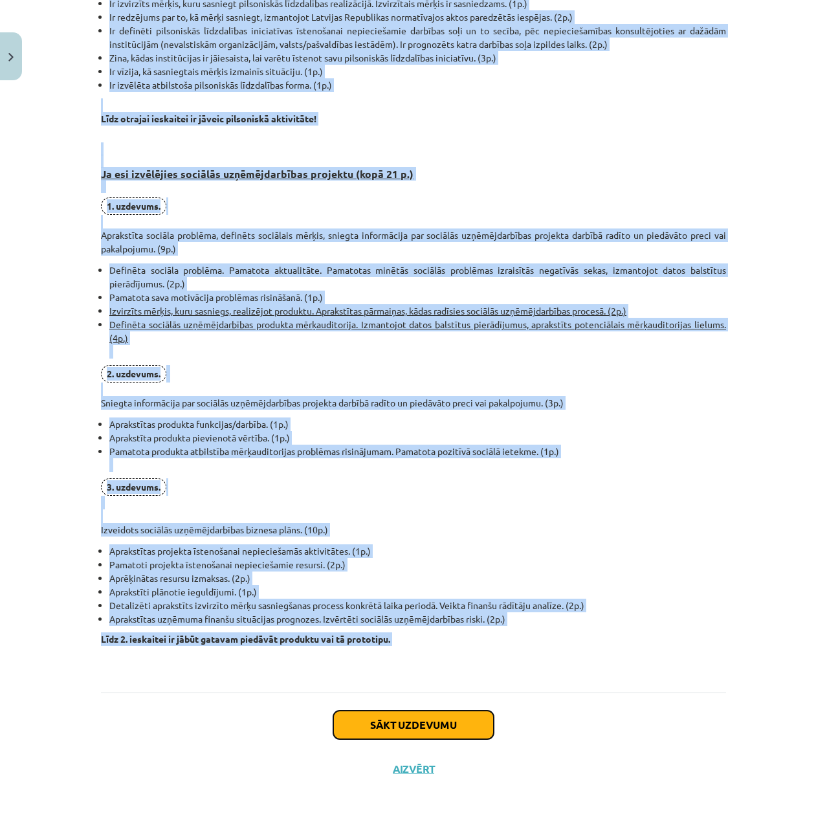
drag, startPoint x: 441, startPoint y: 714, endPoint x: 450, endPoint y: 714, distance: 9.1
click at [441, 714] on button "Sākt uzdevumu" at bounding box center [413, 724] width 160 height 28
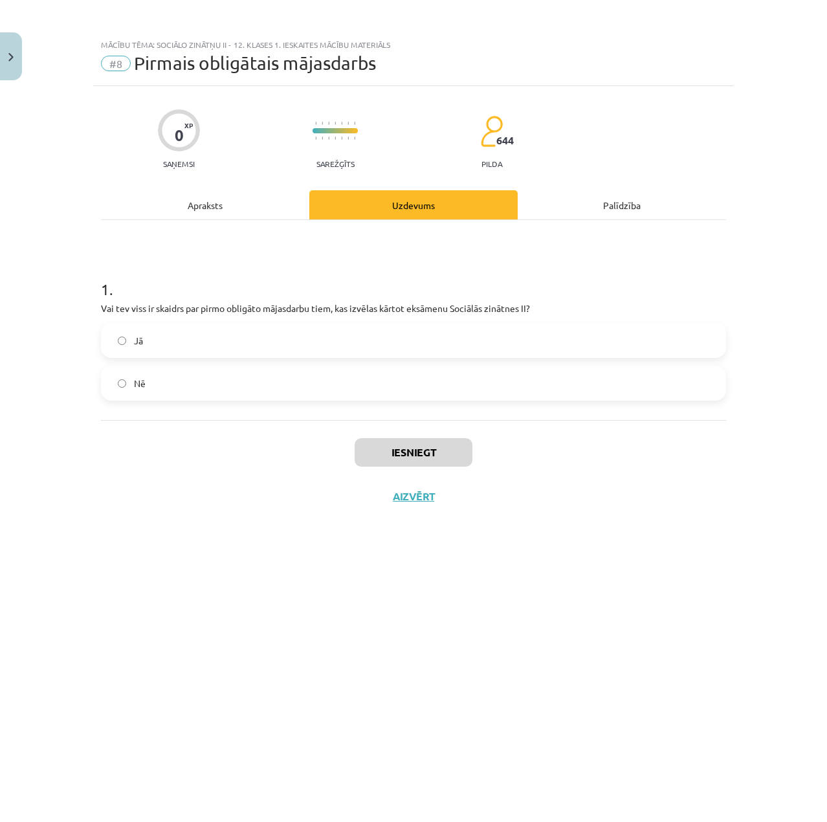
click at [245, 351] on label "Jā" at bounding box center [413, 340] width 622 height 32
click at [402, 436] on div "Iesniegt Aizvērt" at bounding box center [413, 465] width 625 height 91
click at [408, 443] on button "Iesniegt" at bounding box center [414, 452] width 118 height 28
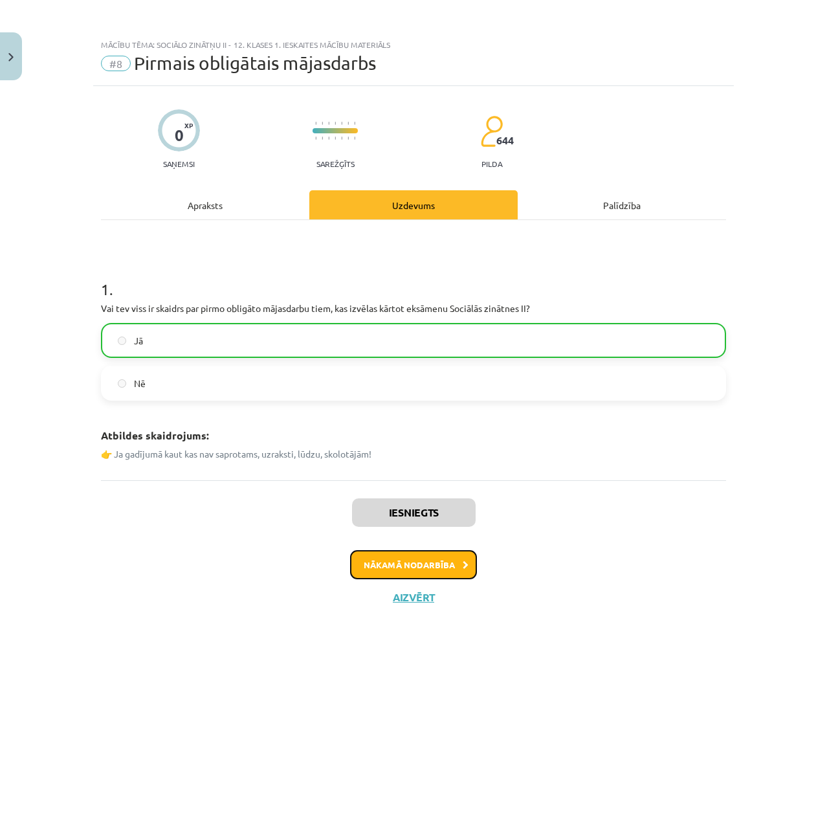
click at [446, 570] on button "Nākamā nodarbība" at bounding box center [413, 565] width 127 height 30
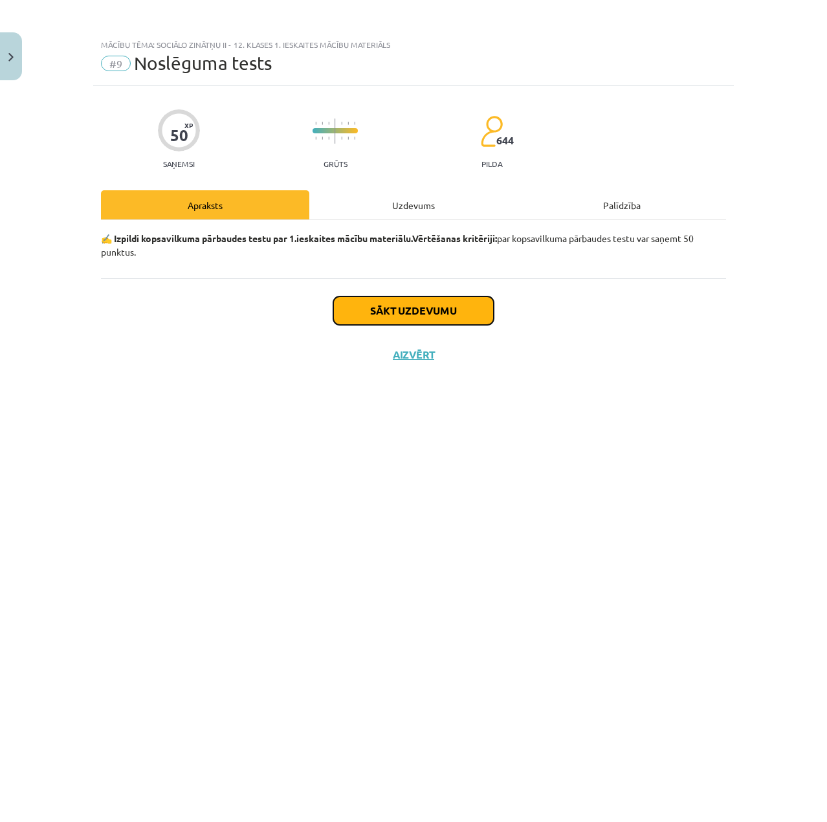
click at [392, 302] on button "Sākt uzdevumu" at bounding box center [413, 310] width 160 height 28
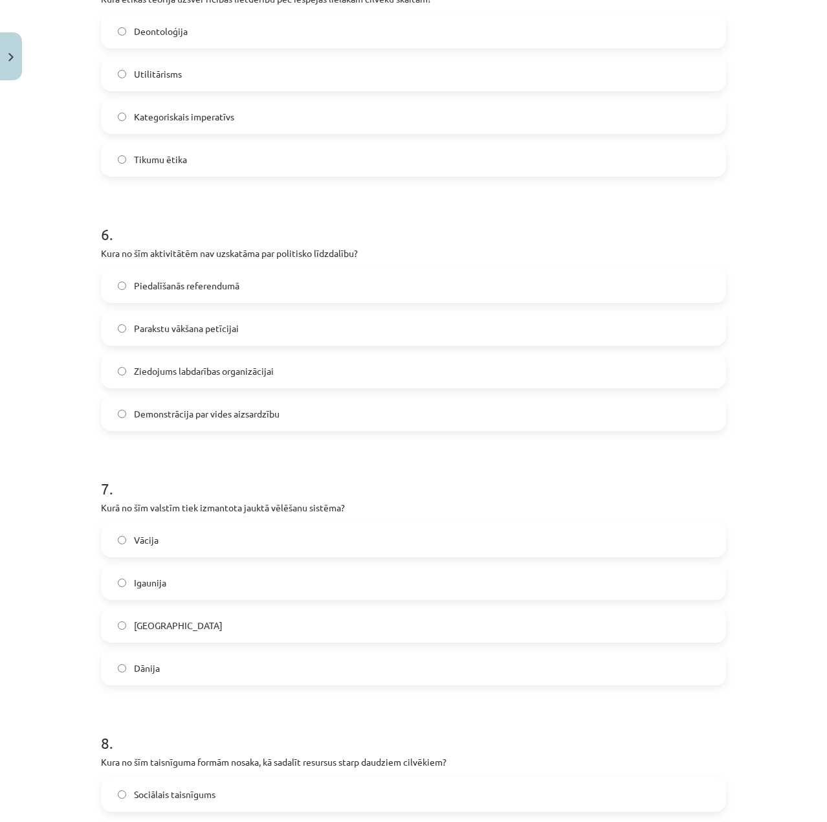
scroll to position [2103, 0]
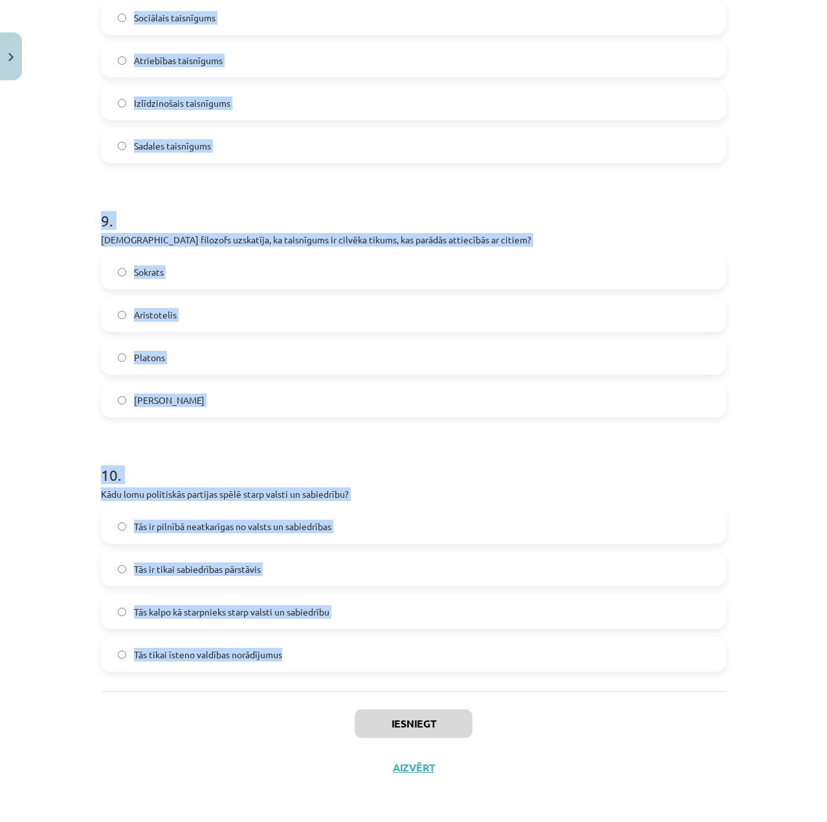
drag, startPoint x: 91, startPoint y: 279, endPoint x: 340, endPoint y: 679, distance: 471.0
copy form "0 . Lo ipsu dolorsita consecte adipiscing elitsedd? Eiusmodt, inc utlaboree do …"
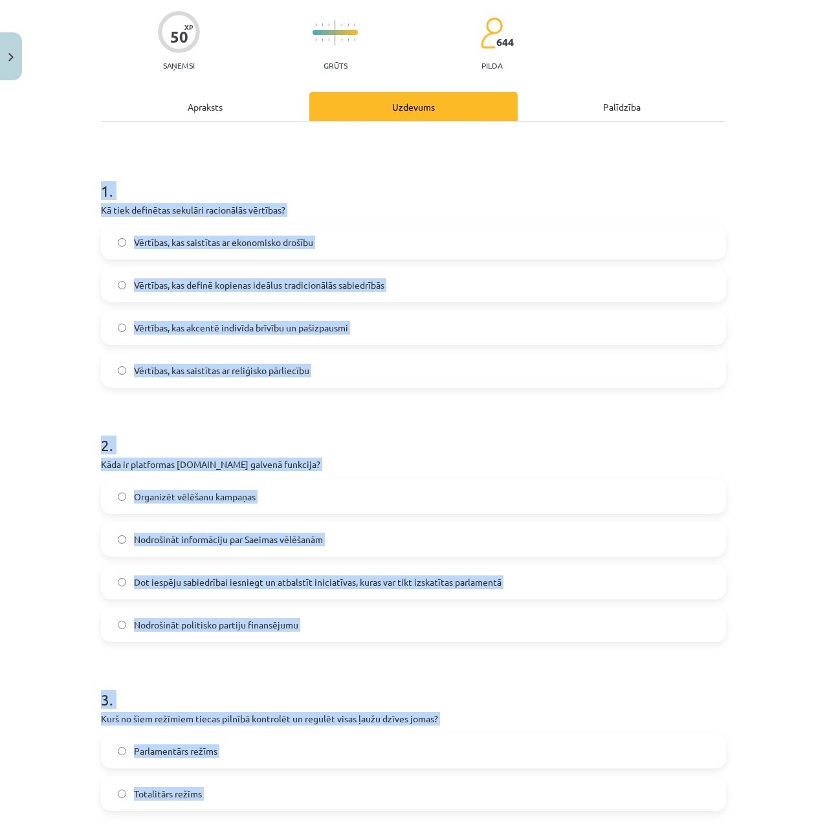
scroll to position [96, 0]
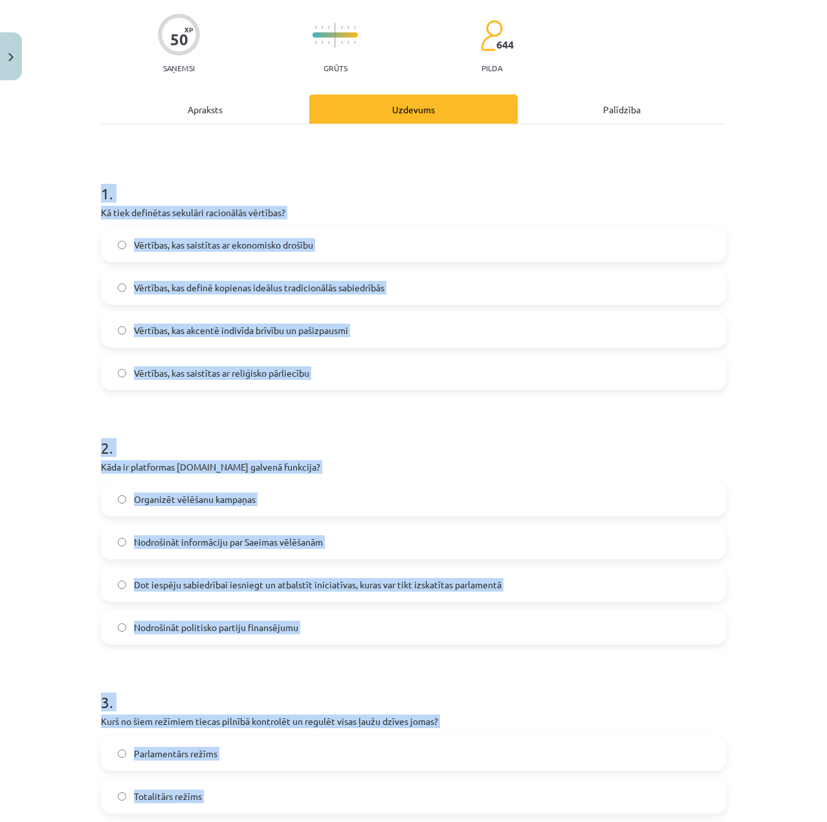
drag, startPoint x: 560, startPoint y: 189, endPoint x: 560, endPoint y: 195, distance: 6.5
click at [560, 188] on h1 "1 ." at bounding box center [413, 182] width 625 height 40
click at [237, 220] on div "1 . Kā tiek definētas sekulāri racionālās vērtības? Vērtības, kas saistītas ar …" at bounding box center [413, 276] width 625 height 228
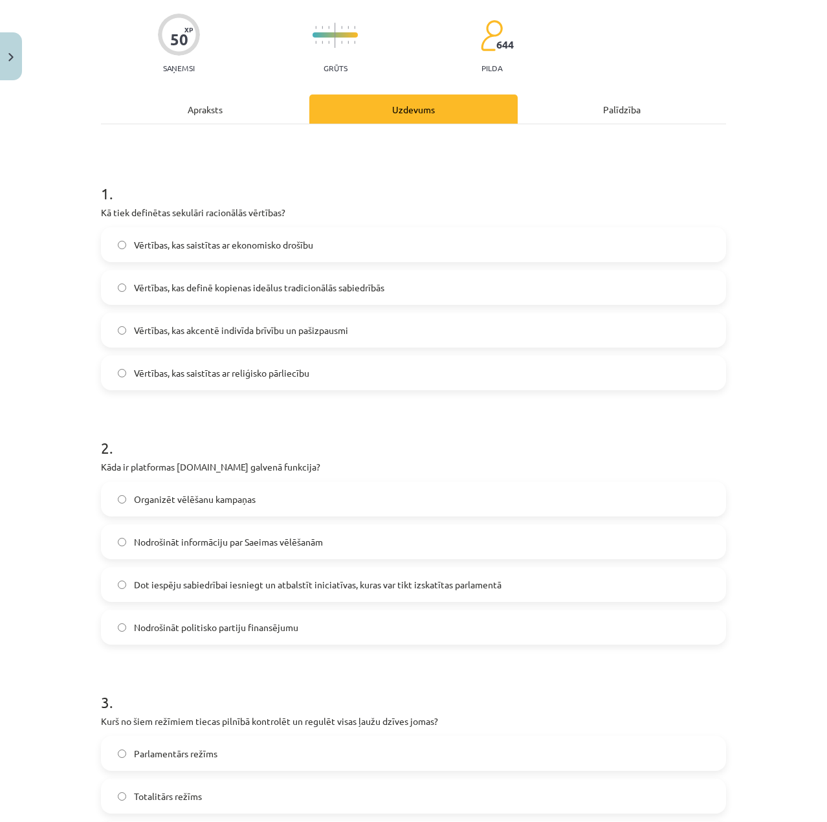
drag, startPoint x: 389, startPoint y: 329, endPoint x: 387, endPoint y: 340, distance: 11.8
click at [386, 328] on label "Vērtības, kas akcentē indivīda brīvību un pašizpausmi" at bounding box center [413, 330] width 622 height 32
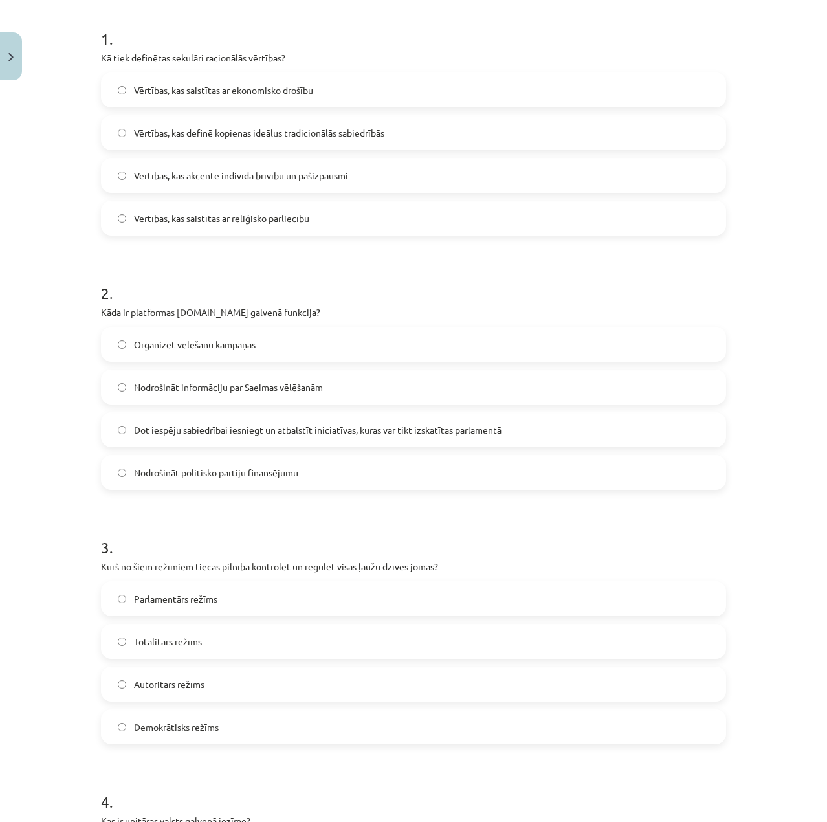
scroll to position [290, 0]
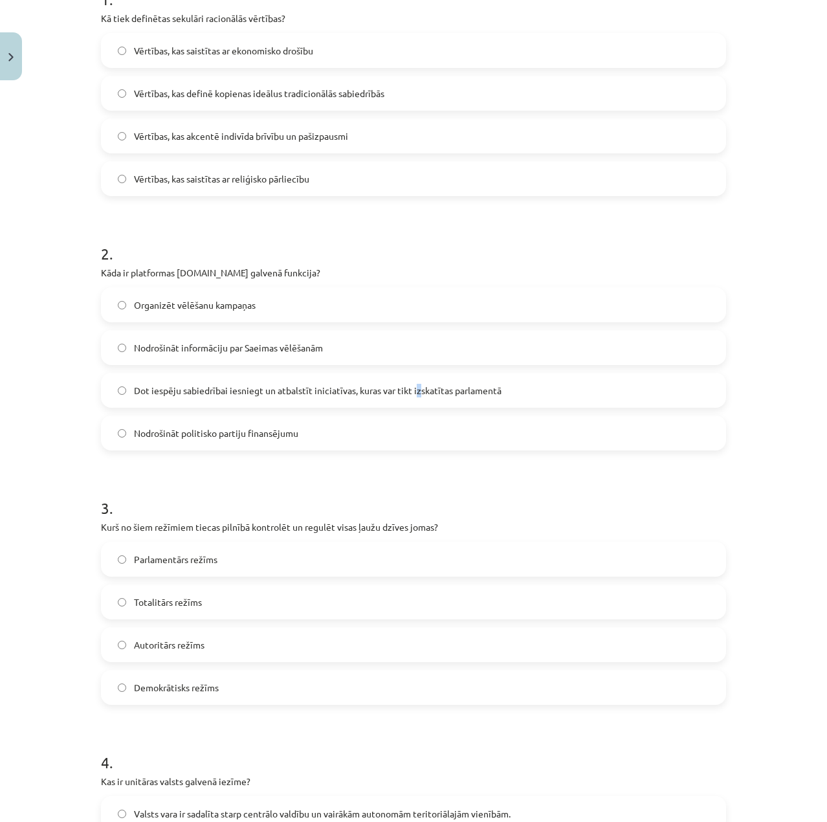
click at [415, 396] on label "Dot iespēju sabiedrībai iesniegt un atbalstīt iniciatīvas, kuras var tikt izska…" at bounding box center [413, 390] width 622 height 32
click at [406, 396] on div at bounding box center [406, 396] width 0 height 0
click at [221, 389] on span "Dot iespēju sabiedrībai iesniegt un atbalstīt iniciatīvas, kuras var tikt izska…" at bounding box center [317, 391] width 367 height 14
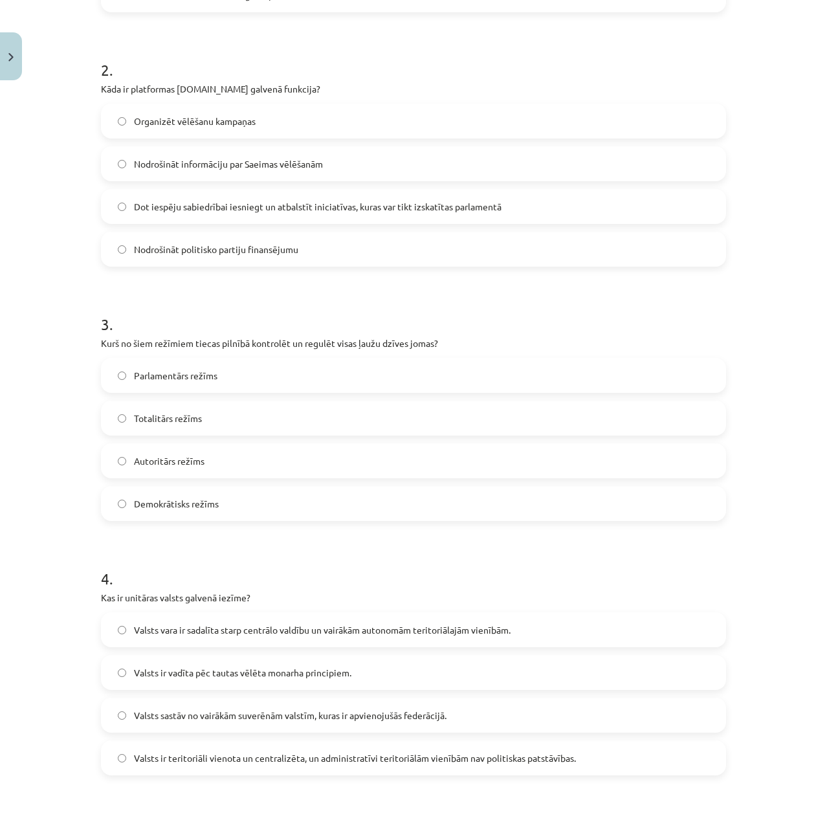
scroll to position [484, 0]
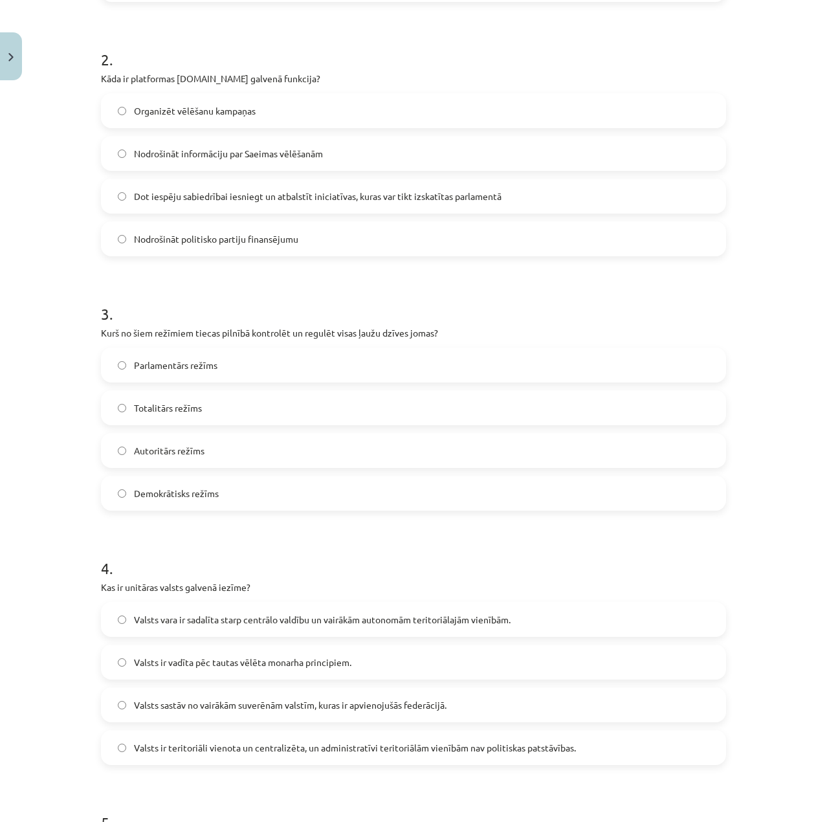
click at [208, 404] on label "Totalitārs režīms" at bounding box center [413, 407] width 622 height 32
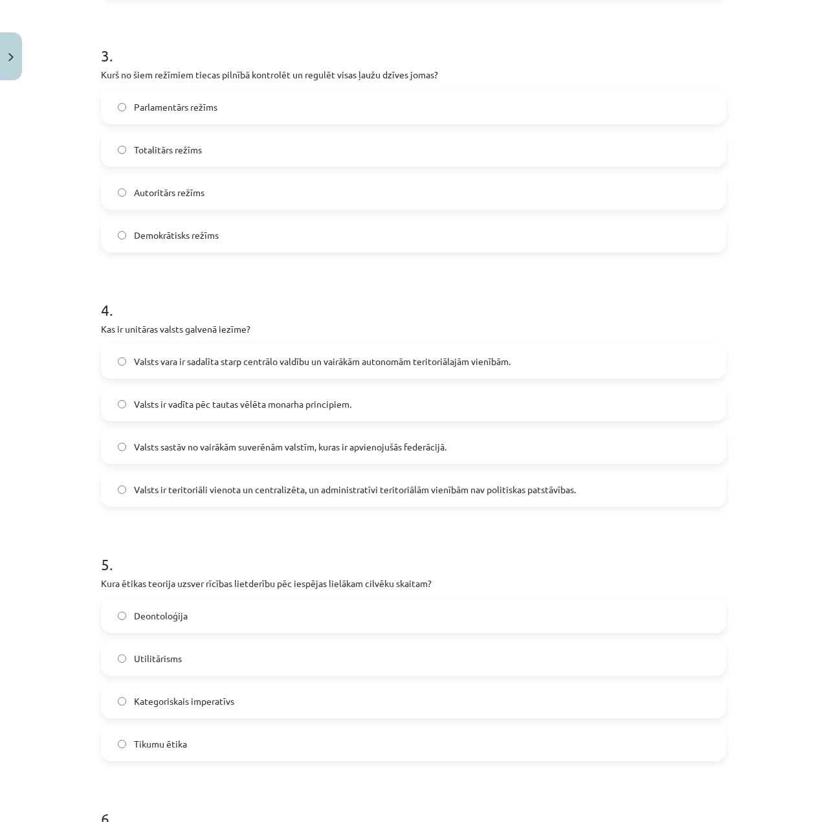
scroll to position [743, 0]
click at [489, 495] on span "Valsts ir teritoriāli vienota un centralizēta, un administratīvi teritoriālām v…" at bounding box center [355, 489] width 442 height 14
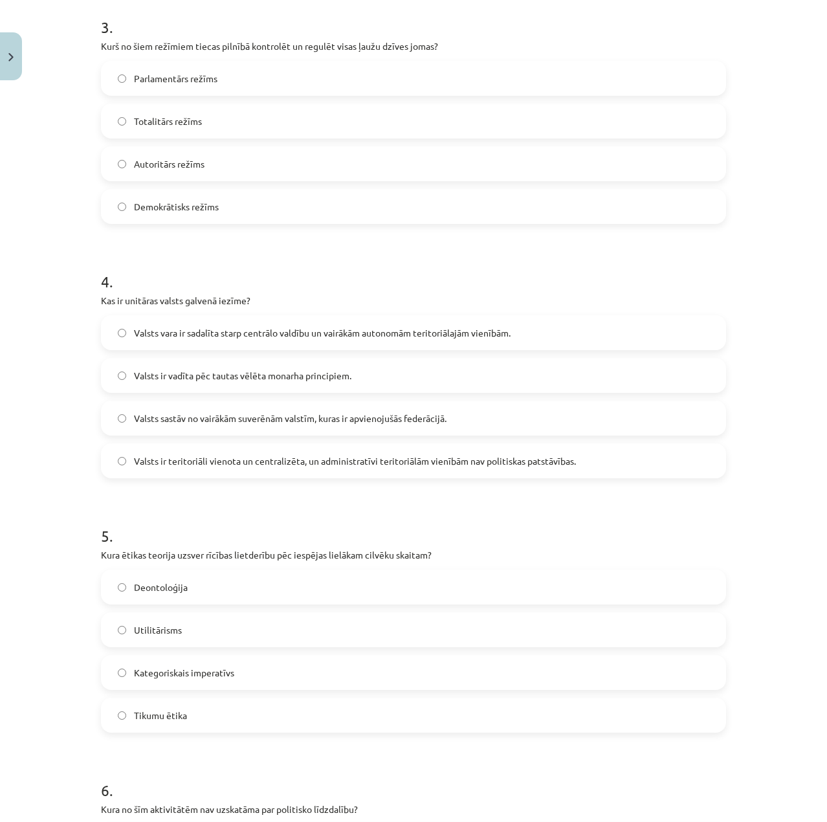
scroll to position [872, 0]
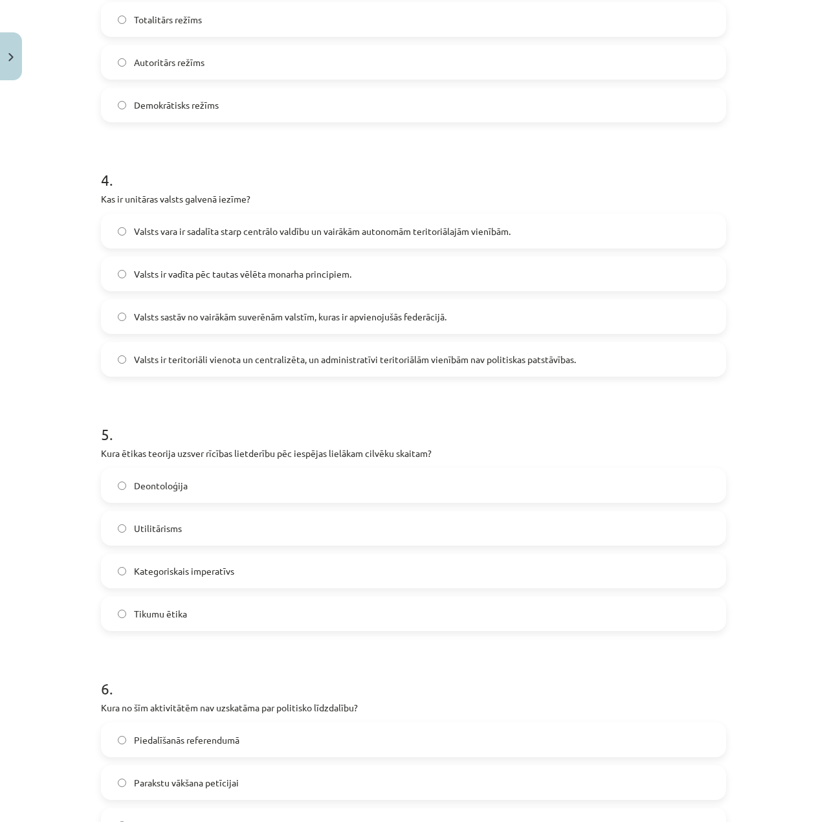
click at [188, 540] on label "Utilitārisms" at bounding box center [413, 528] width 622 height 32
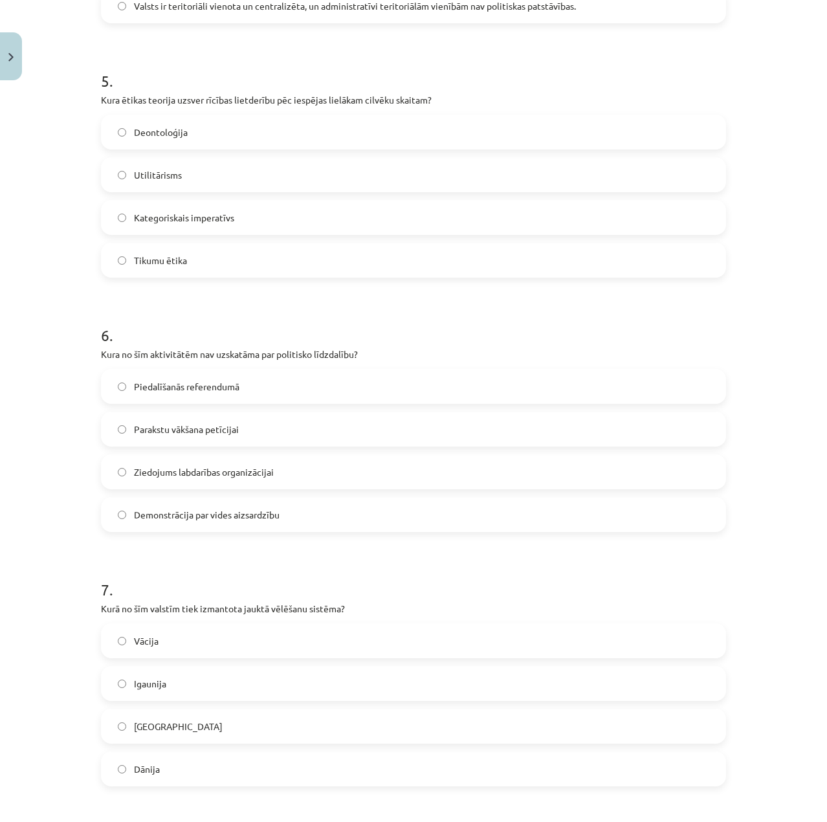
scroll to position [1390, 0]
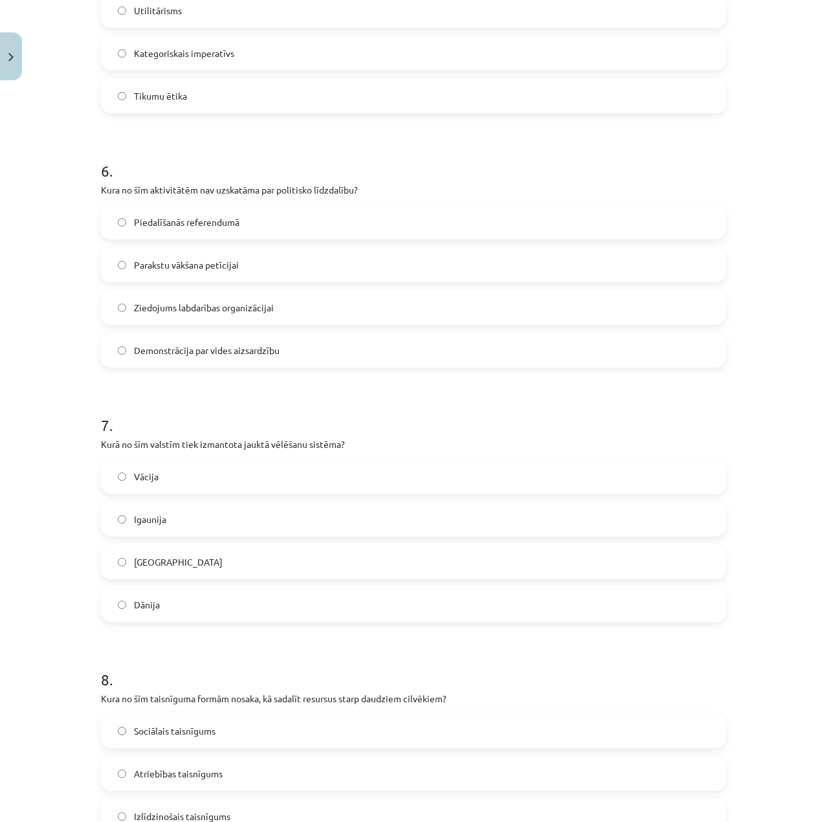
click at [252, 317] on label "Ziedojums labdarības organizācijai" at bounding box center [413, 307] width 622 height 32
click at [257, 309] on span "Ziedojums labdarības organizācijai" at bounding box center [204, 308] width 140 height 14
click at [199, 466] on label "Vācija" at bounding box center [413, 476] width 622 height 32
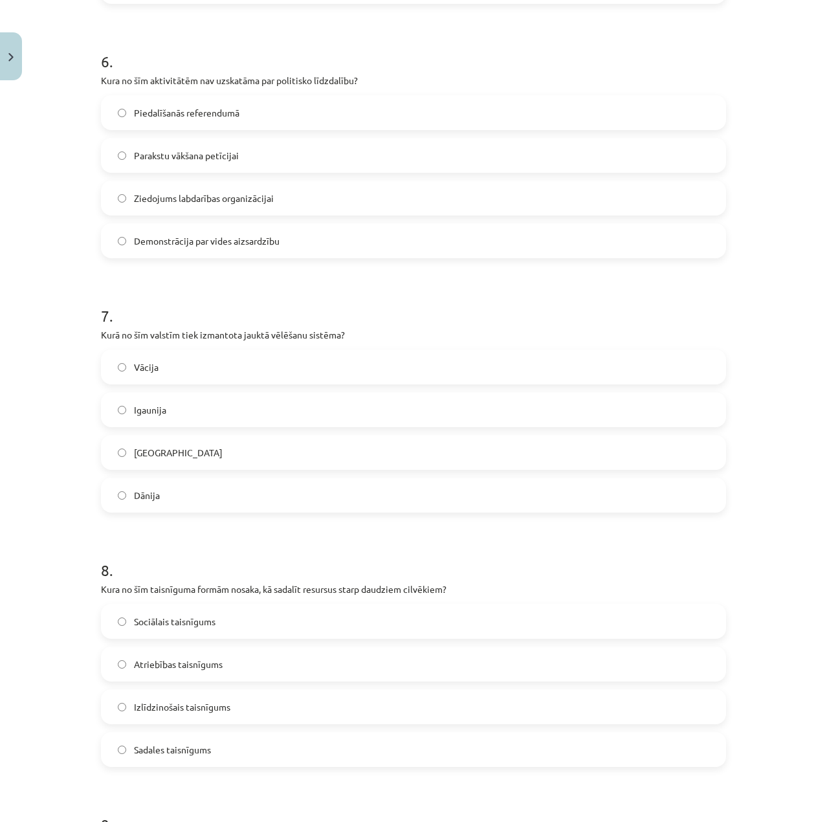
scroll to position [1648, 0]
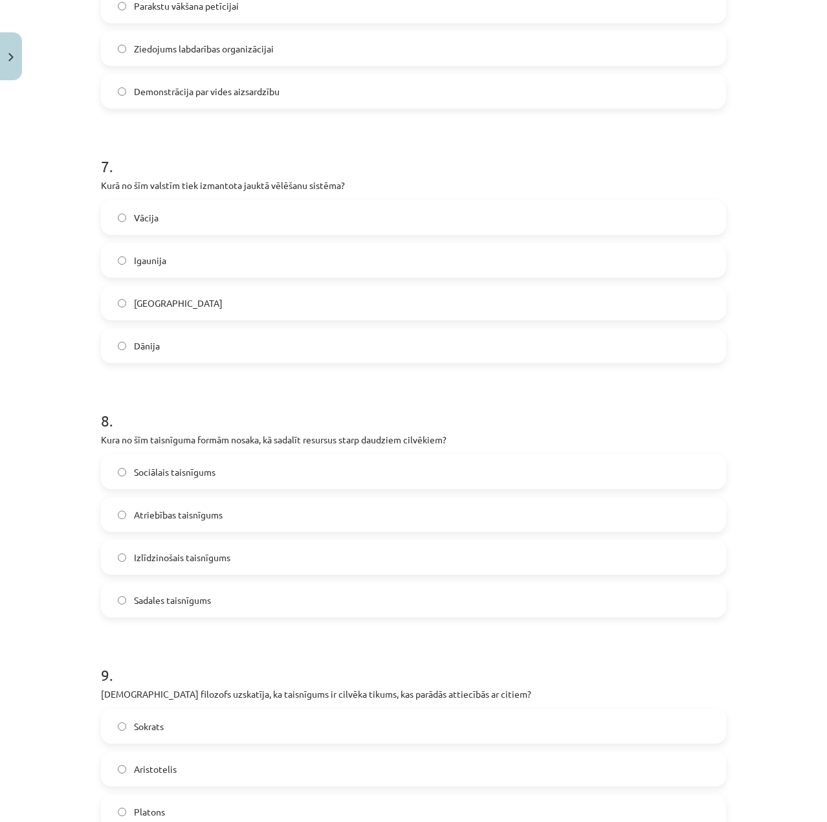
click at [183, 593] on span "Sadales taisnīgums" at bounding box center [172, 600] width 77 height 14
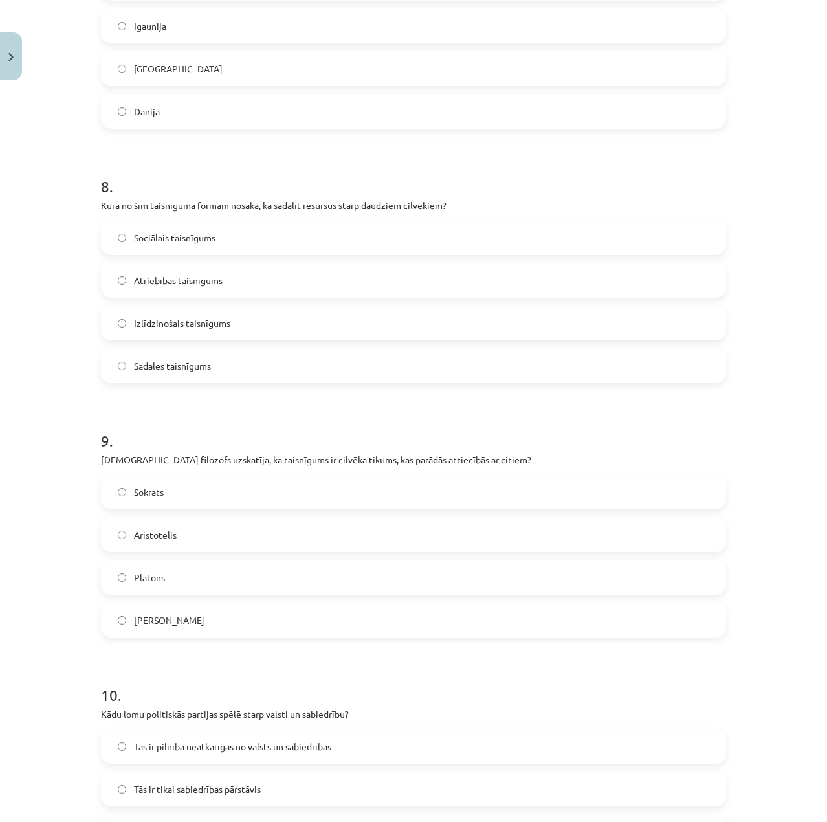
scroll to position [2037, 0]
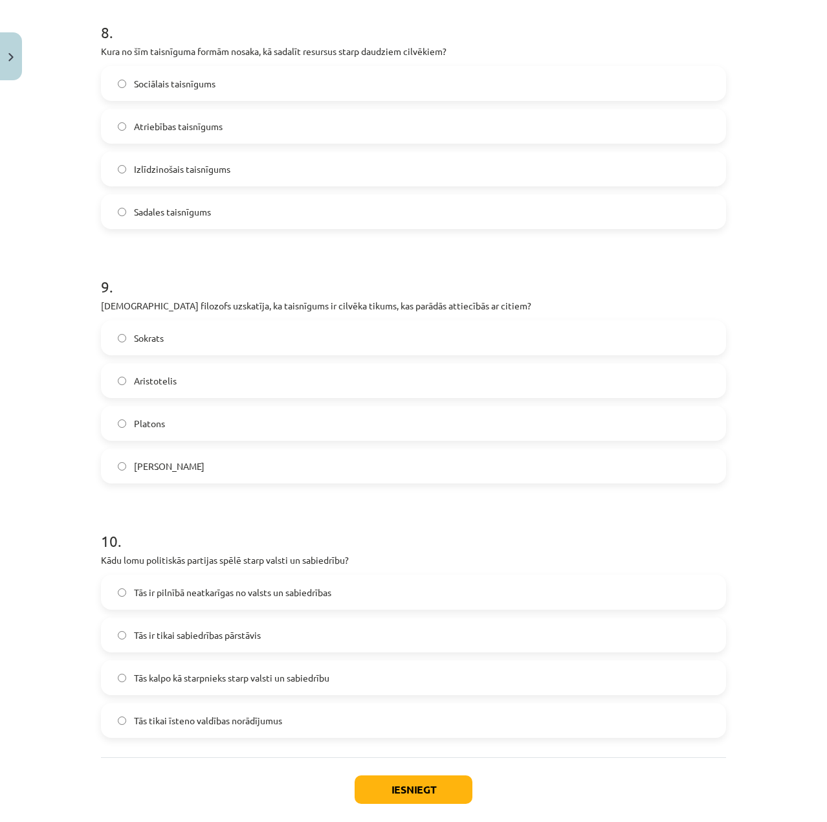
click at [214, 391] on label "Aristotelis" at bounding box center [413, 380] width 622 height 32
click at [298, 671] on span "Tās kalpo kā starpnieks starp valsti un sabiedrību" at bounding box center [231, 678] width 195 height 14
click at [421, 791] on button "Iesniegt" at bounding box center [414, 789] width 118 height 28
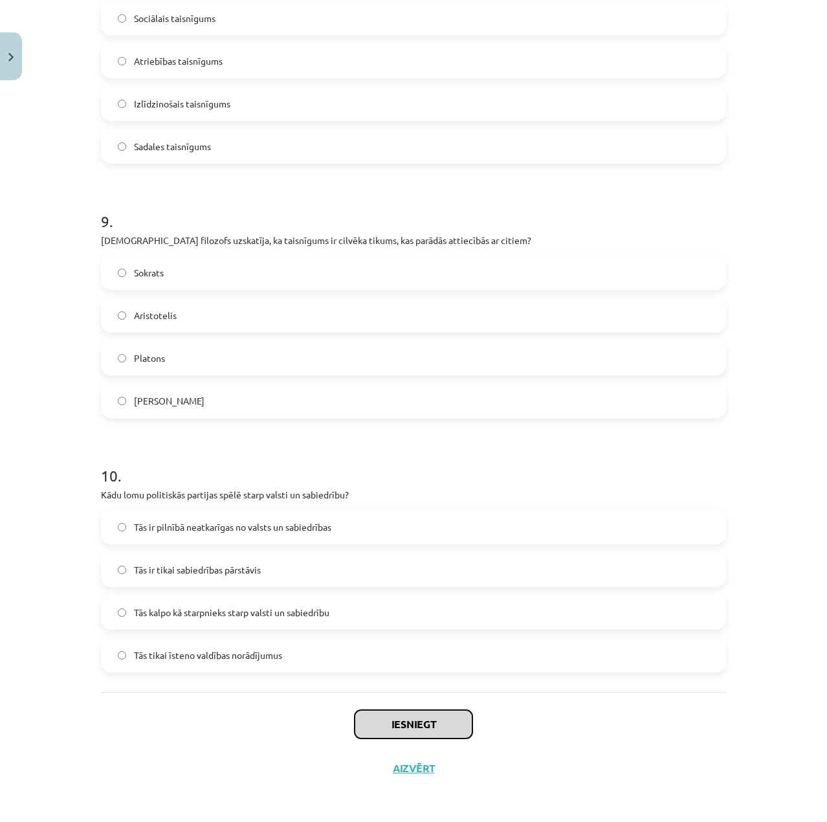
scroll to position [2103, 0]
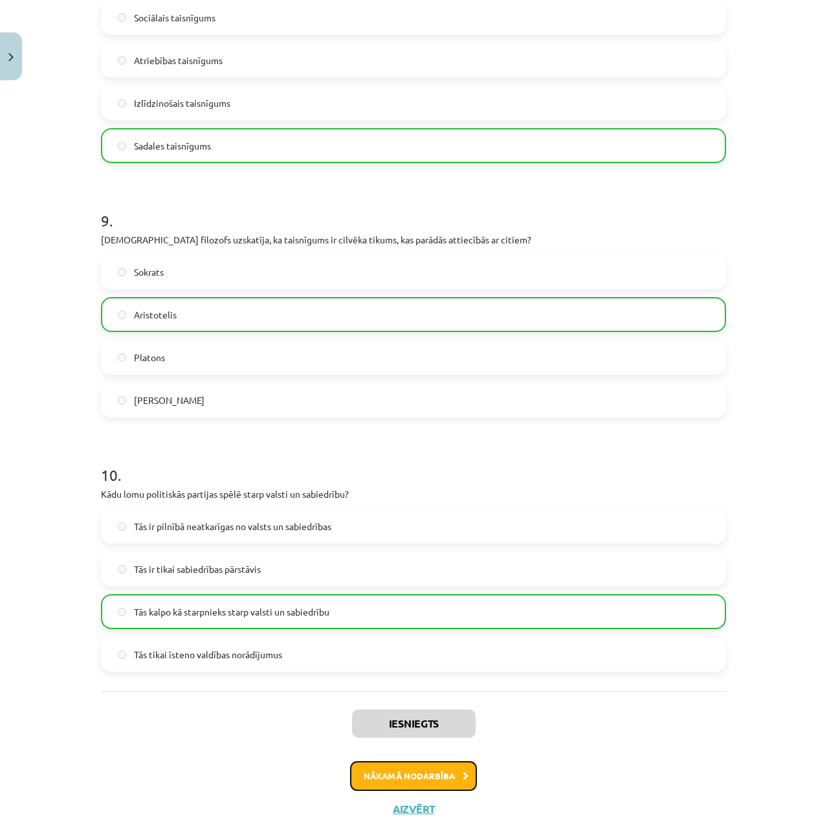
click at [407, 771] on button "Nākamā nodarbība" at bounding box center [413, 776] width 127 height 30
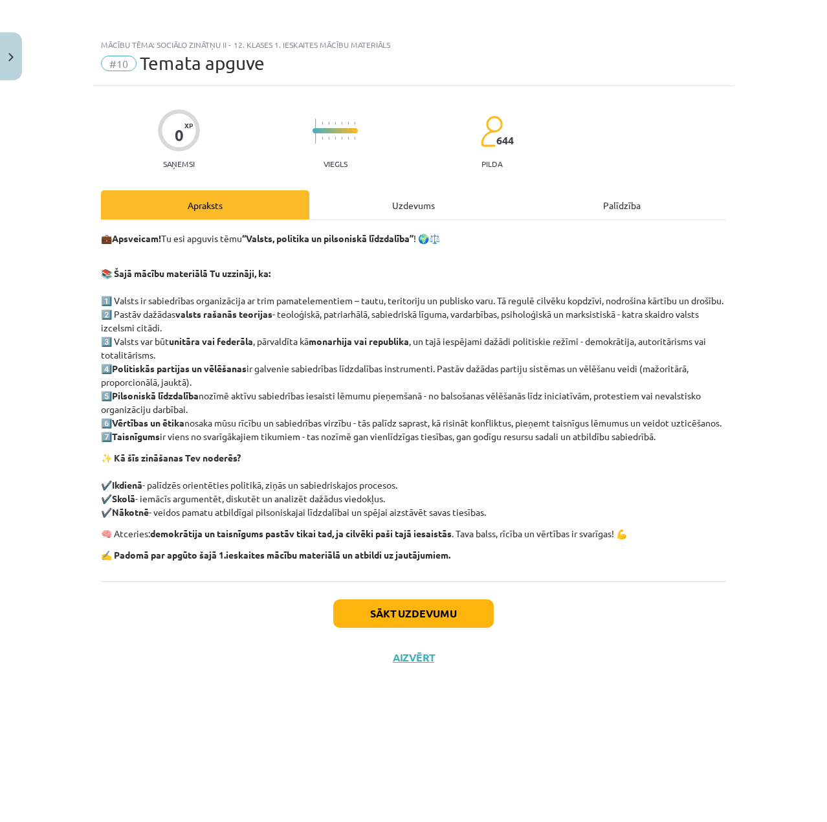
scroll to position [0, 0]
click at [420, 628] on button "Sākt uzdevumu" at bounding box center [413, 613] width 160 height 28
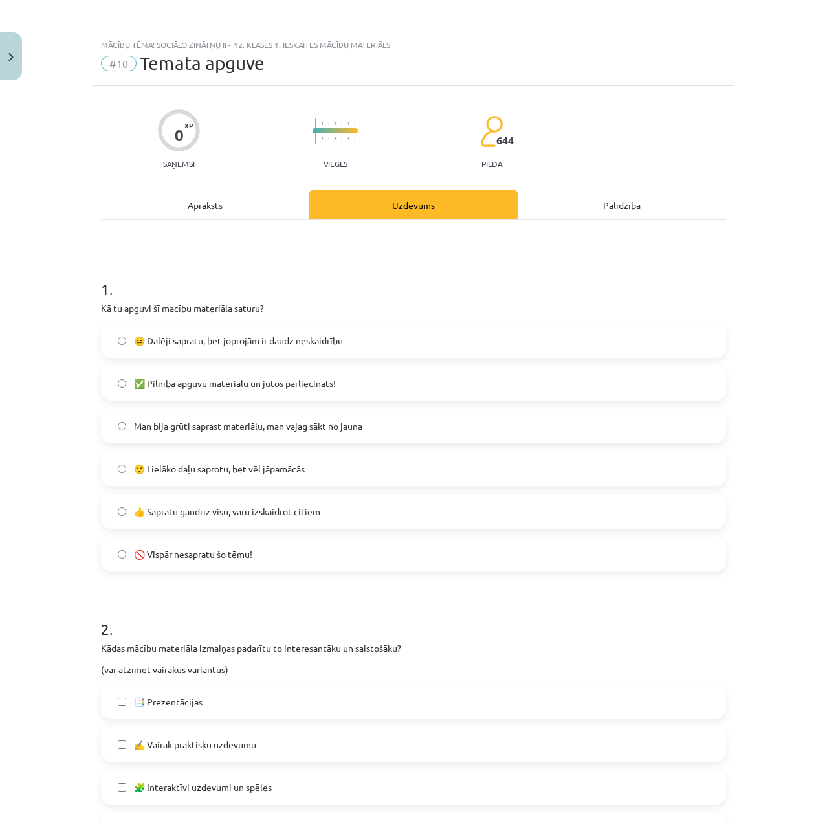
click at [186, 396] on label "✅ Pilnībā apguvu materiālu un jūtos pārliecināts!" at bounding box center [413, 383] width 622 height 32
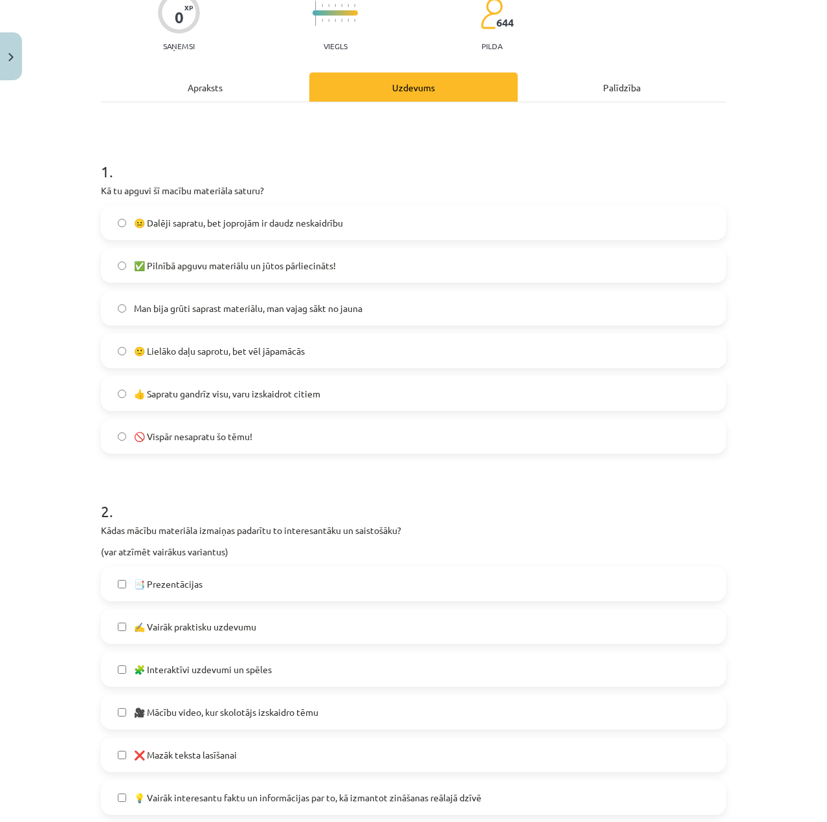
scroll to position [129, 0]
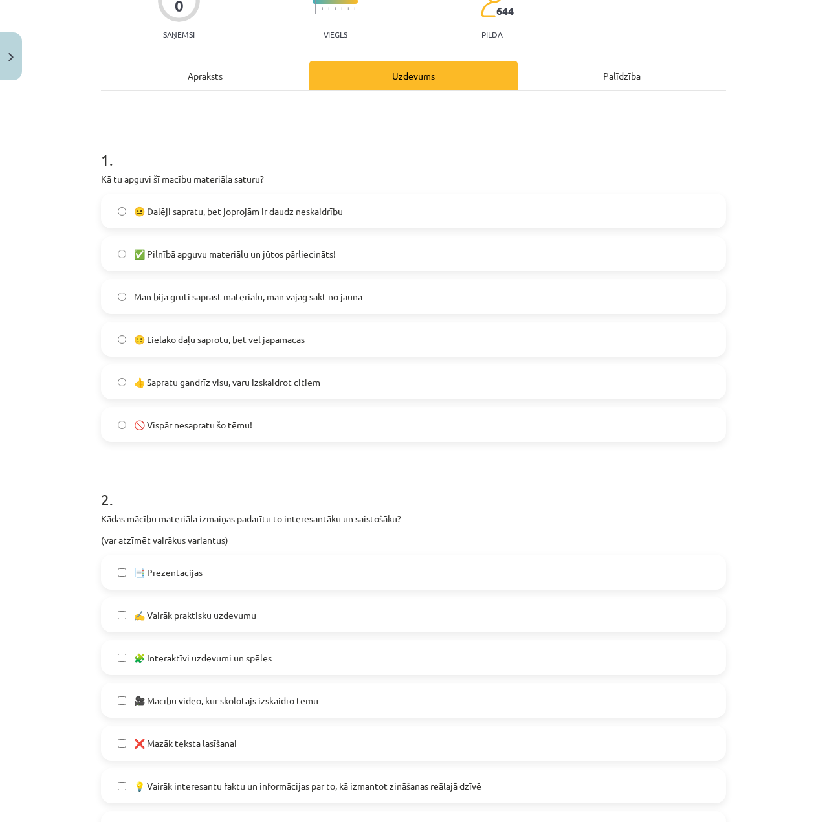
click at [194, 658] on span "🧩 Interaktīvi uzdevumi un spēles" at bounding box center [203, 658] width 138 height 14
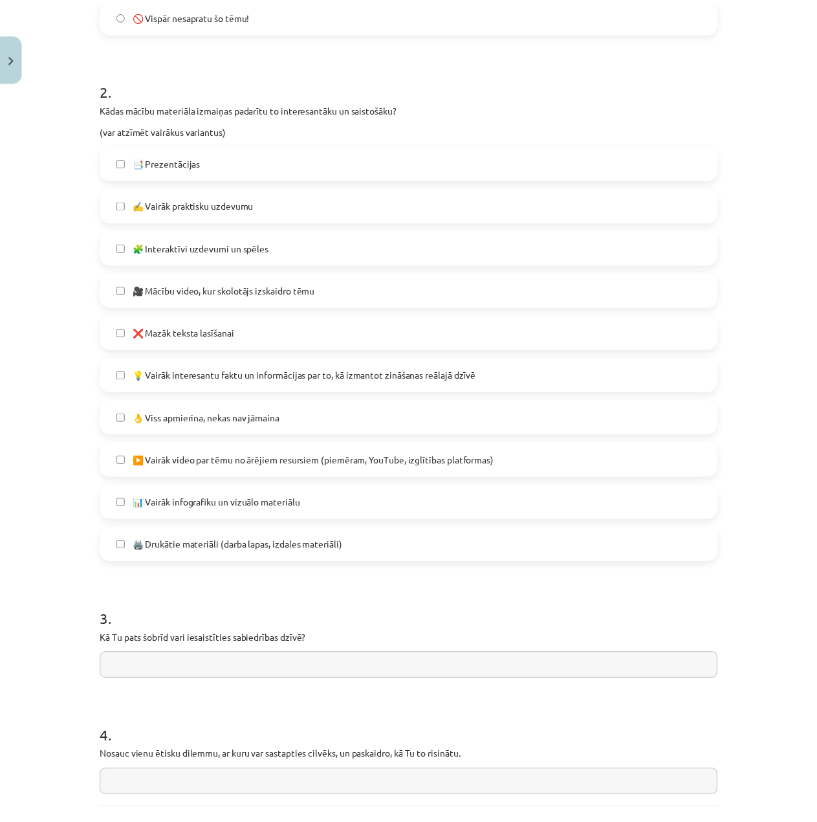
scroll to position [659, 0]
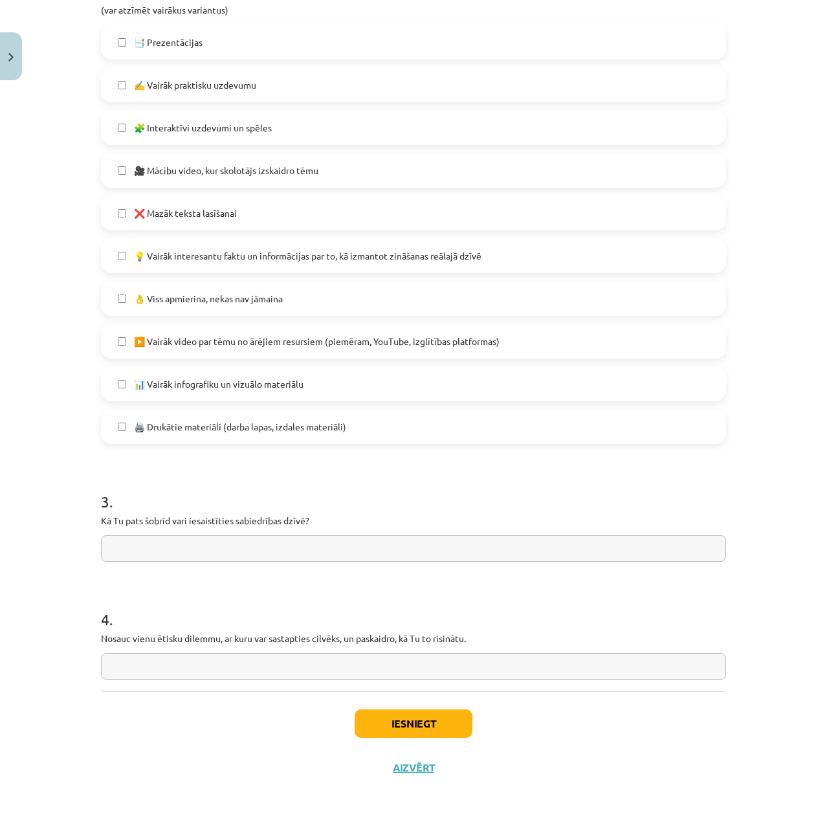
click at [182, 547] on input "text" at bounding box center [413, 548] width 625 height 27
click at [377, 721] on button "Iesniegt" at bounding box center [414, 723] width 118 height 28
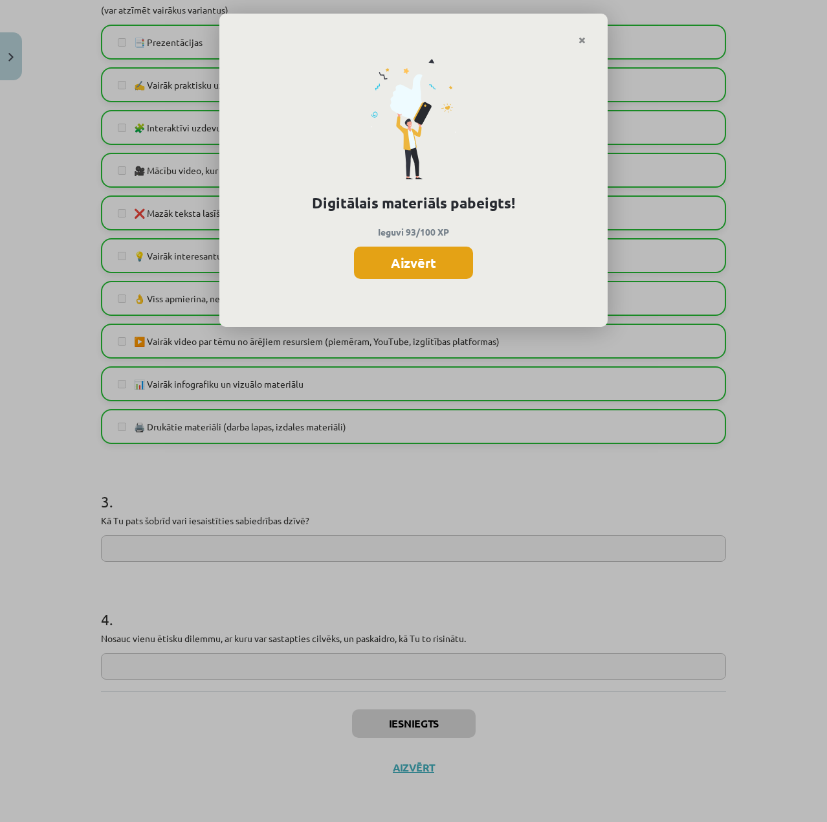
click at [410, 267] on button "Aizvērt" at bounding box center [413, 262] width 119 height 32
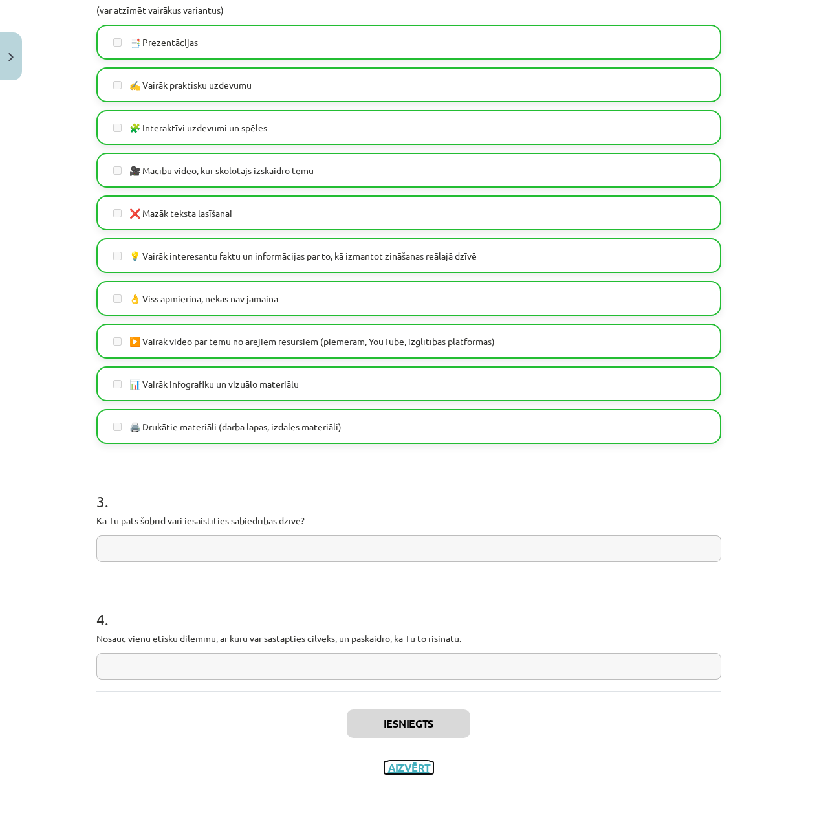
click at [397, 765] on button "Aizvērt" at bounding box center [408, 767] width 49 height 13
